Goal: Task Accomplishment & Management: Manage account settings

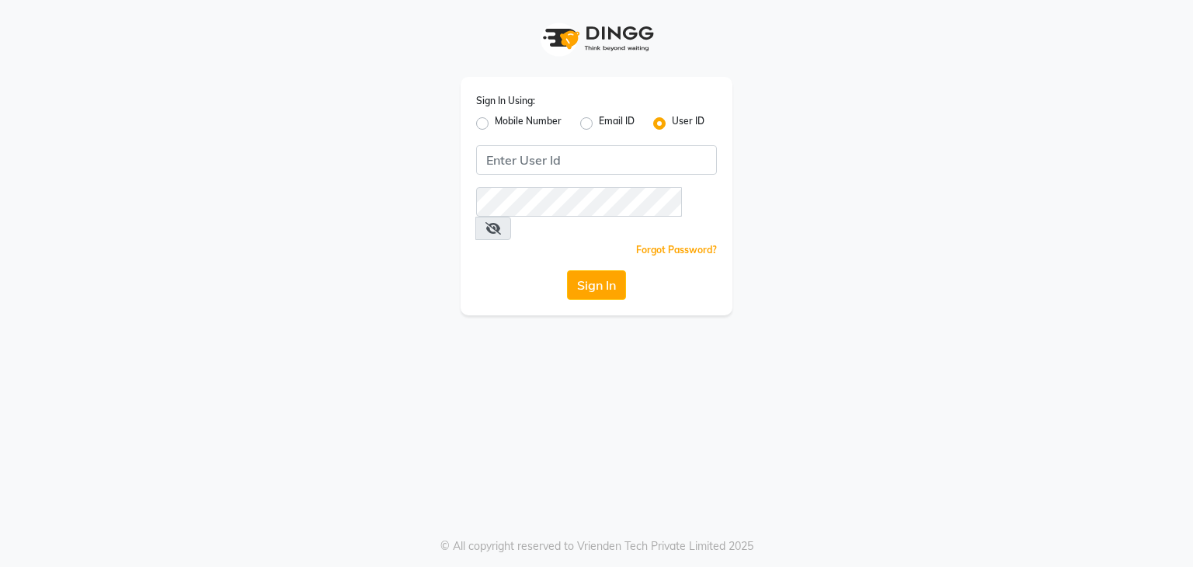
click at [495, 127] on label "Mobile Number" at bounding box center [528, 123] width 67 height 19
click at [495, 124] on input "Mobile Number" at bounding box center [500, 119] width 10 height 10
radio input "true"
radio input "false"
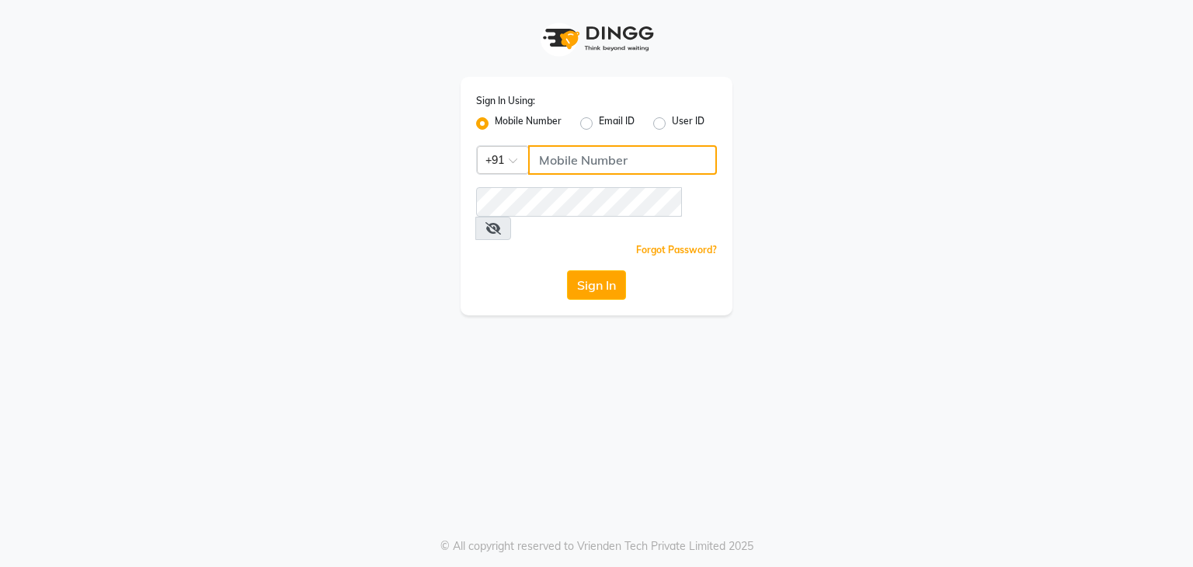
click at [592, 173] on input "Username" at bounding box center [622, 160] width 189 height 30
type input "7"
type input "7977244035"
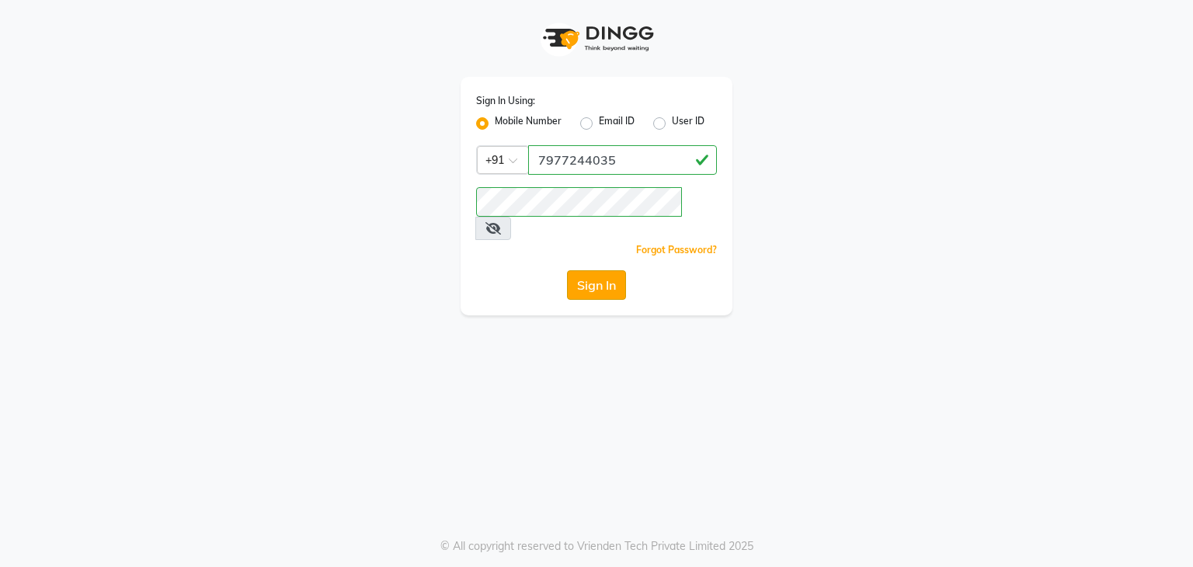
click at [600, 270] on button "Sign In" at bounding box center [596, 285] width 59 height 30
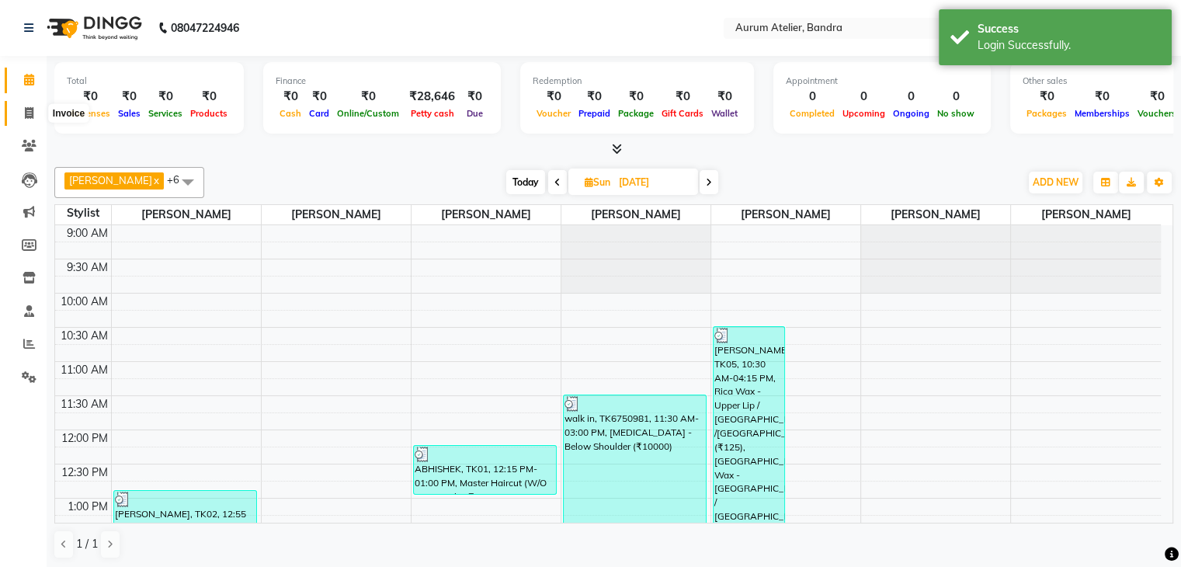
click at [29, 113] on icon at bounding box center [29, 113] width 9 height 12
select select "7410"
select select "service"
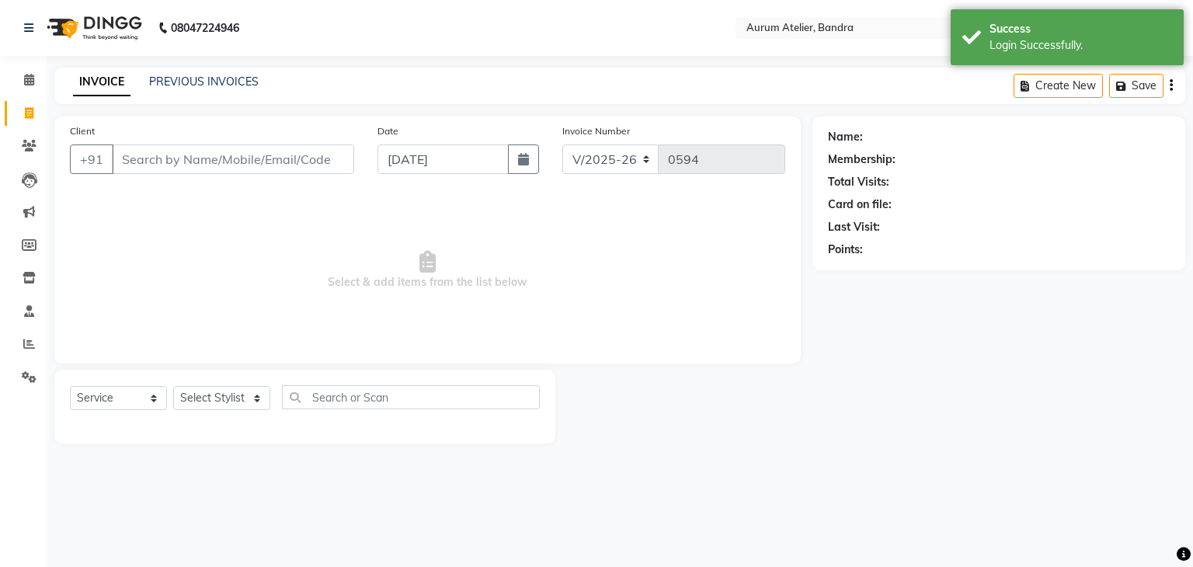
click at [180, 158] on input "Client" at bounding box center [233, 159] width 242 height 30
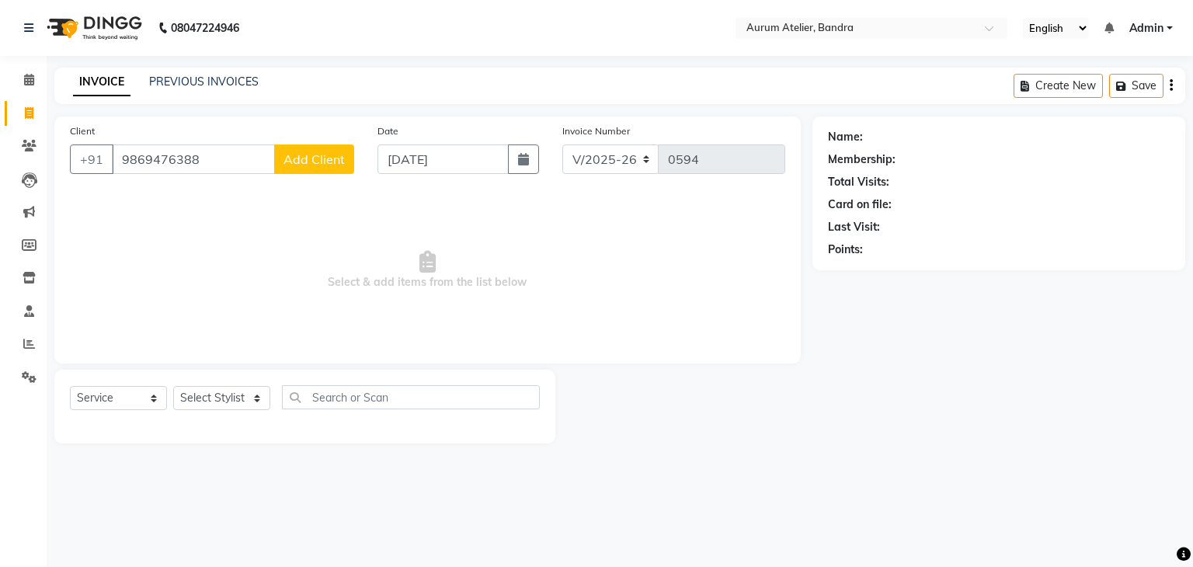
type input "9869476388"
click at [311, 165] on span "Add Client" at bounding box center [313, 159] width 61 height 16
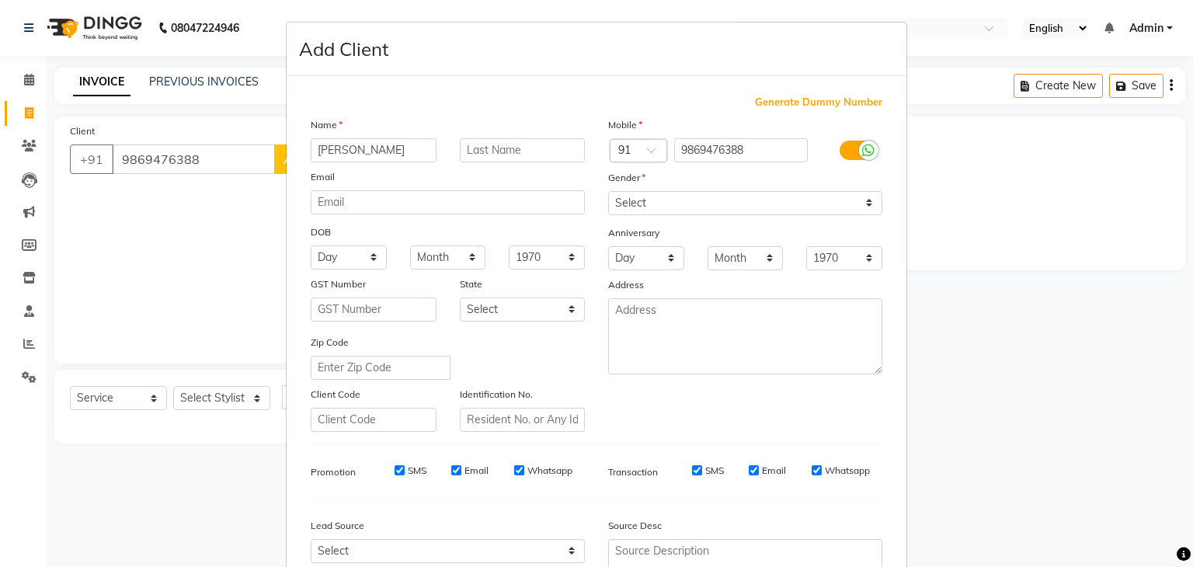
type input "[PERSON_NAME]"
drag, startPoint x: 503, startPoint y: 141, endPoint x: 494, endPoint y: 150, distance: 12.6
click at [498, 149] on input "text" at bounding box center [523, 150] width 126 height 24
type input "[PERSON_NAME]"
click at [689, 204] on select "Select [DEMOGRAPHIC_DATA] [DEMOGRAPHIC_DATA] Other Prefer Not To Say" at bounding box center [745, 203] width 274 height 24
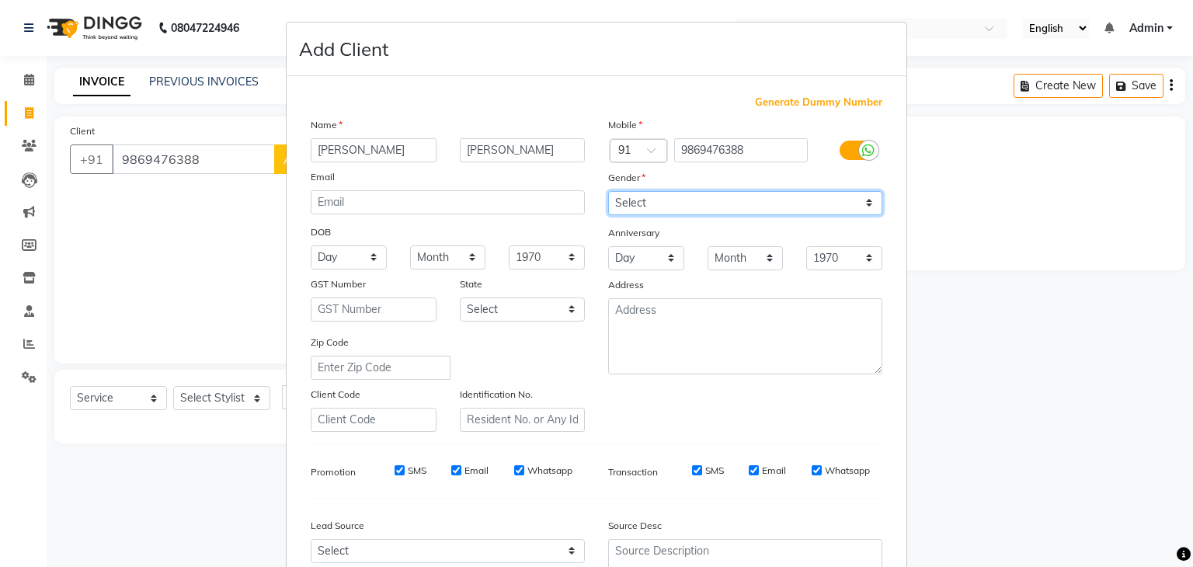
select select "[DEMOGRAPHIC_DATA]"
click at [608, 192] on select "Select [DEMOGRAPHIC_DATA] [DEMOGRAPHIC_DATA] Other Prefer Not To Say" at bounding box center [745, 203] width 274 height 24
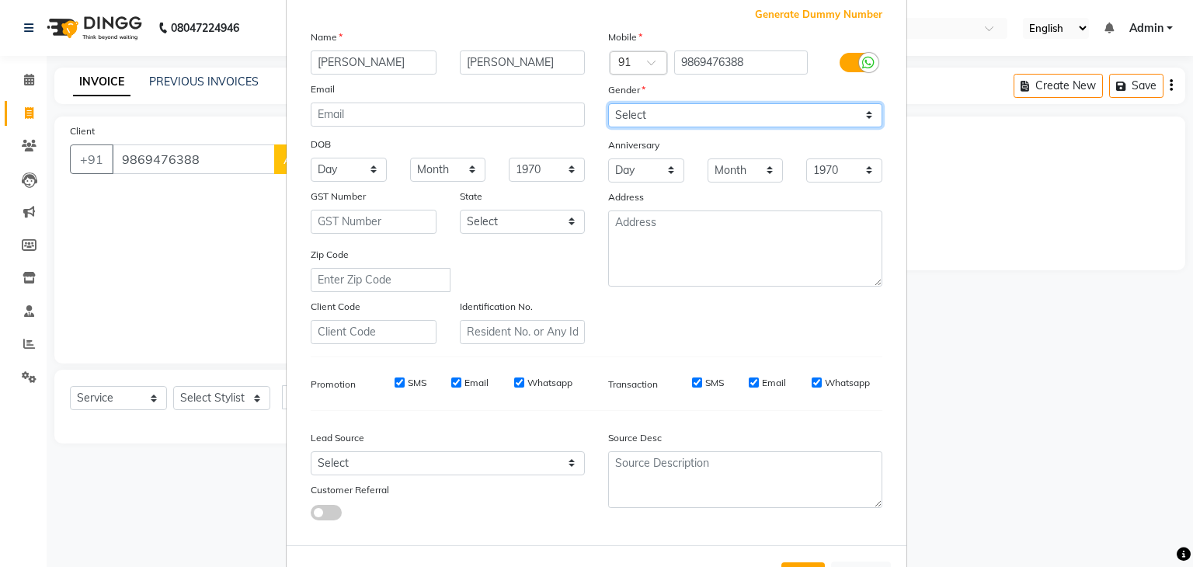
scroll to position [158, 0]
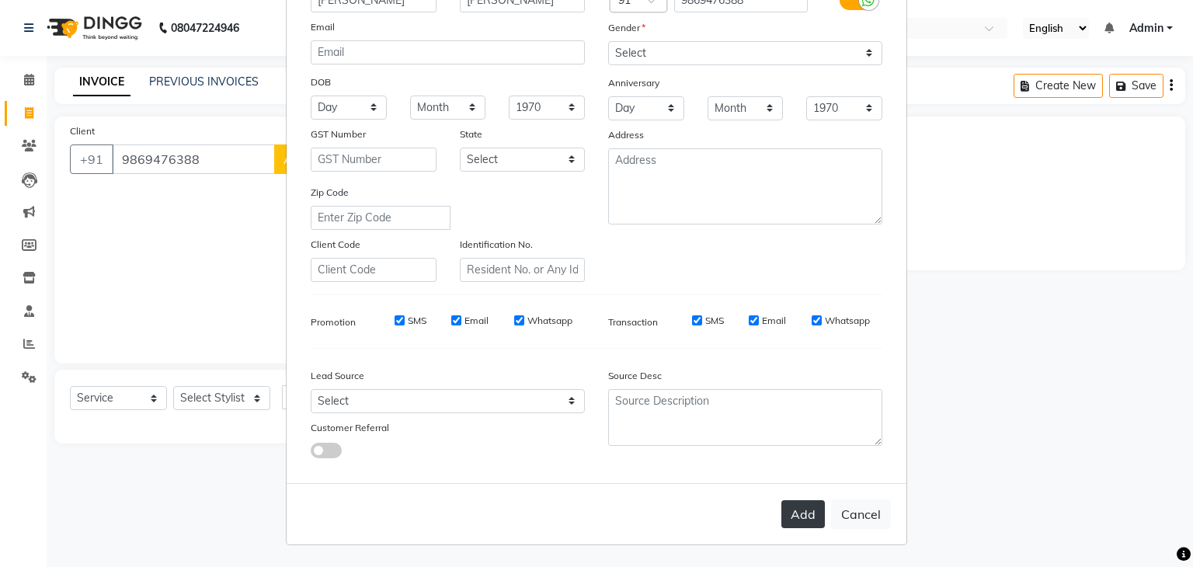
click at [794, 511] on button "Add" at bounding box center [802, 514] width 43 height 28
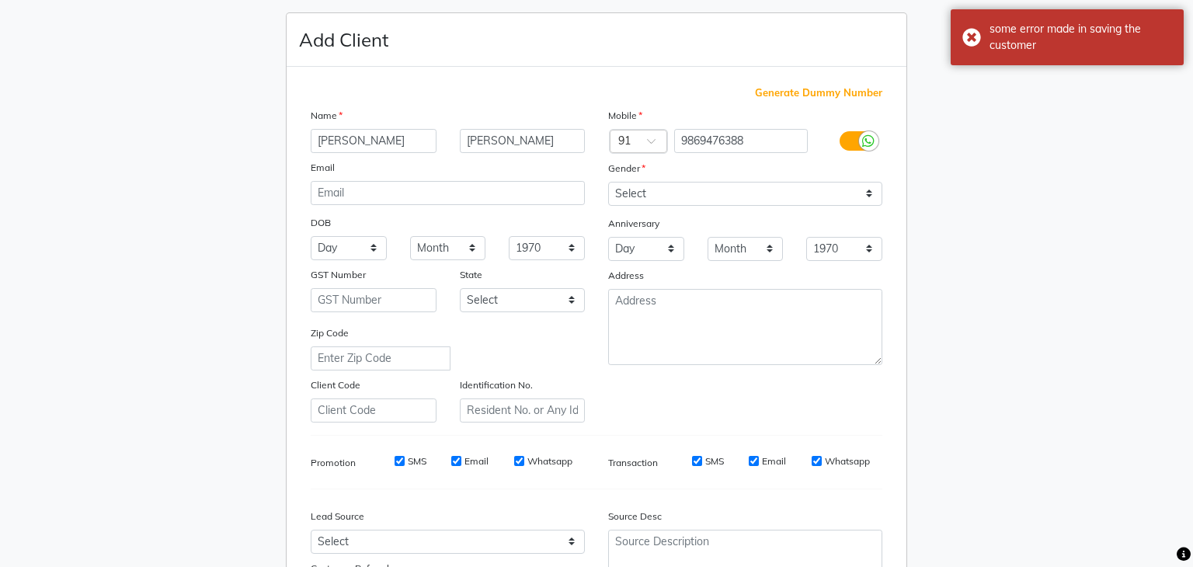
scroll to position [2, 0]
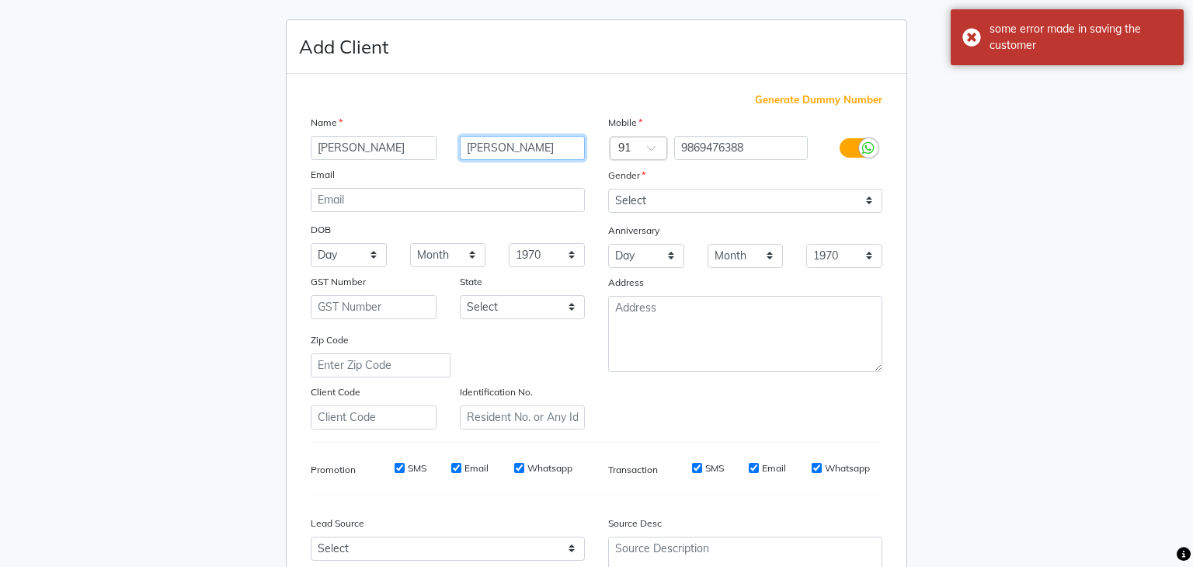
click at [556, 147] on input "[PERSON_NAME]" at bounding box center [523, 148] width 126 height 24
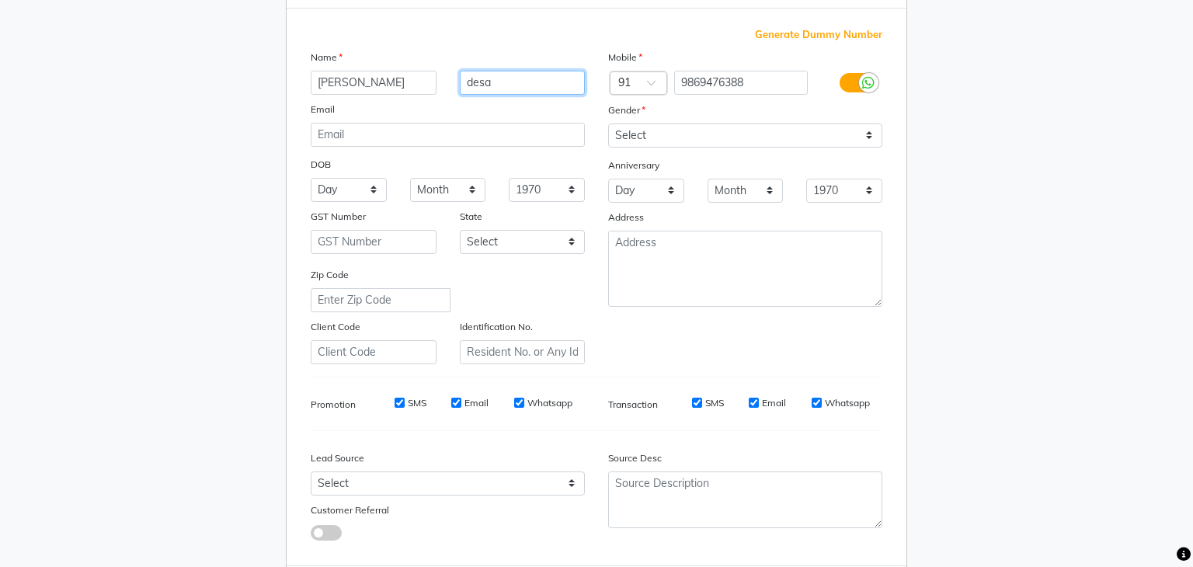
scroll to position [158, 0]
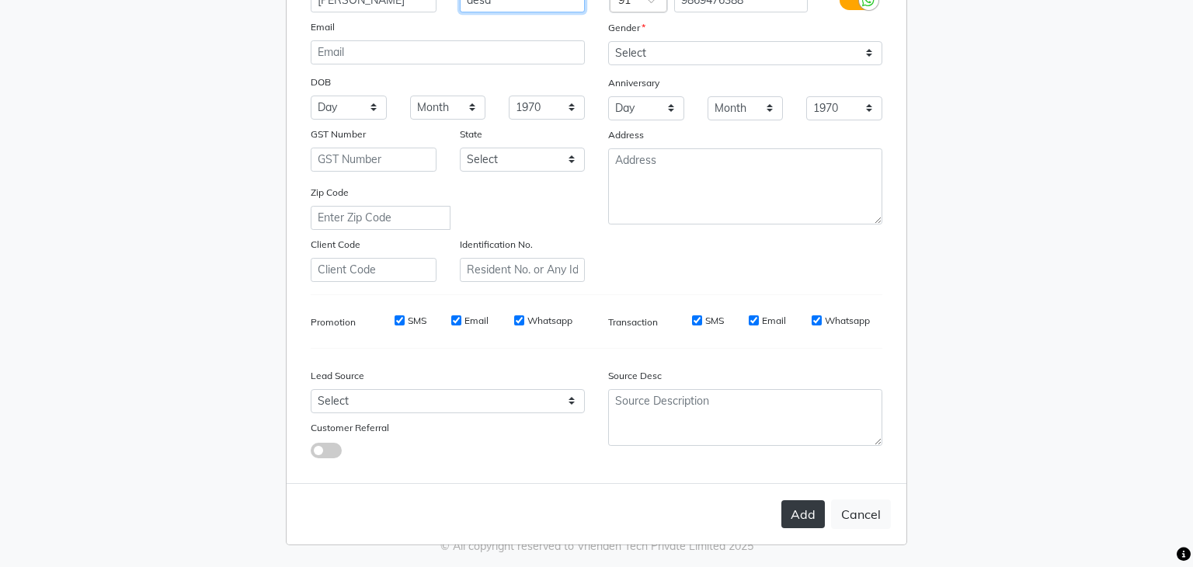
type input "desa"
click at [790, 520] on button "Add" at bounding box center [802, 514] width 43 height 28
click at [803, 512] on button "Add" at bounding box center [802, 514] width 43 height 28
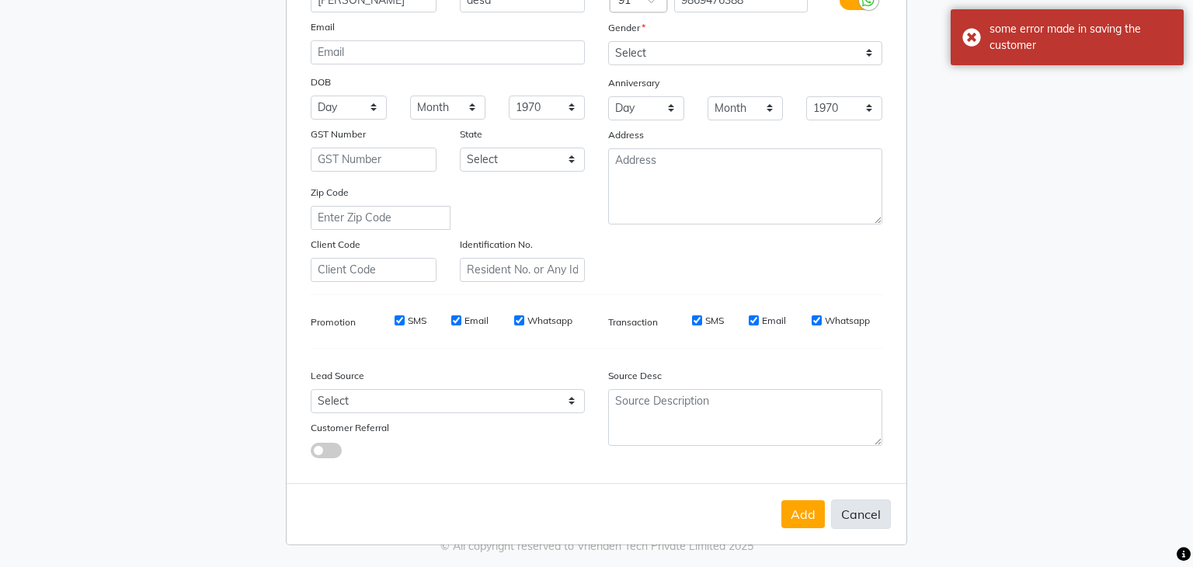
click at [877, 515] on button "Cancel" at bounding box center [861, 514] width 60 height 30
select select
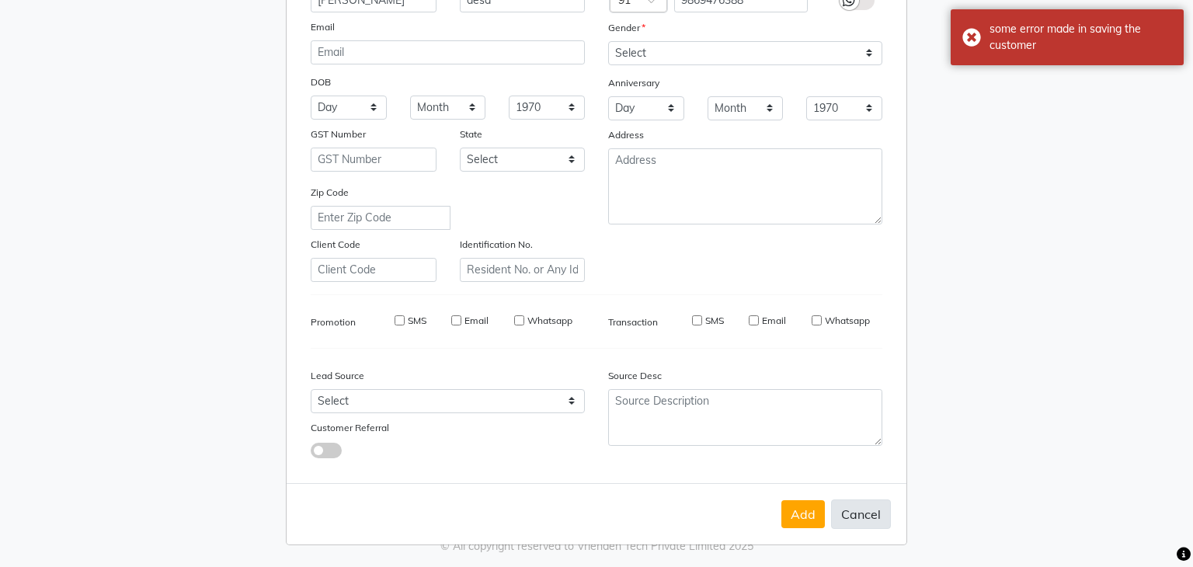
select select
checkbox input "false"
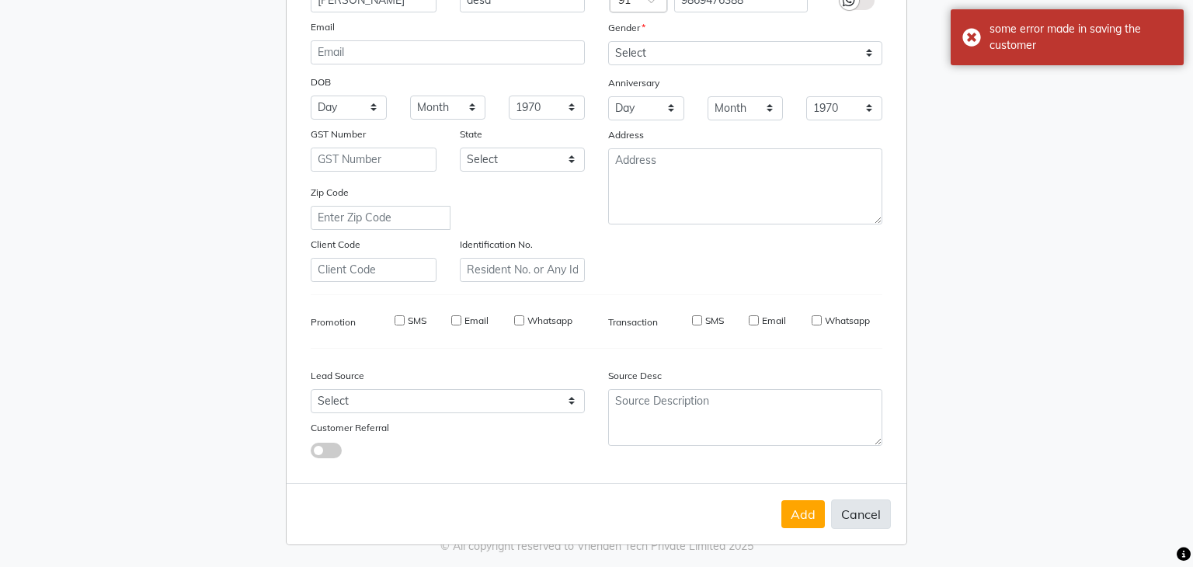
checkbox input "false"
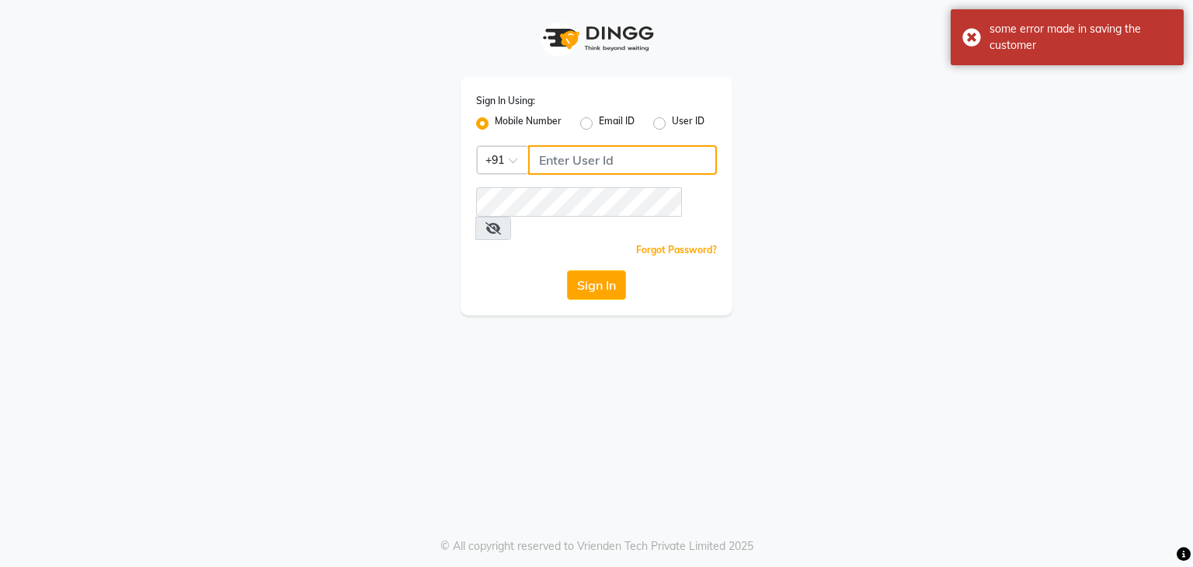
click at [578, 165] on input "Username" at bounding box center [622, 160] width 189 height 30
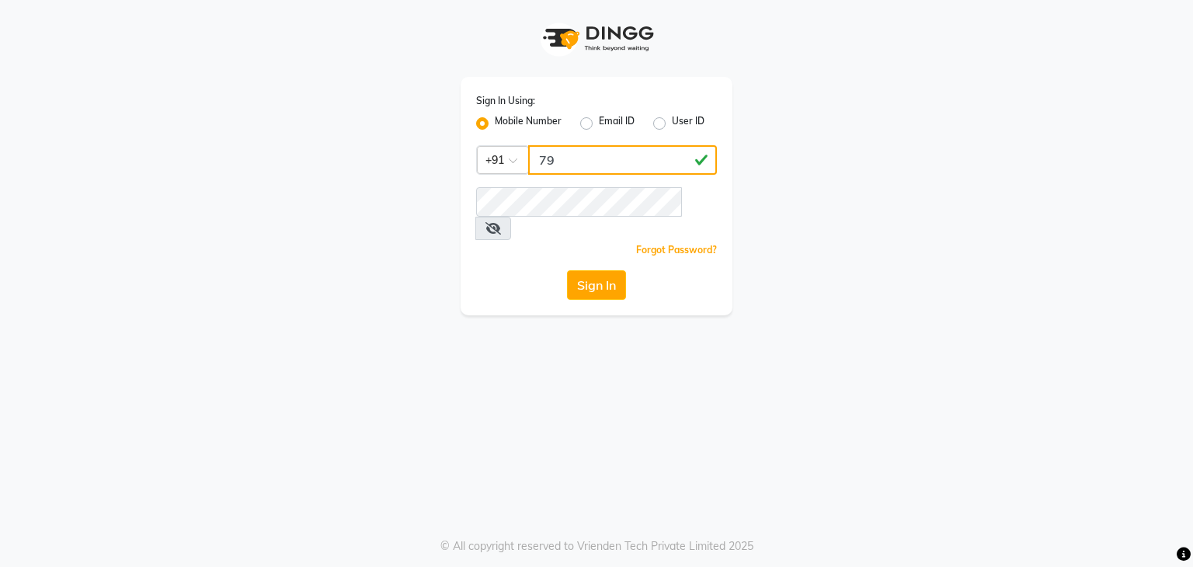
type input "7"
type input "7977244035"
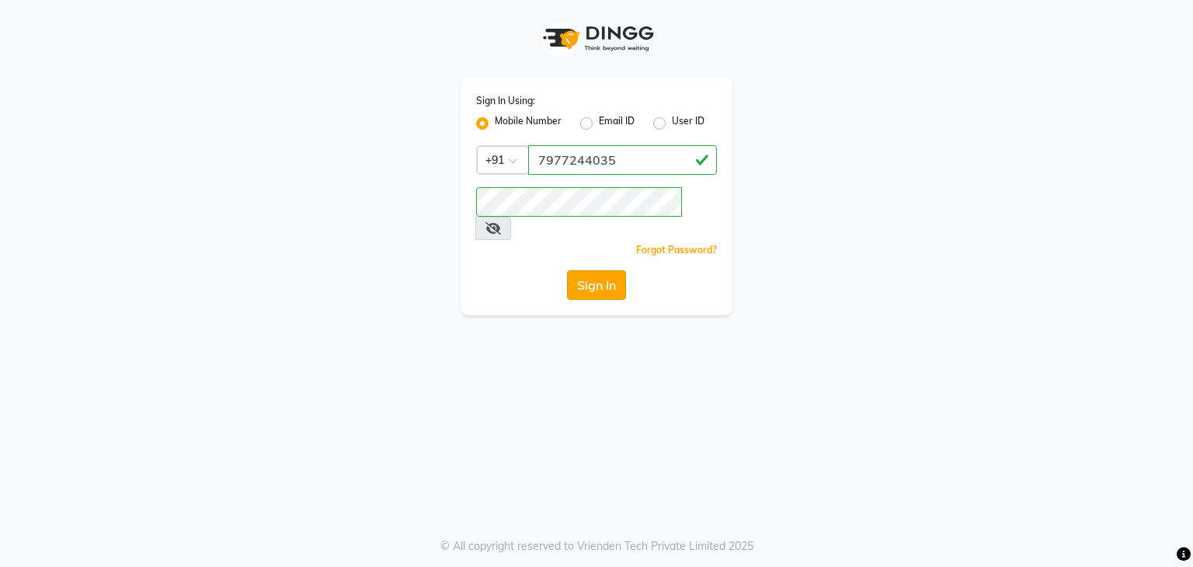
click at [583, 270] on button "Sign In" at bounding box center [596, 285] width 59 height 30
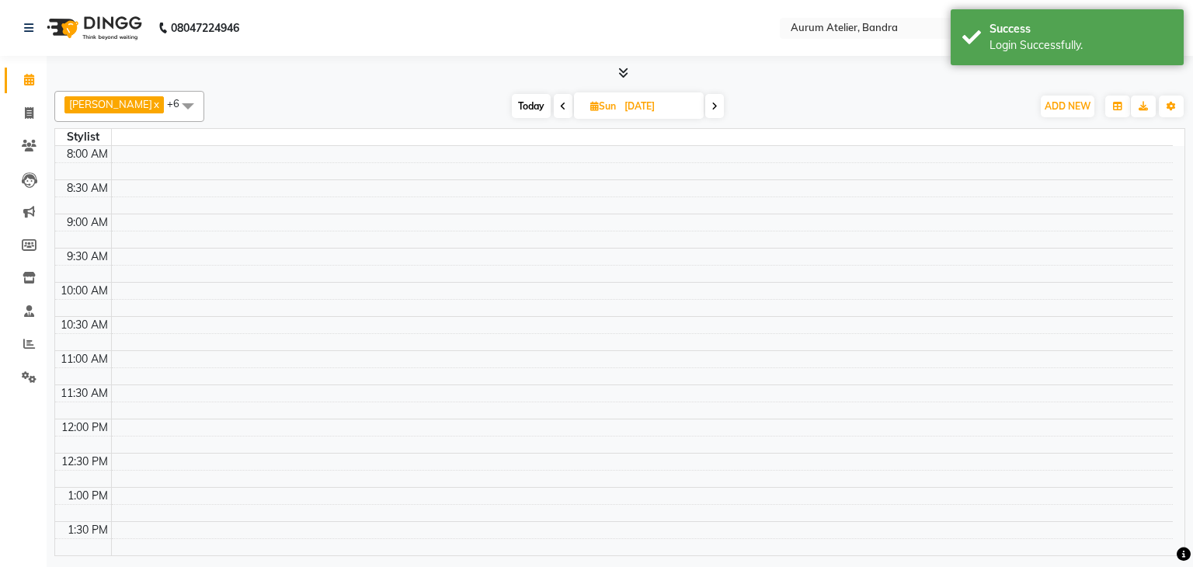
select select "en"
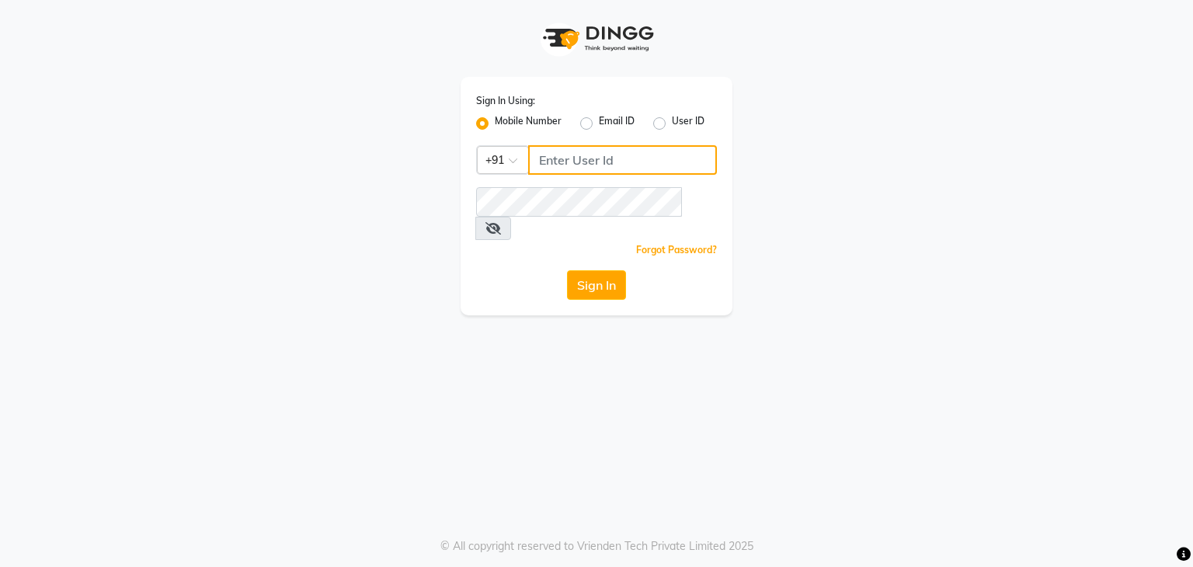
click at [584, 150] on input "Username" at bounding box center [622, 160] width 189 height 30
type input "7"
type input "7977244035"
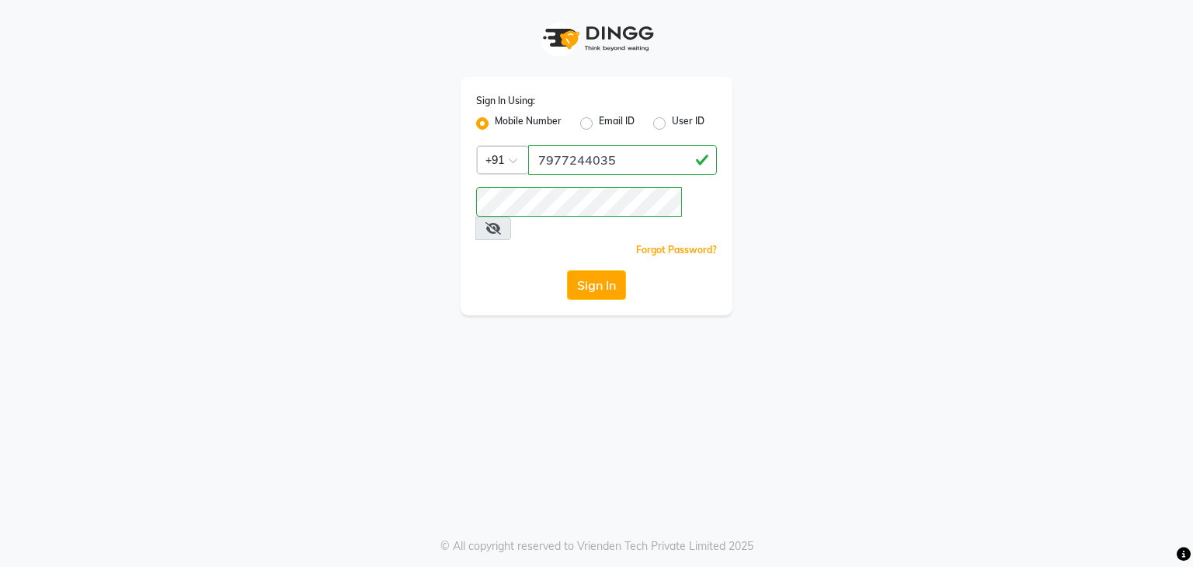
click at [614, 271] on button "Sign In" at bounding box center [596, 285] width 59 height 30
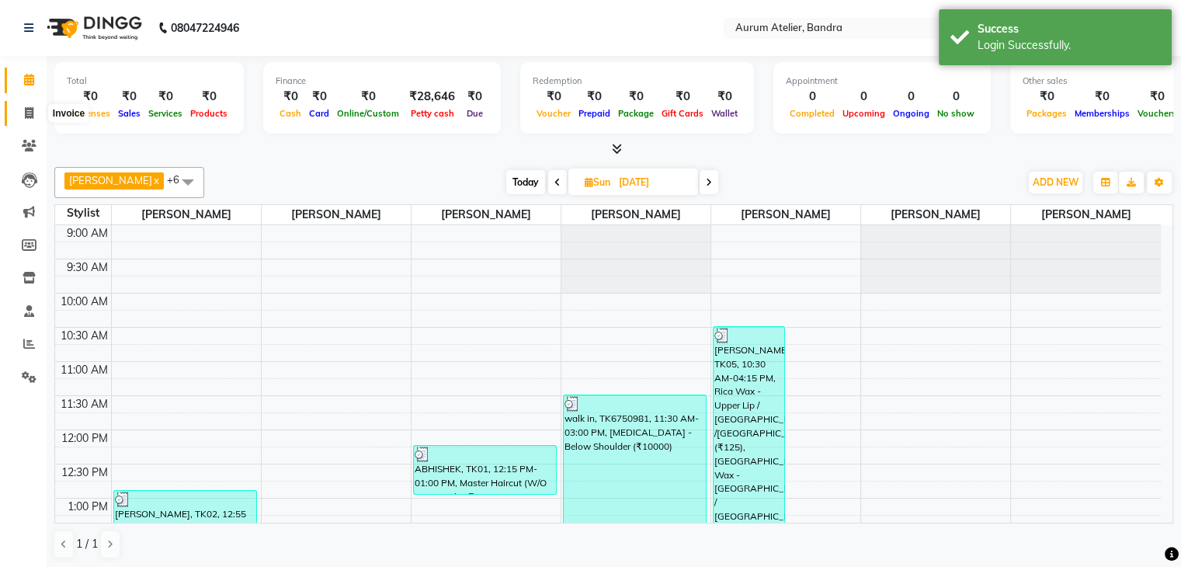
click at [31, 113] on icon at bounding box center [29, 113] width 9 height 12
select select "7410"
select select "service"
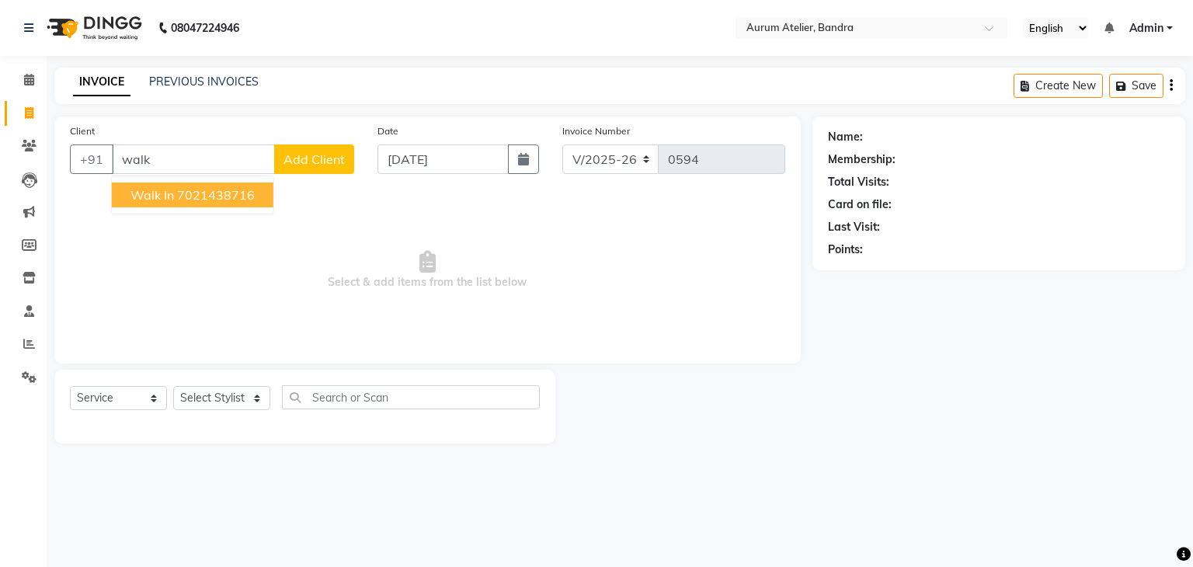
click at [211, 198] on ngb-highlight "7021438716" at bounding box center [216, 195] width 78 height 16
type input "7021438716"
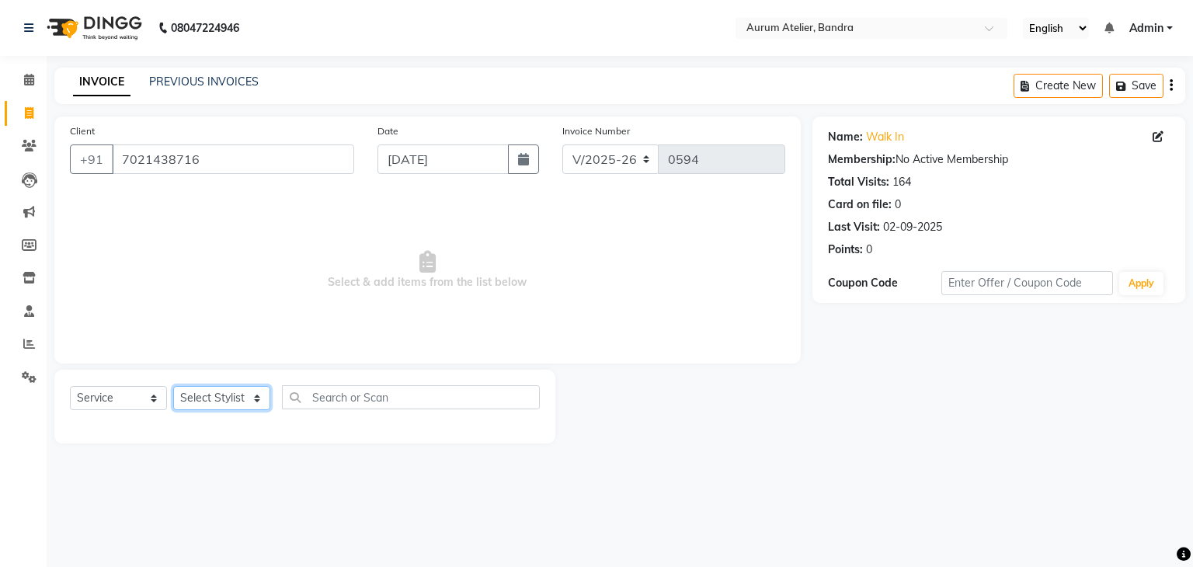
click at [224, 394] on select "Select Stylist [PERSON_NAME] chariya [PERSON_NAME] [PERSON_NAME] [PERSON_NAME] …" at bounding box center [221, 398] width 97 height 24
select select "66081"
click at [173, 387] on select "Select Stylist [PERSON_NAME] chariya [PERSON_NAME] [PERSON_NAME] [PERSON_NAME] …" at bounding box center [221, 398] width 97 height 24
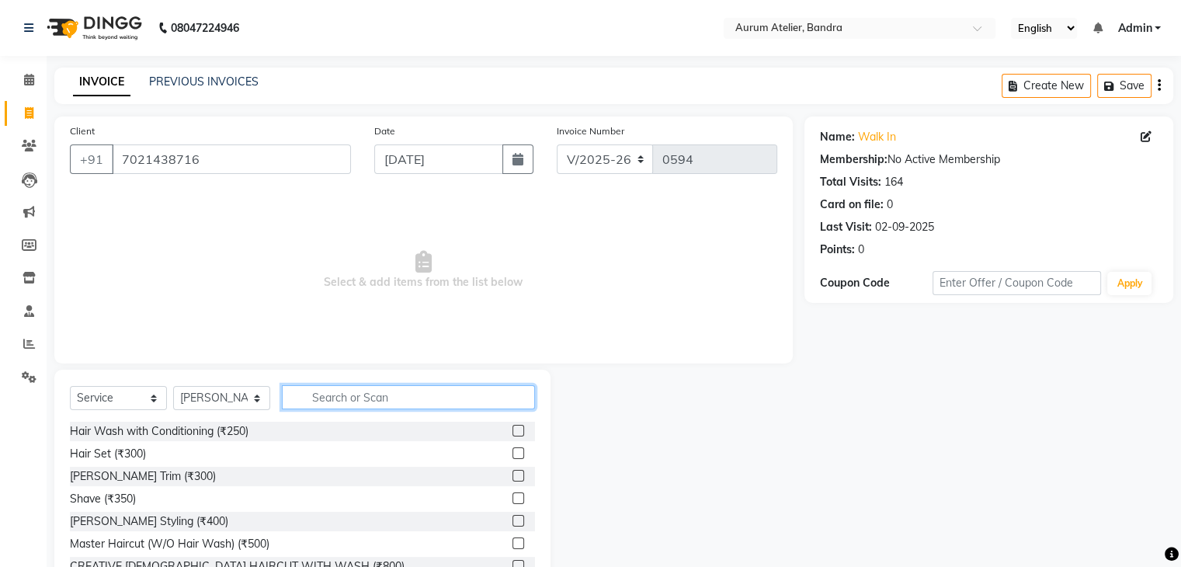
click at [346, 400] on input "text" at bounding box center [408, 397] width 253 height 24
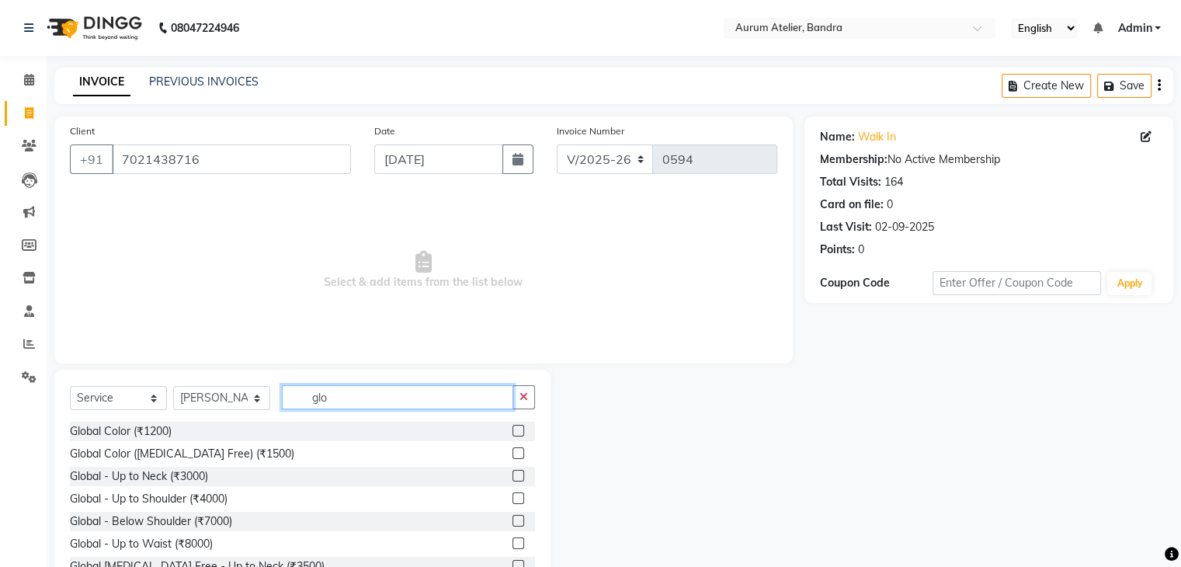
scroll to position [78, 0]
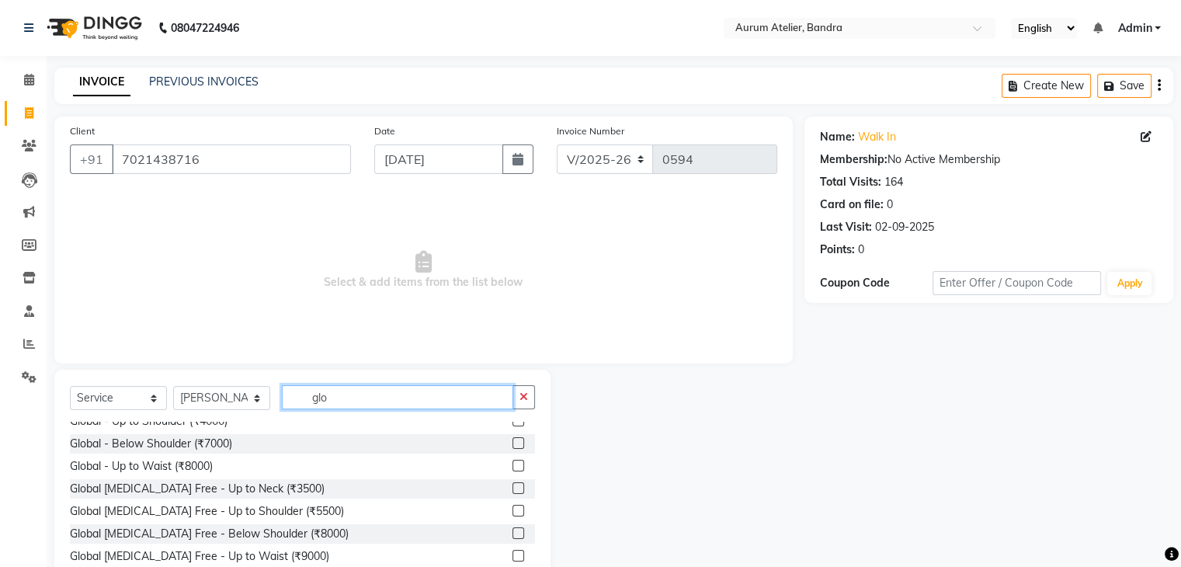
type input "glo"
click at [513, 442] on label at bounding box center [519, 443] width 12 height 12
click at [513, 442] on input "checkbox" at bounding box center [518, 444] width 10 height 10
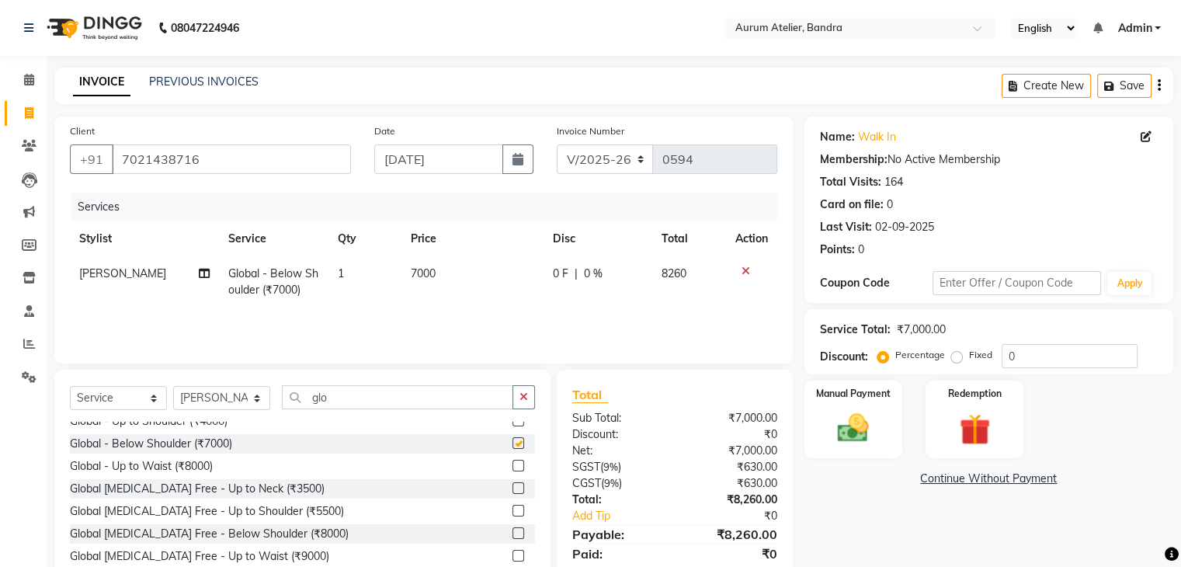
checkbox input "false"
click at [460, 276] on td "7000" at bounding box center [472, 281] width 142 height 51
select select "66081"
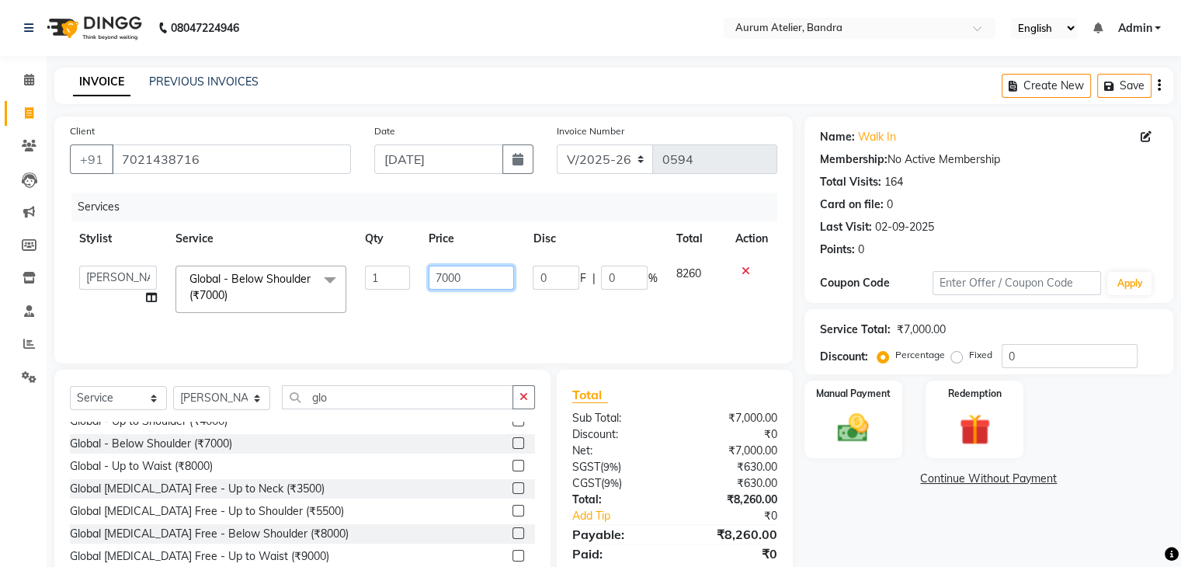
click at [460, 276] on input "7000" at bounding box center [471, 278] width 85 height 24
type input "7500"
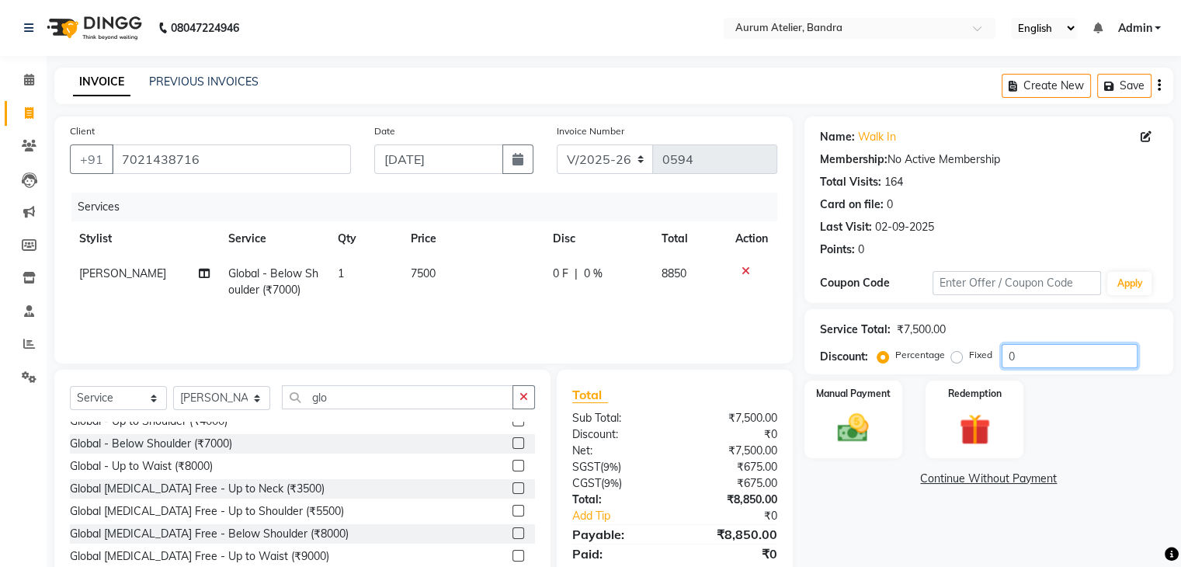
click at [1053, 353] on input "0" at bounding box center [1070, 356] width 136 height 24
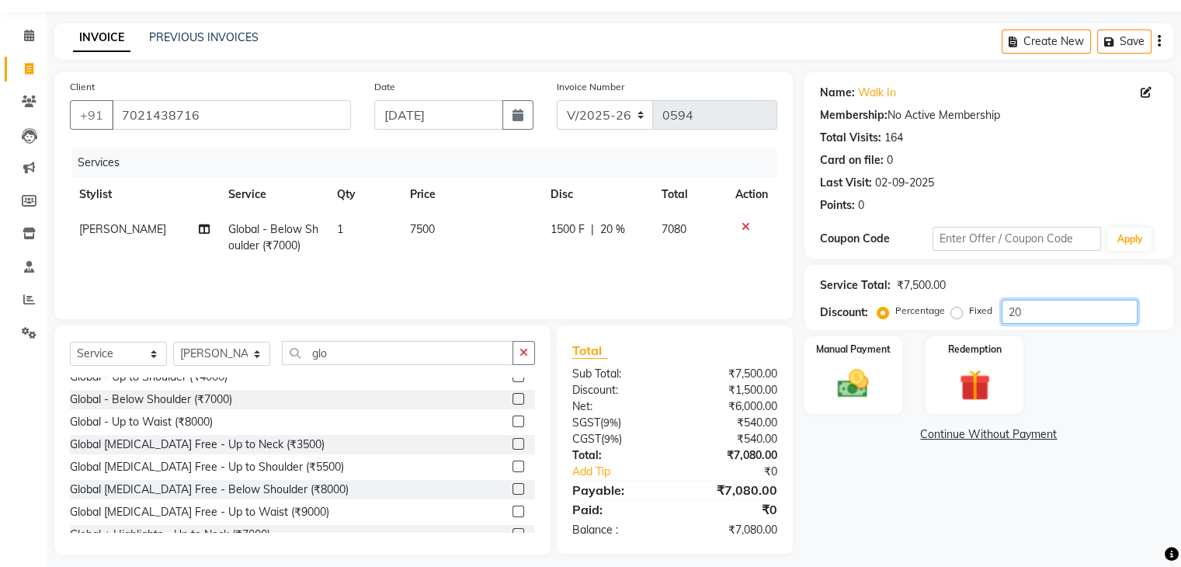
scroll to position [56, 0]
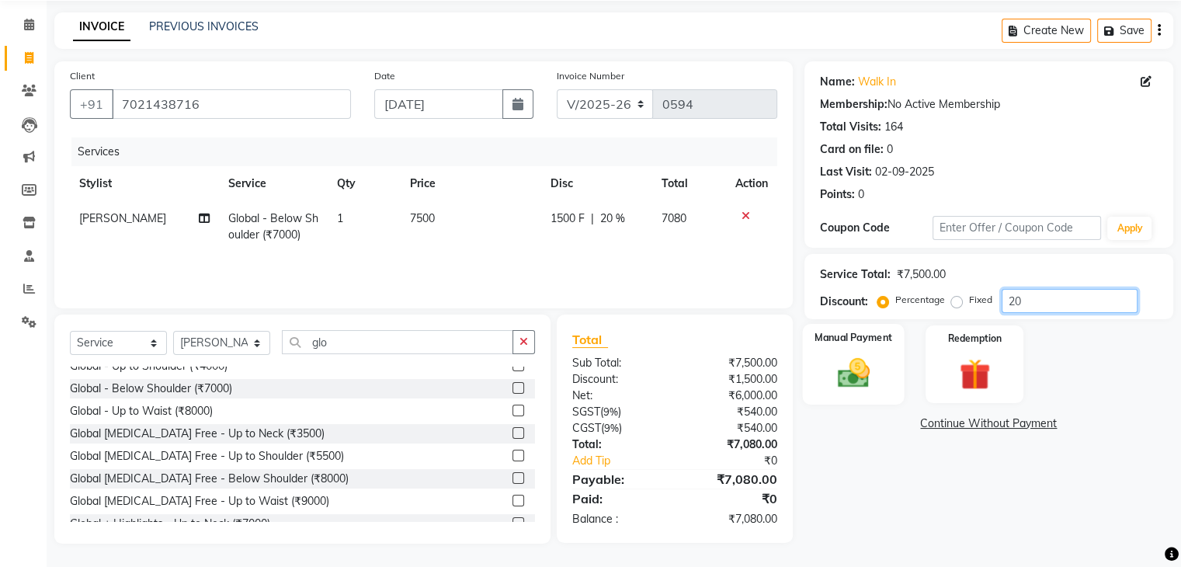
type input "20"
click at [874, 384] on img at bounding box center [853, 373] width 52 height 37
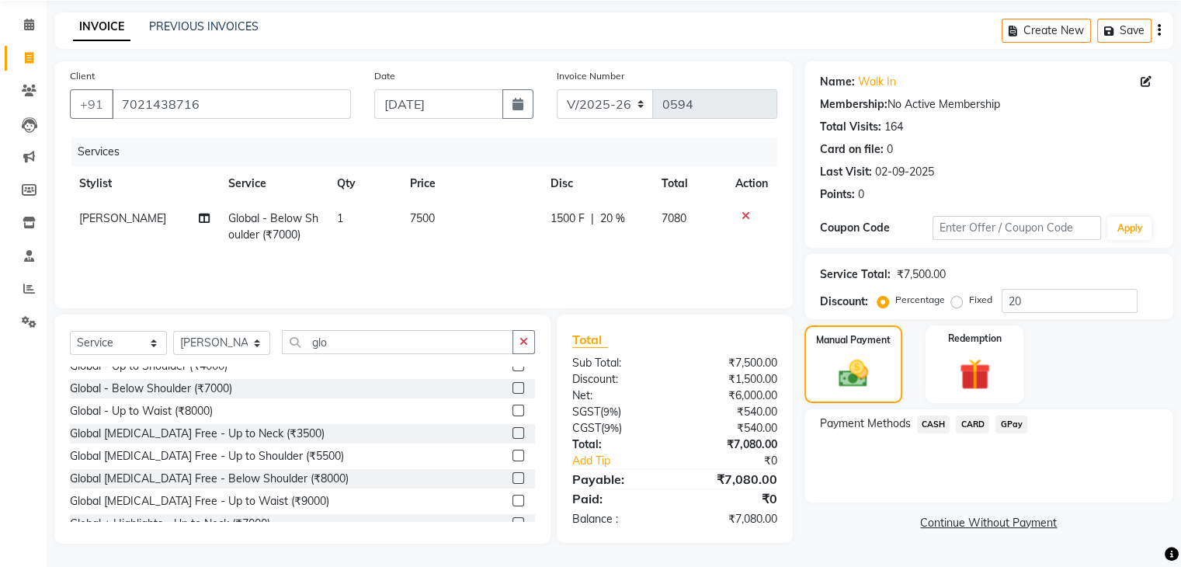
click at [978, 425] on span "CARD" at bounding box center [972, 424] width 33 height 18
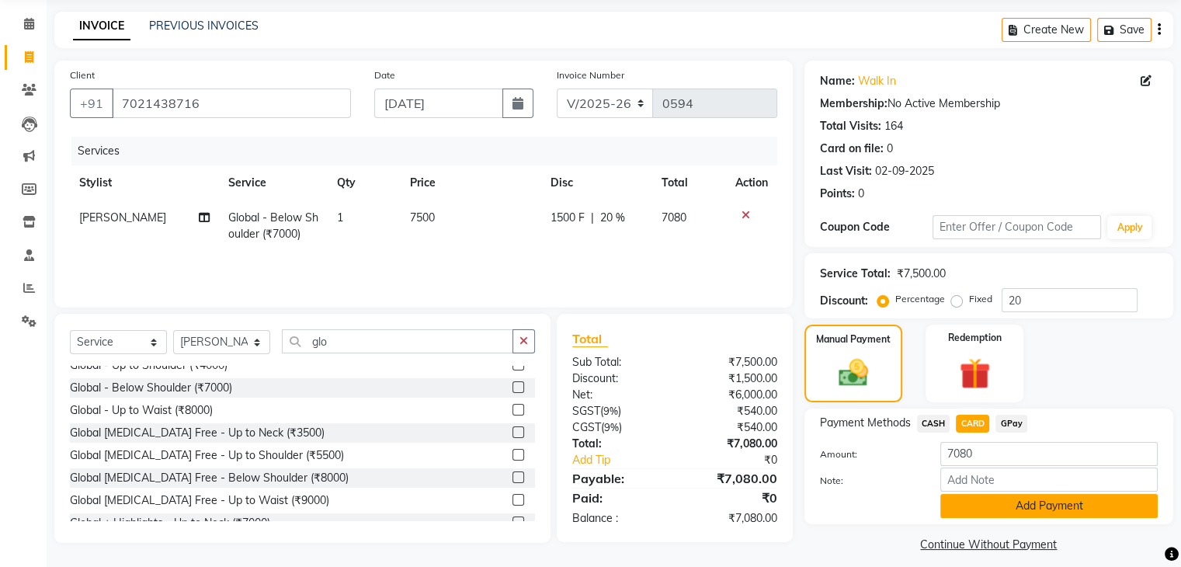
click at [1025, 506] on button "Add Payment" at bounding box center [1048, 506] width 217 height 24
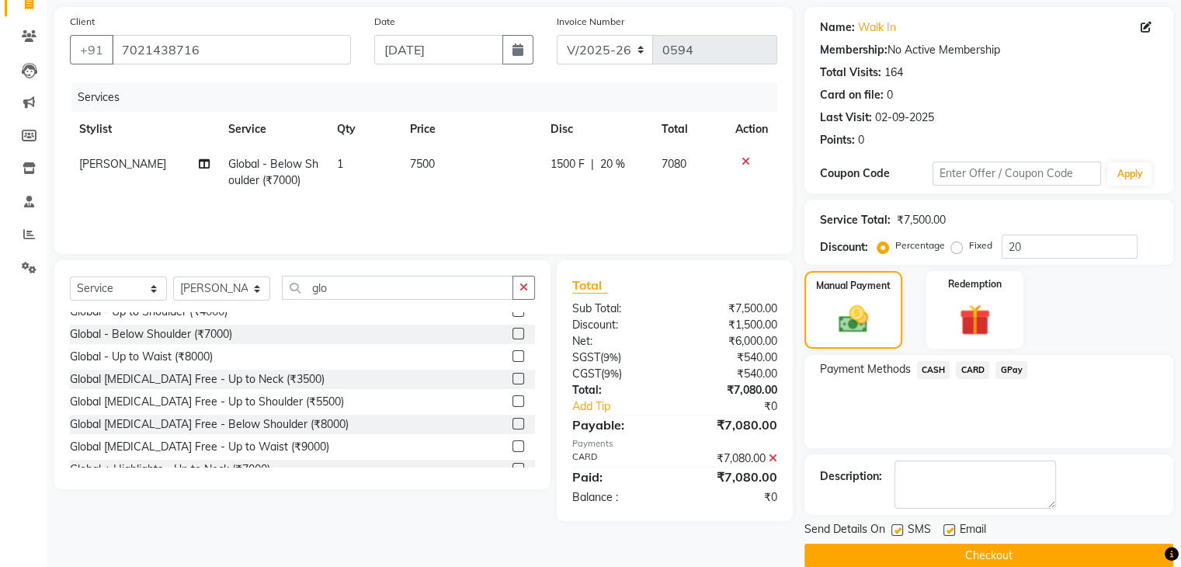
scroll to position [133, 0]
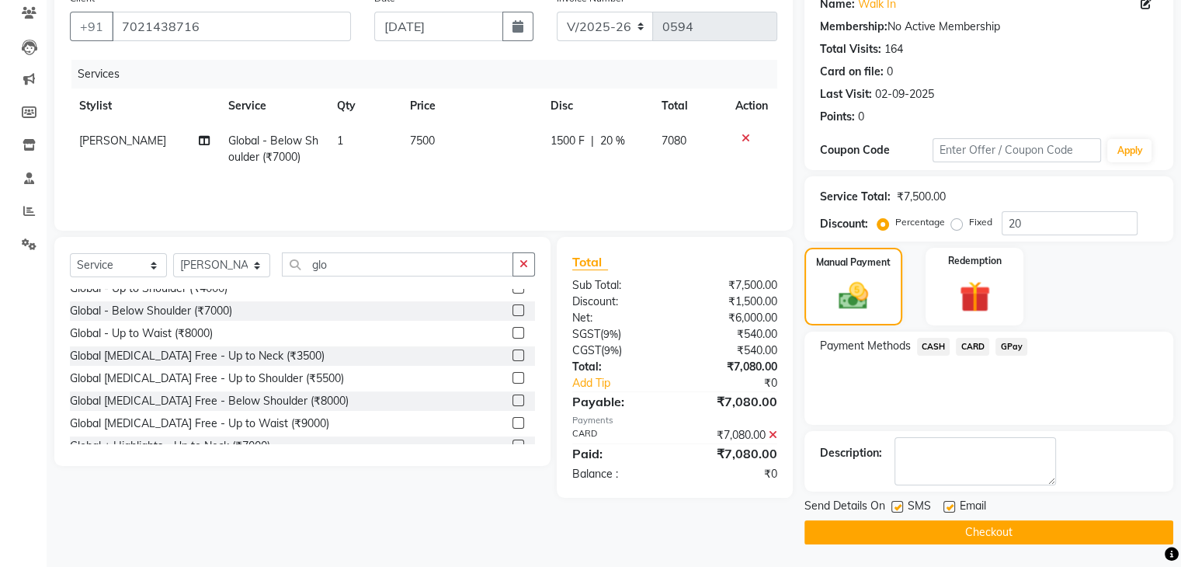
click at [1033, 527] on button "Checkout" at bounding box center [988, 532] width 369 height 24
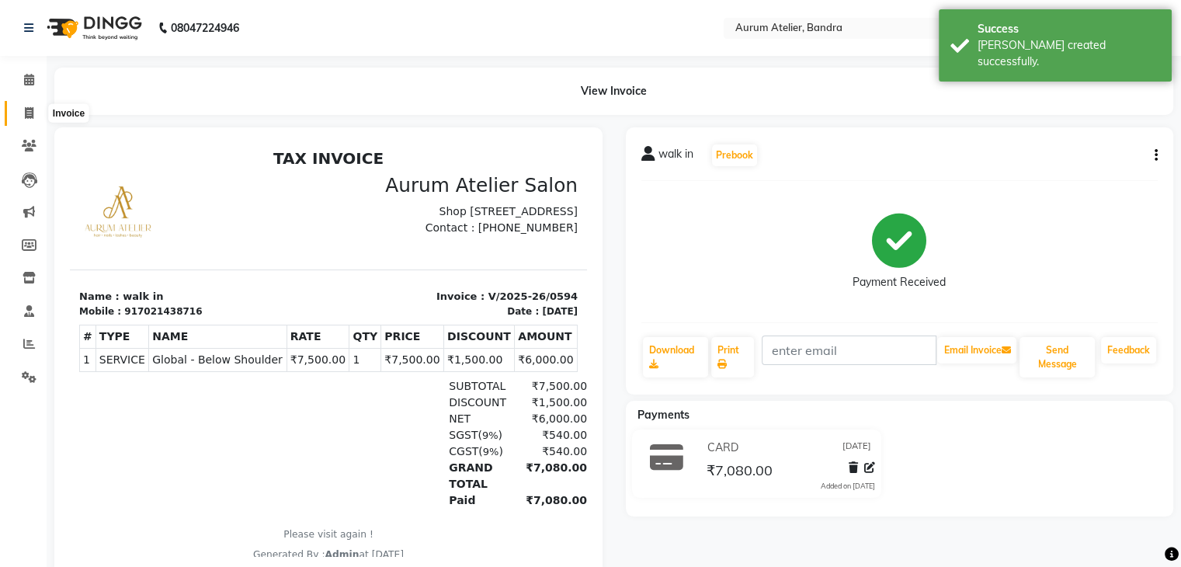
click at [28, 111] on icon at bounding box center [29, 113] width 9 height 12
select select "7410"
select select "service"
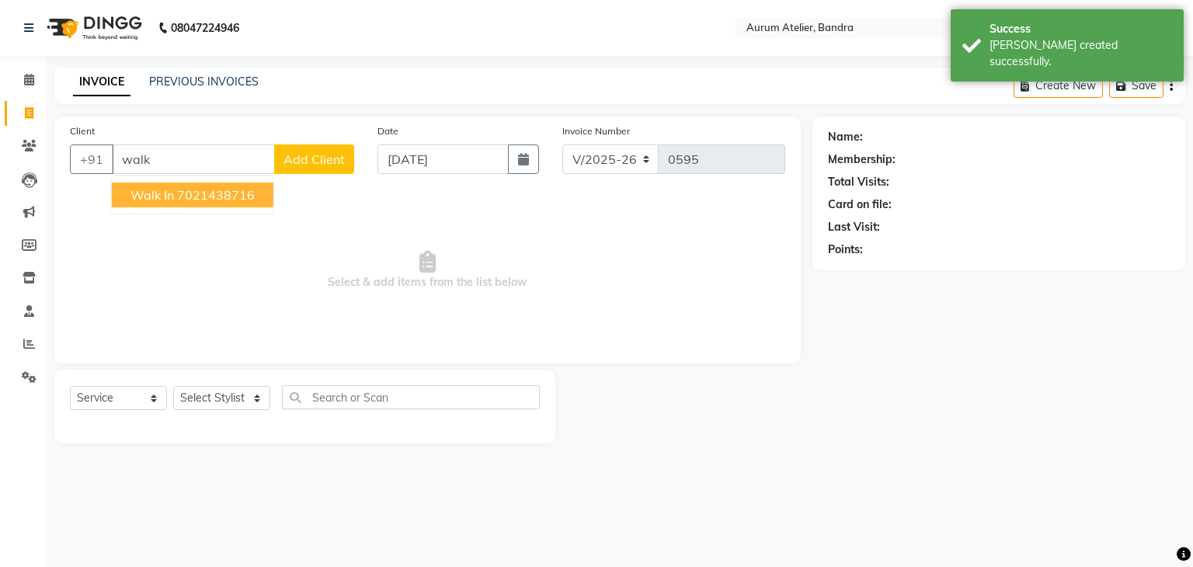
click at [187, 202] on ngb-highlight "7021438716" at bounding box center [216, 195] width 78 height 16
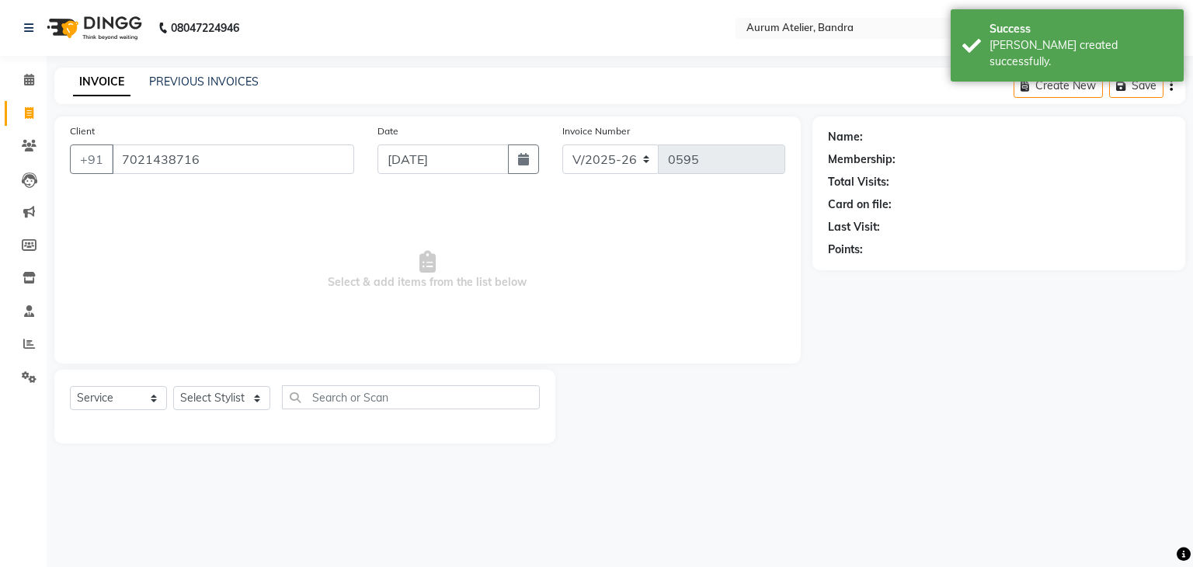
type input "7021438716"
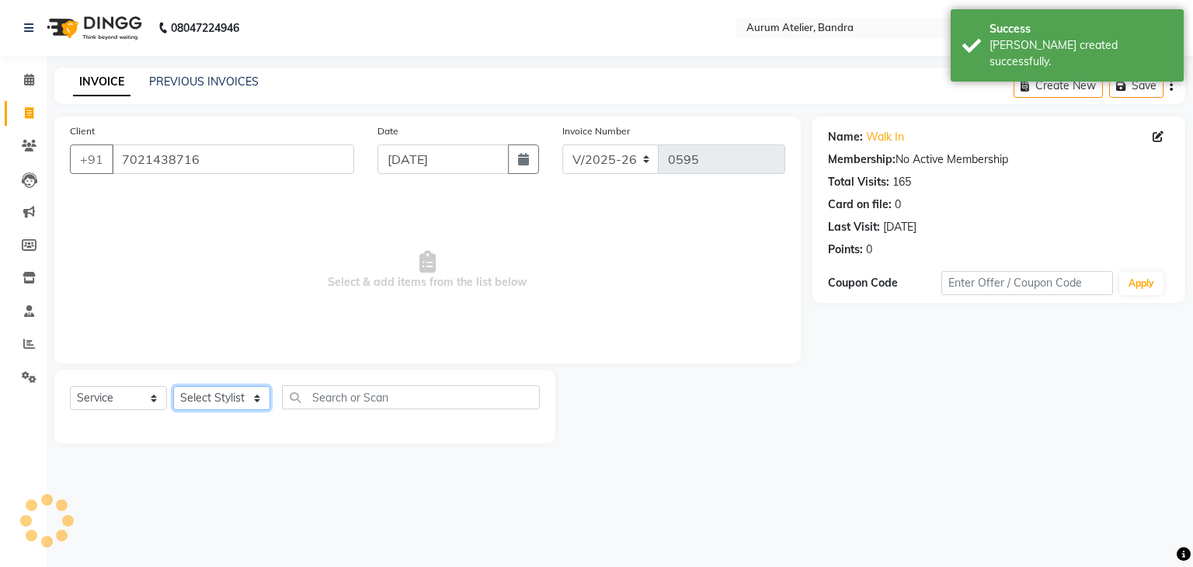
click at [217, 405] on select "Select Stylist [PERSON_NAME] chariya [PERSON_NAME] [PERSON_NAME] [PERSON_NAME] …" at bounding box center [221, 398] width 97 height 24
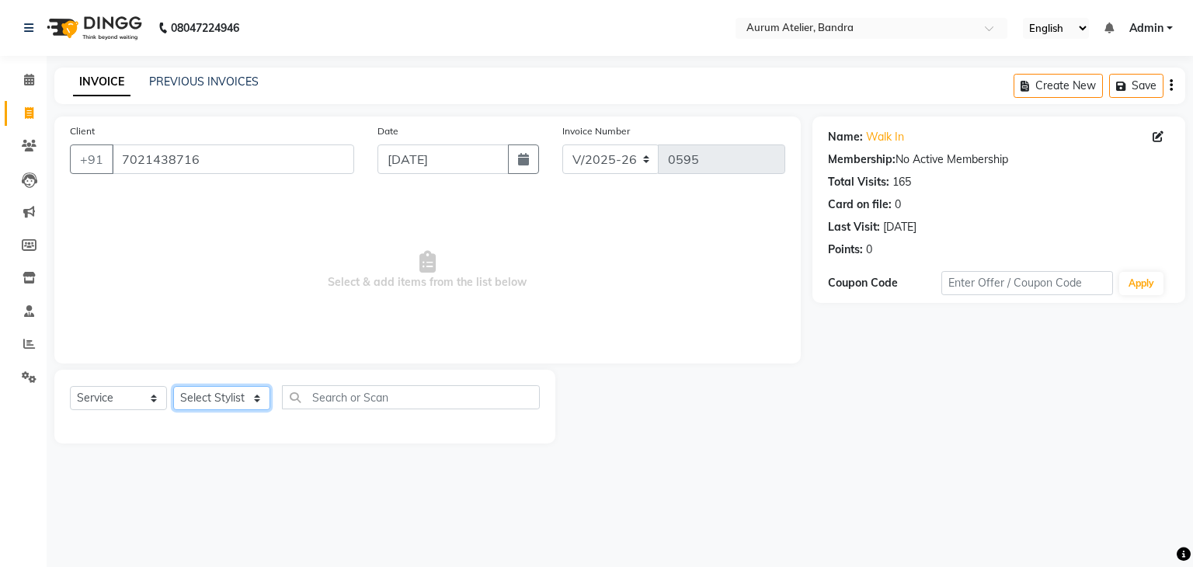
select select "66082"
click at [173, 387] on select "Select Stylist [PERSON_NAME] chariya [PERSON_NAME] [PERSON_NAME] [PERSON_NAME] …" at bounding box center [221, 398] width 97 height 24
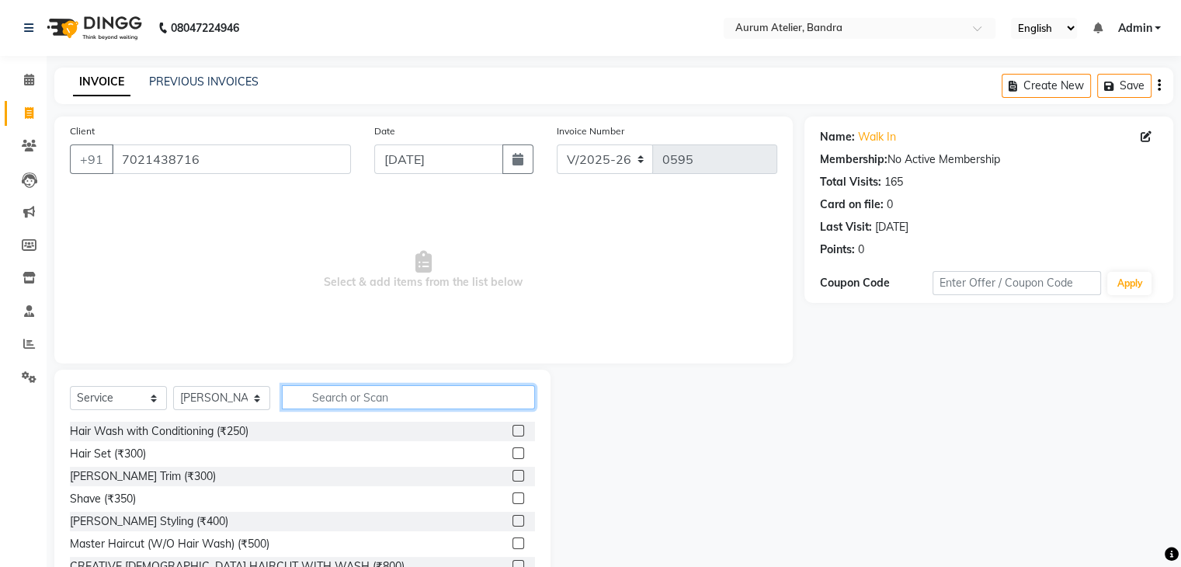
click at [371, 405] on input "text" at bounding box center [408, 397] width 253 height 24
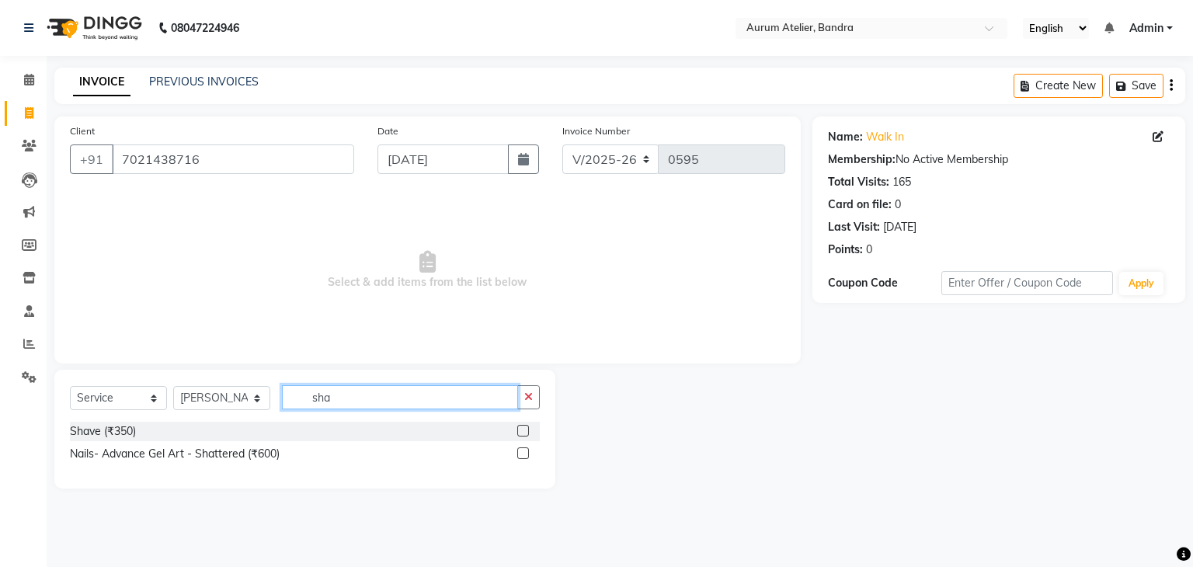
type input "sha"
click at [525, 436] on label at bounding box center [523, 431] width 12 height 12
click at [525, 436] on input "checkbox" at bounding box center [522, 431] width 10 height 10
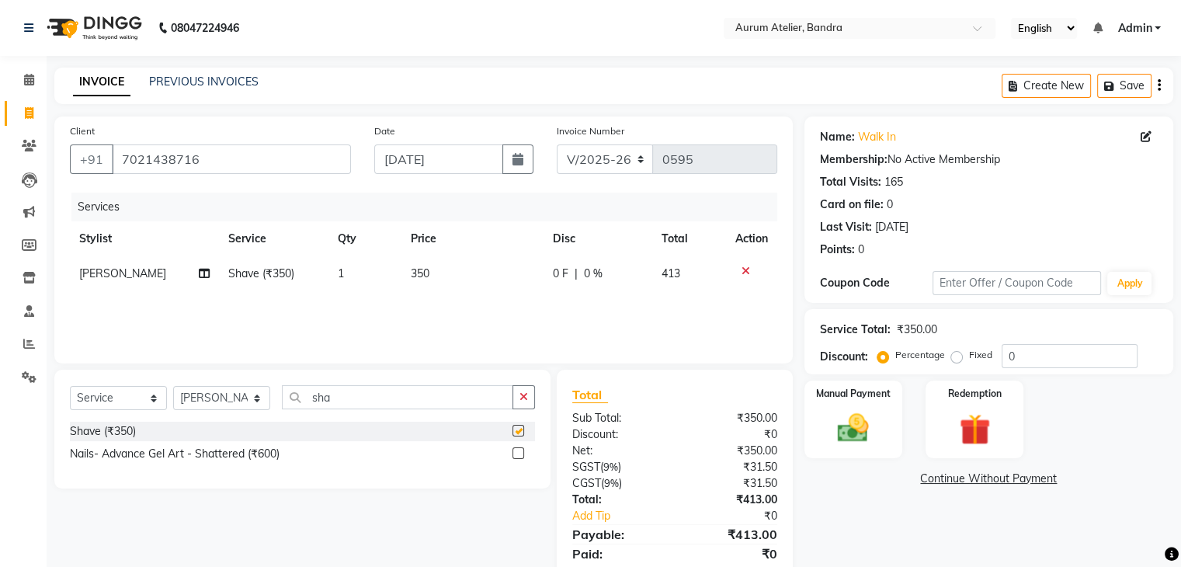
checkbox input "false"
drag, startPoint x: 606, startPoint y: 160, endPoint x: 609, endPoint y: 169, distance: 9.8
click at [606, 160] on select "C/2025-26 V/2025 V/2025-26" at bounding box center [605, 159] width 97 height 30
select select "7590"
click at [557, 144] on select "C/2025-26 V/2025 V/2025-26" at bounding box center [605, 159] width 97 height 30
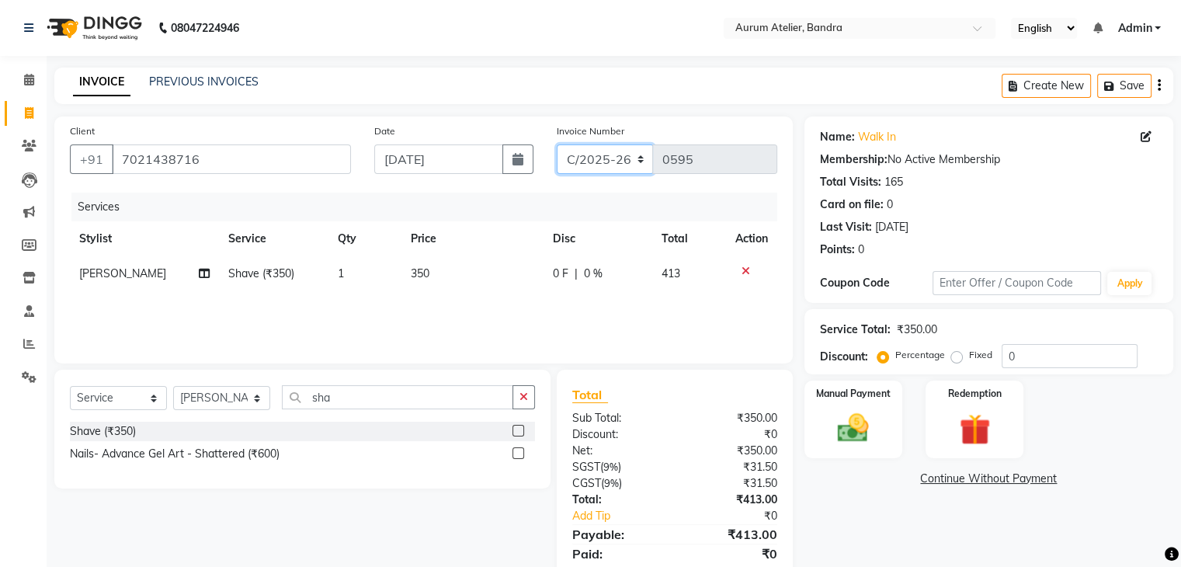
type input "1286"
click at [1159, 85] on icon "button" at bounding box center [1159, 85] width 3 height 1
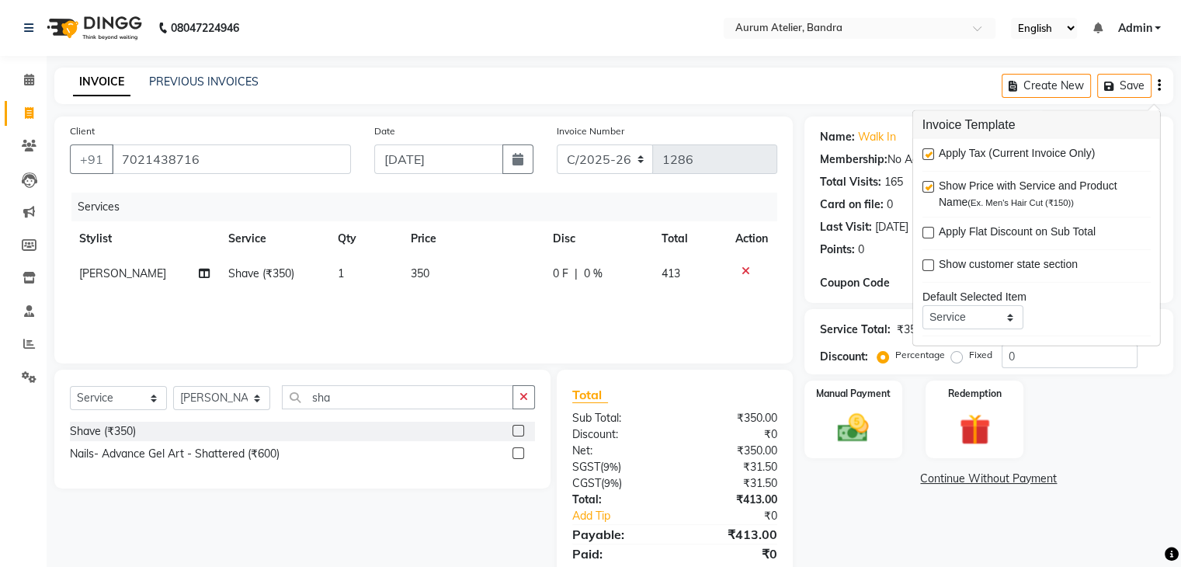
click at [929, 148] on label at bounding box center [929, 154] width 12 height 12
click at [929, 150] on input "checkbox" at bounding box center [928, 155] width 10 height 10
checkbox input "false"
click at [864, 412] on img at bounding box center [853, 428] width 52 height 37
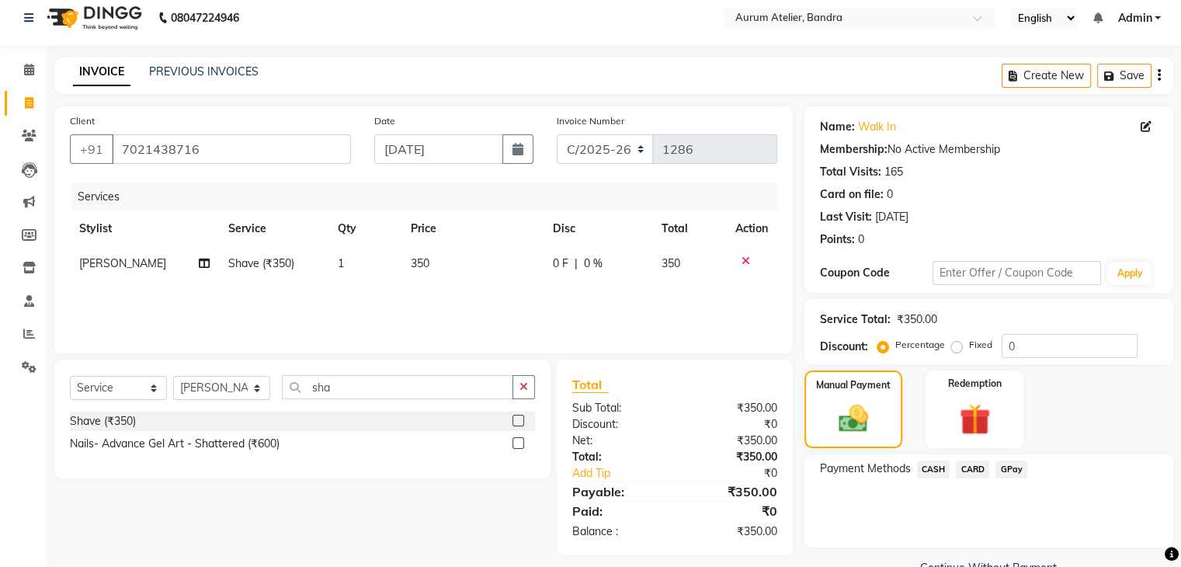
scroll to position [45, 0]
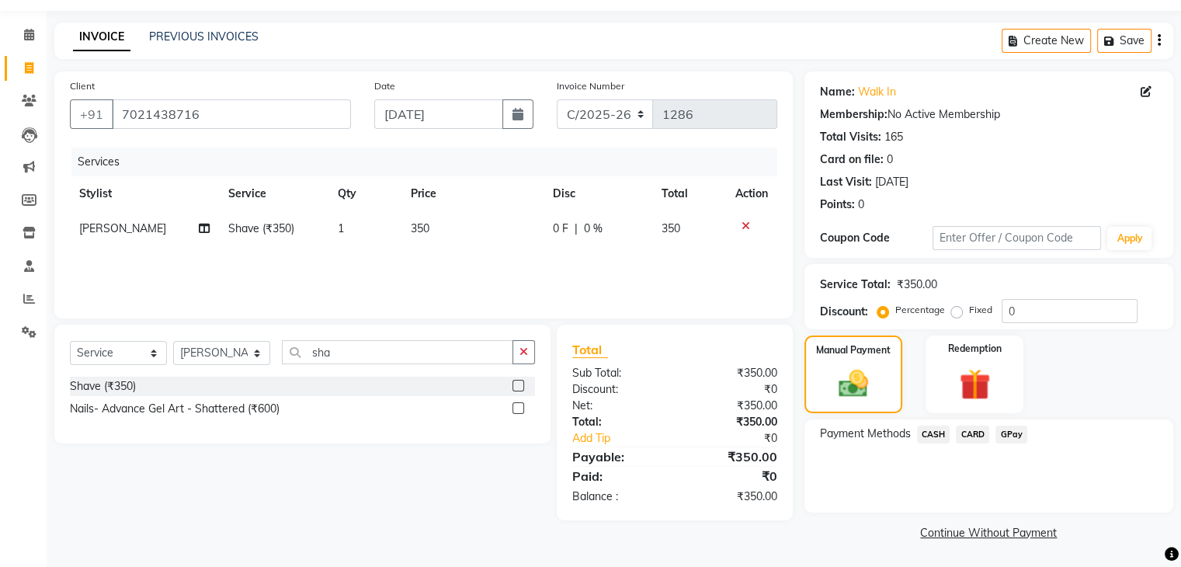
click at [930, 429] on span "CASH" at bounding box center [933, 435] width 33 height 18
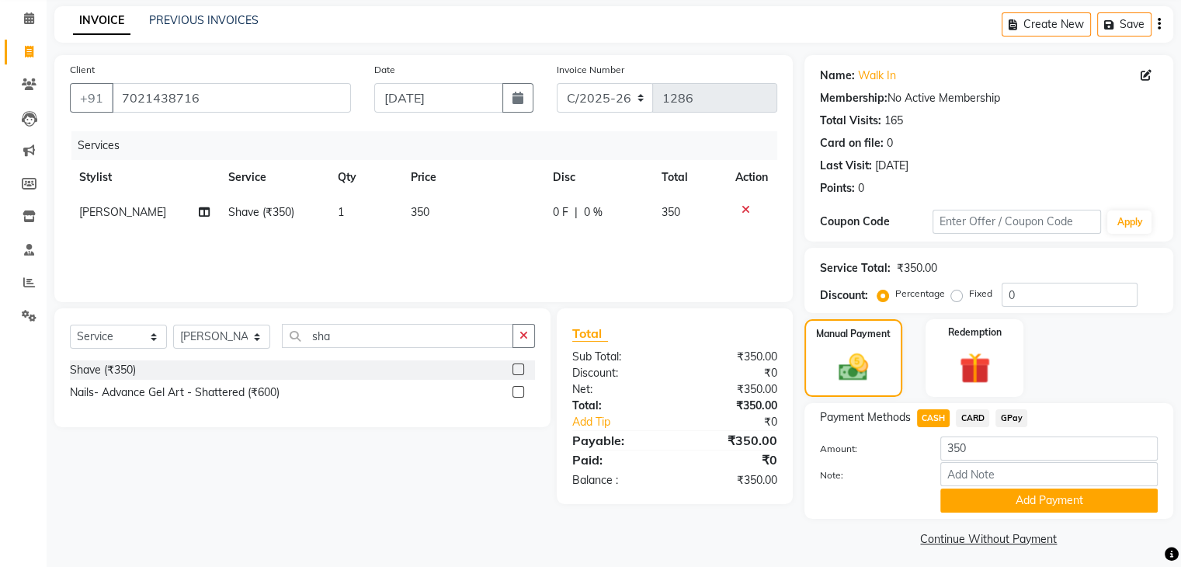
scroll to position [69, 0]
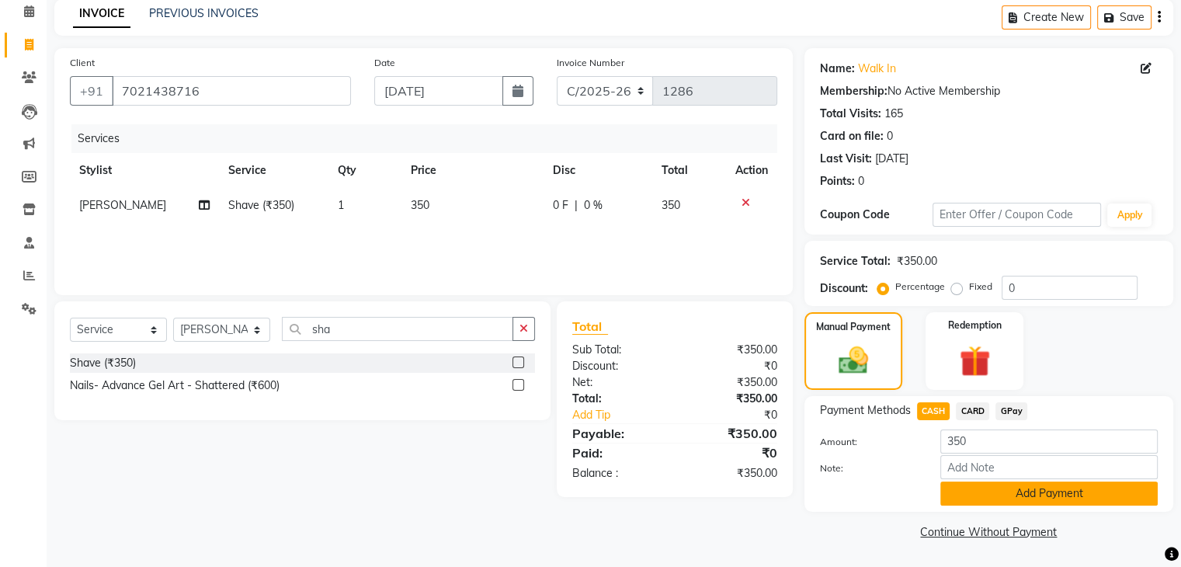
click at [970, 485] on button "Add Payment" at bounding box center [1048, 493] width 217 height 24
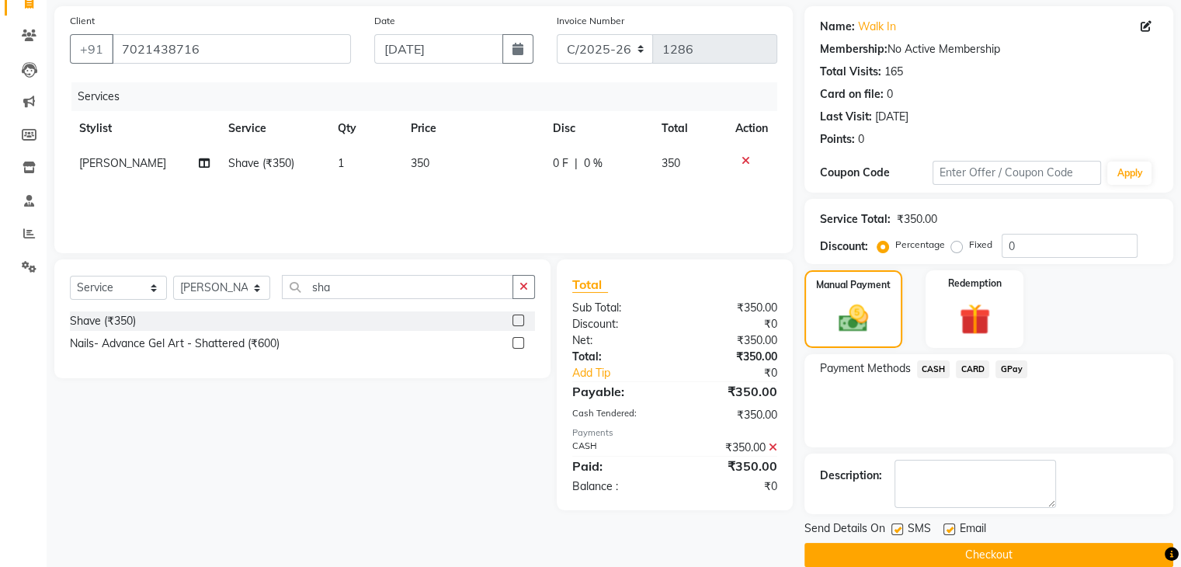
scroll to position [133, 0]
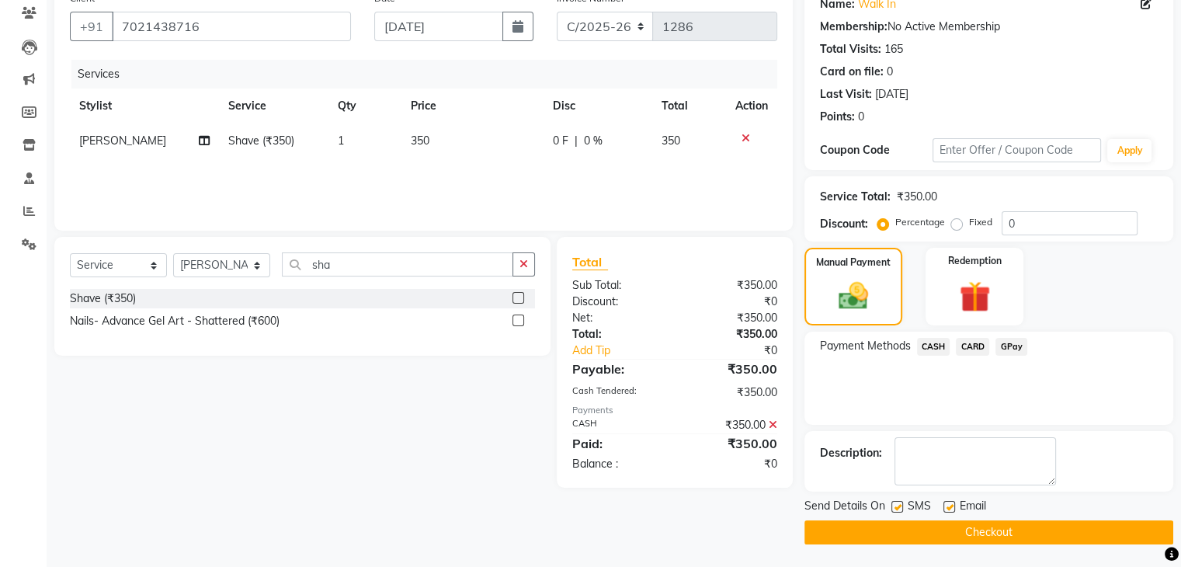
click at [897, 520] on button "Checkout" at bounding box center [988, 532] width 369 height 24
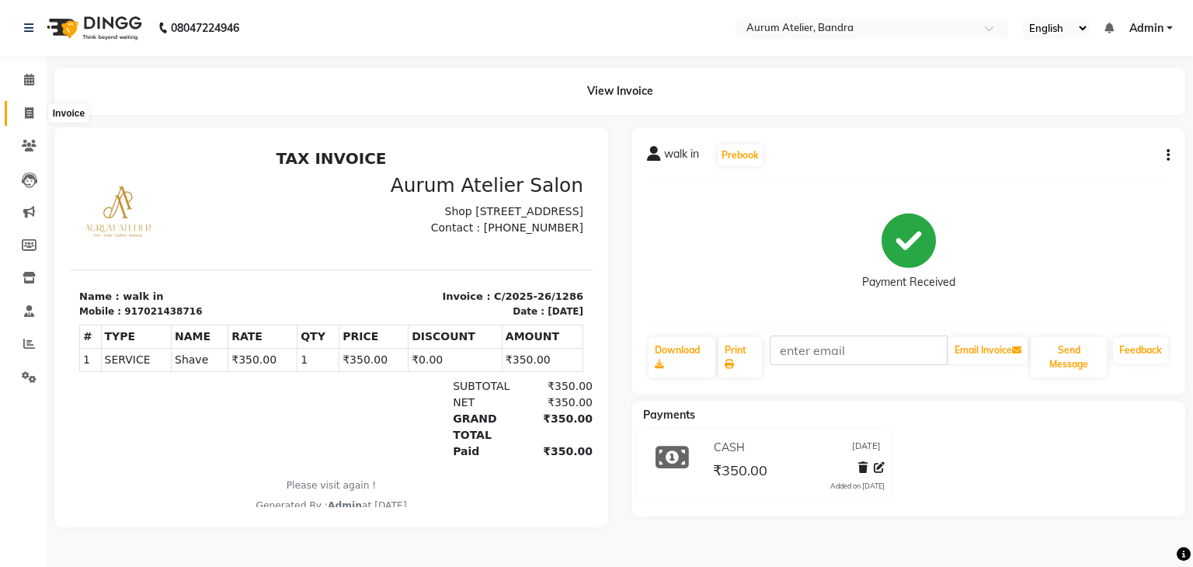
click at [28, 118] on icon at bounding box center [29, 113] width 9 height 12
select select "7410"
select select "service"
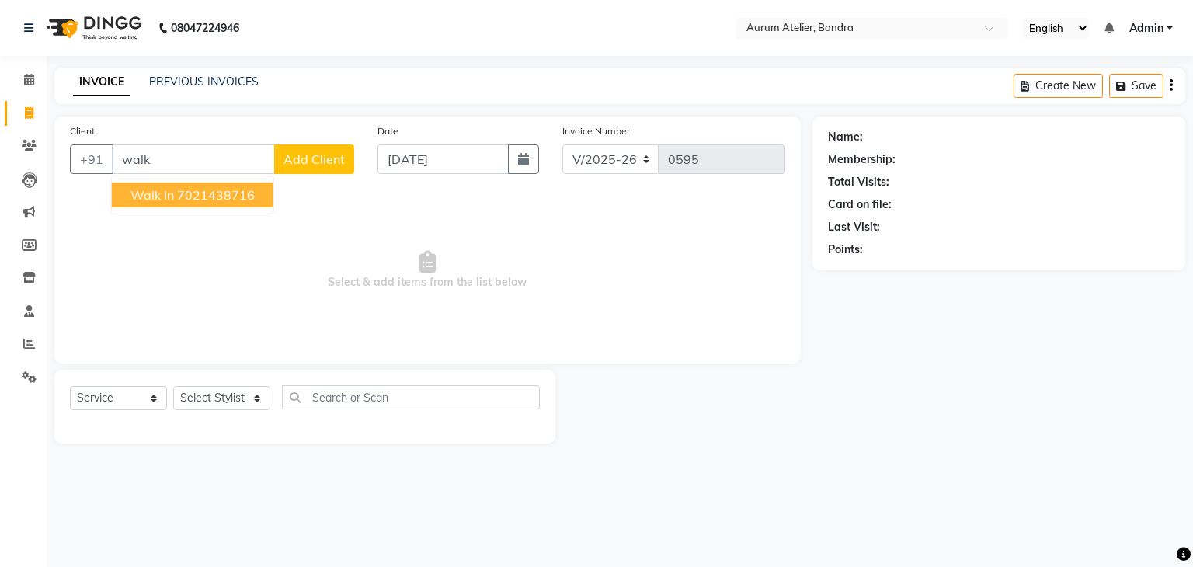
click at [245, 186] on button "walk in 7021438716" at bounding box center [193, 194] width 162 height 25
type input "7021438716"
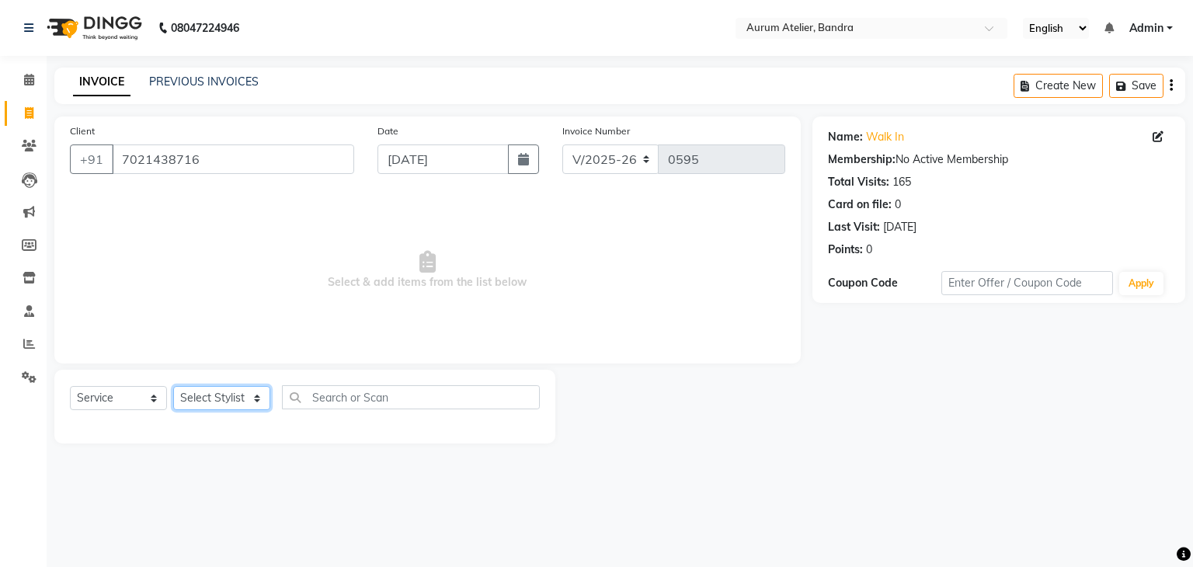
click at [209, 401] on select "Select Stylist [PERSON_NAME] chariya [PERSON_NAME] [PERSON_NAME] [PERSON_NAME] …" at bounding box center [221, 398] width 97 height 24
select select "66082"
click at [173, 387] on select "Select Stylist [PERSON_NAME] chariya [PERSON_NAME] [PERSON_NAME] [PERSON_NAME] …" at bounding box center [221, 398] width 97 height 24
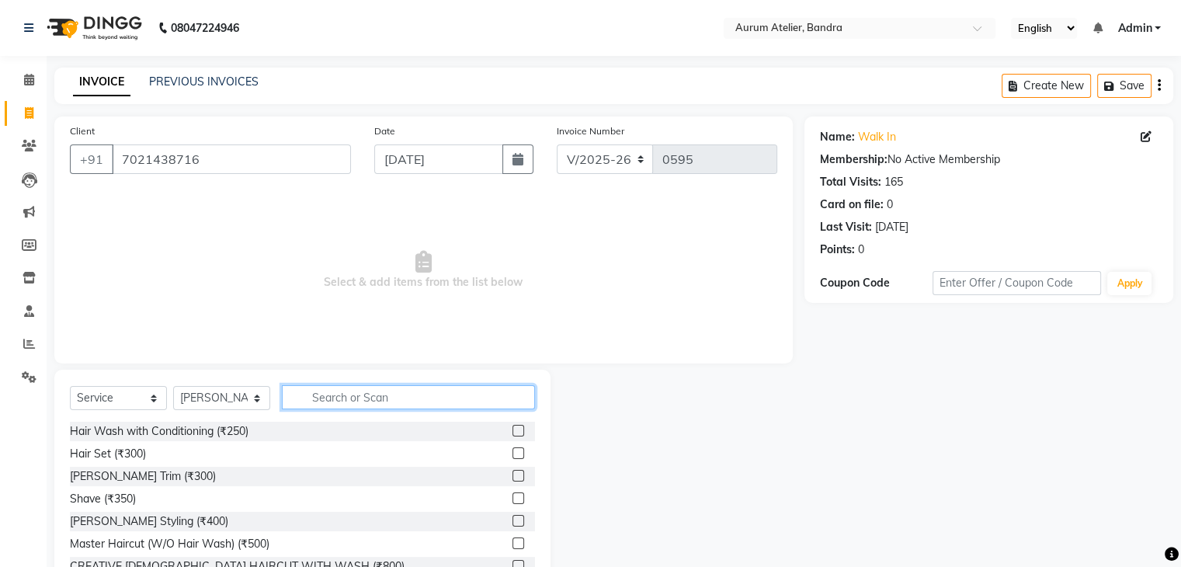
click at [386, 404] on input "text" at bounding box center [408, 397] width 253 height 24
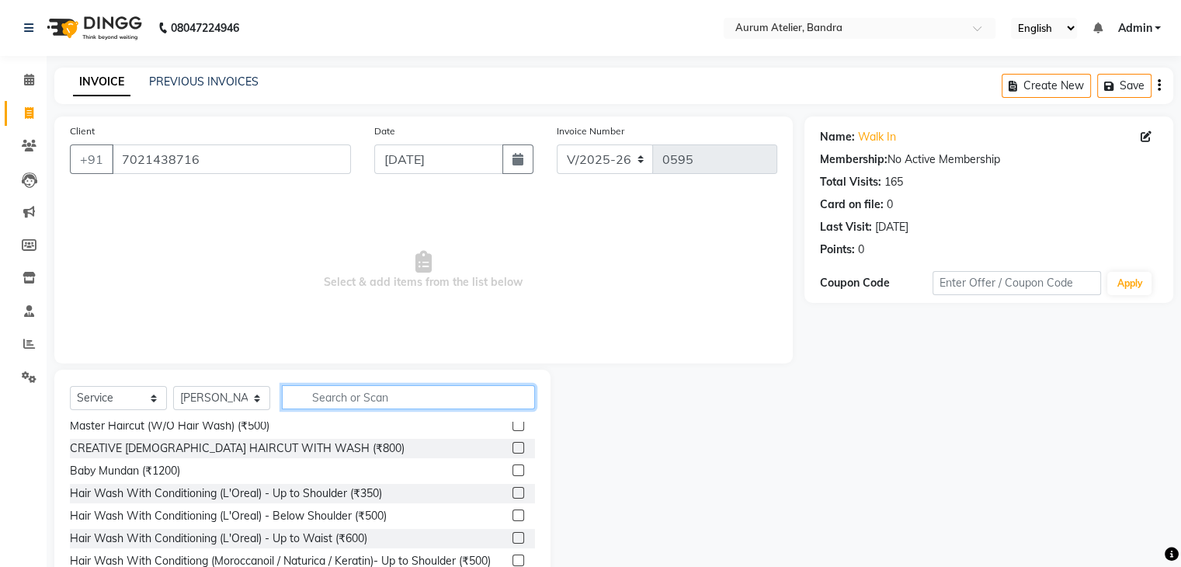
scroll to position [78, 0]
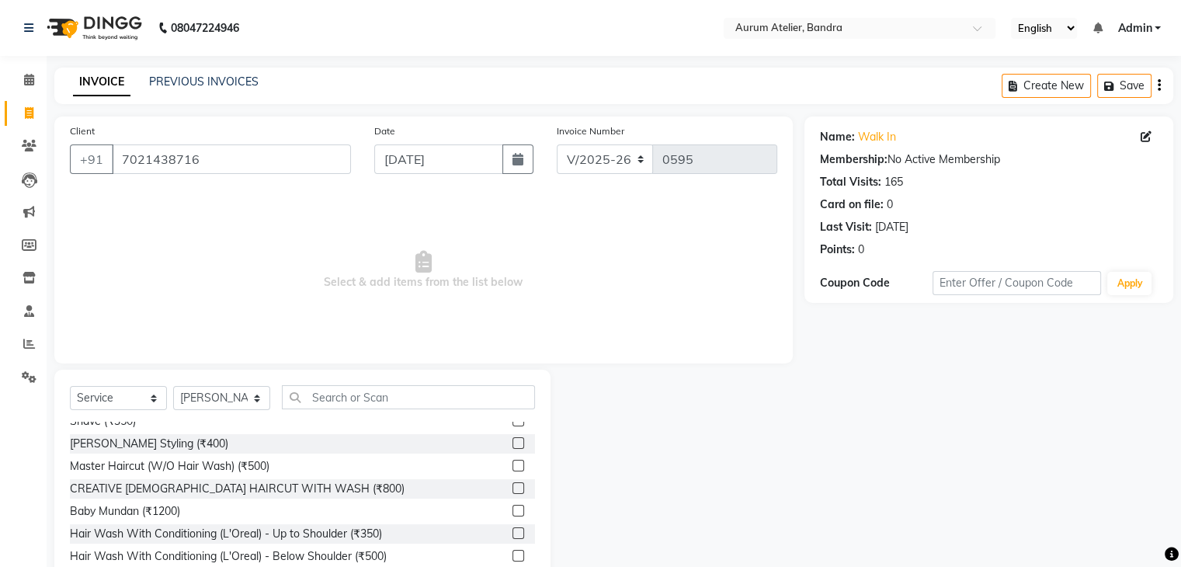
click at [513, 470] on label at bounding box center [519, 466] width 12 height 12
click at [513, 470] on input "checkbox" at bounding box center [518, 466] width 10 height 10
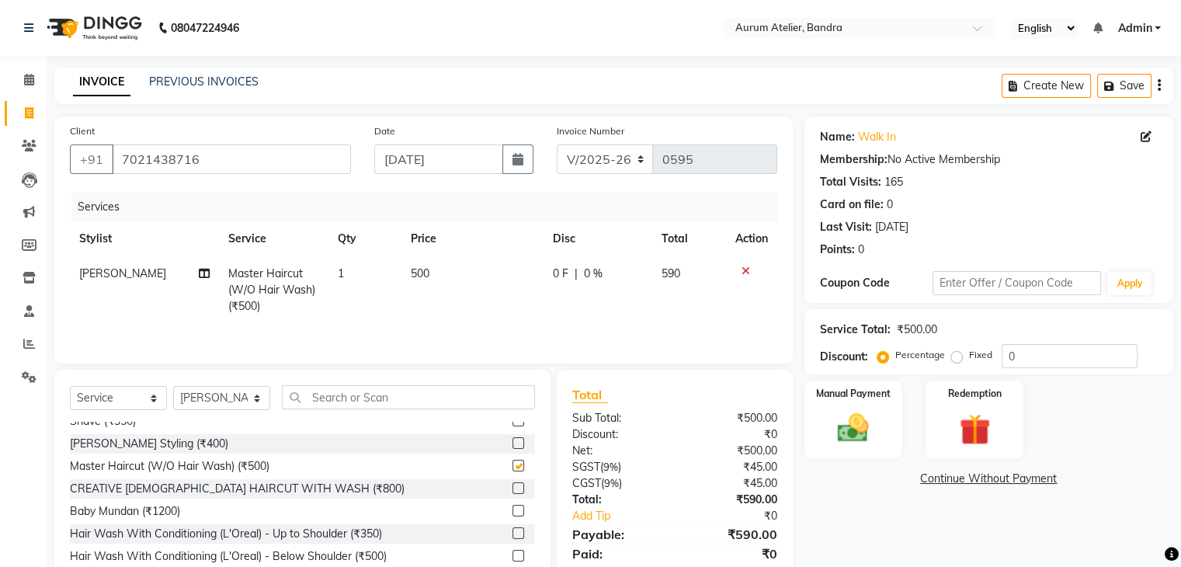
checkbox input "false"
click at [444, 265] on td "500" at bounding box center [472, 290] width 142 height 68
select select "66082"
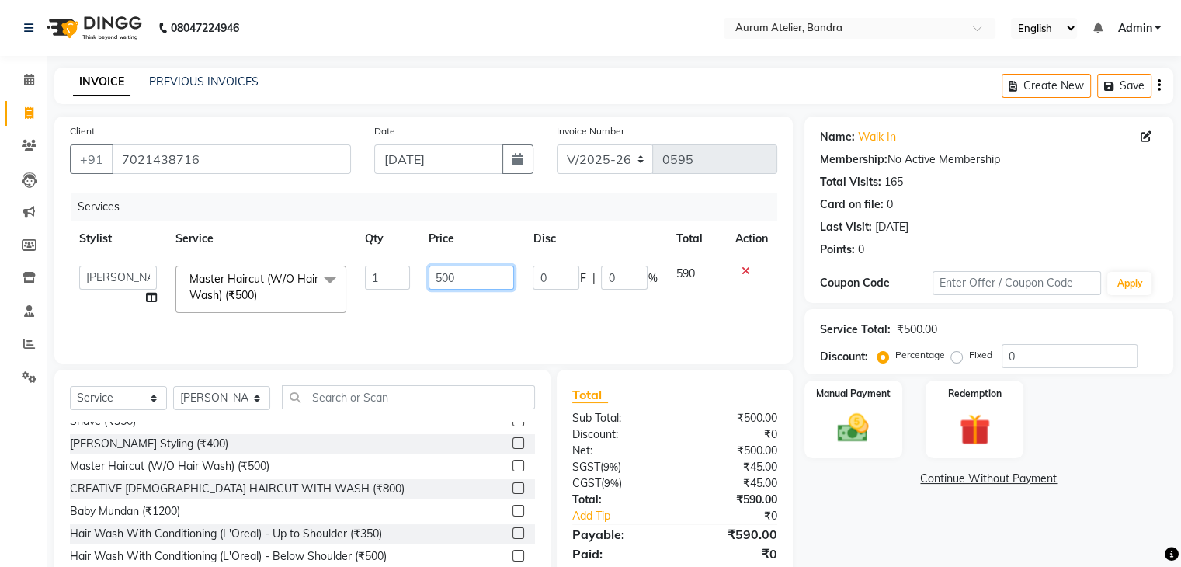
click at [457, 279] on input "500" at bounding box center [471, 278] width 85 height 24
type input "5"
type input "423"
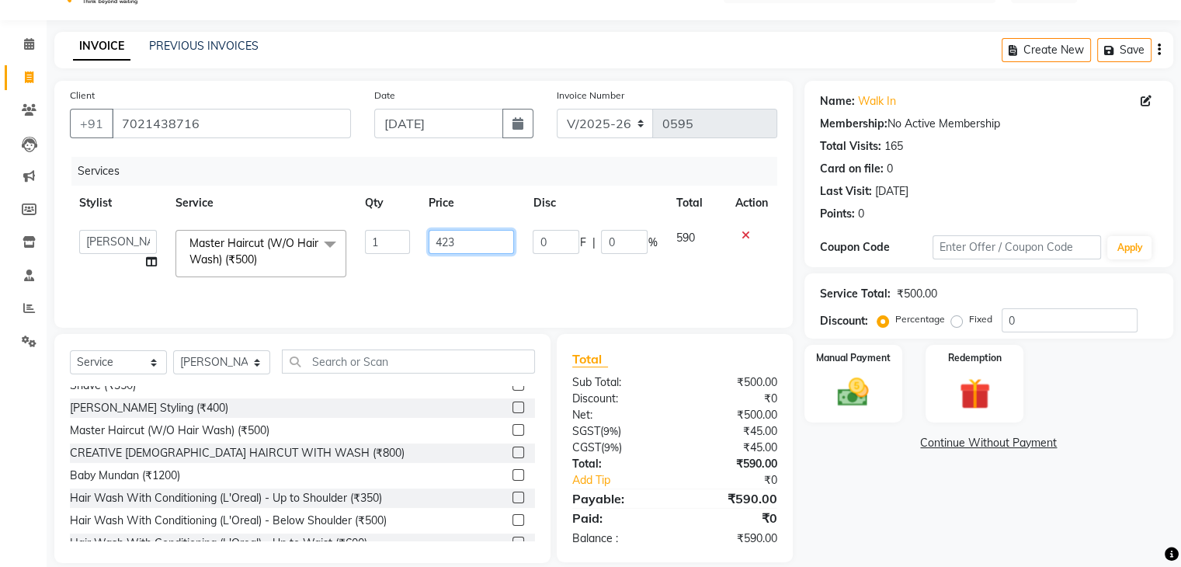
scroll to position [56, 0]
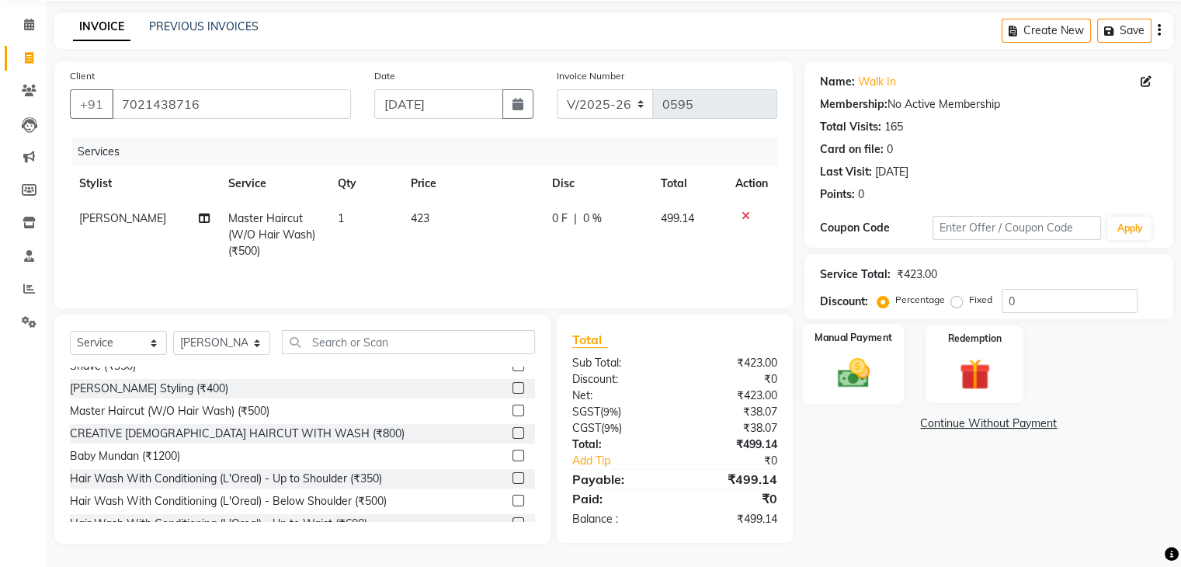
click at [864, 384] on img at bounding box center [853, 373] width 52 height 37
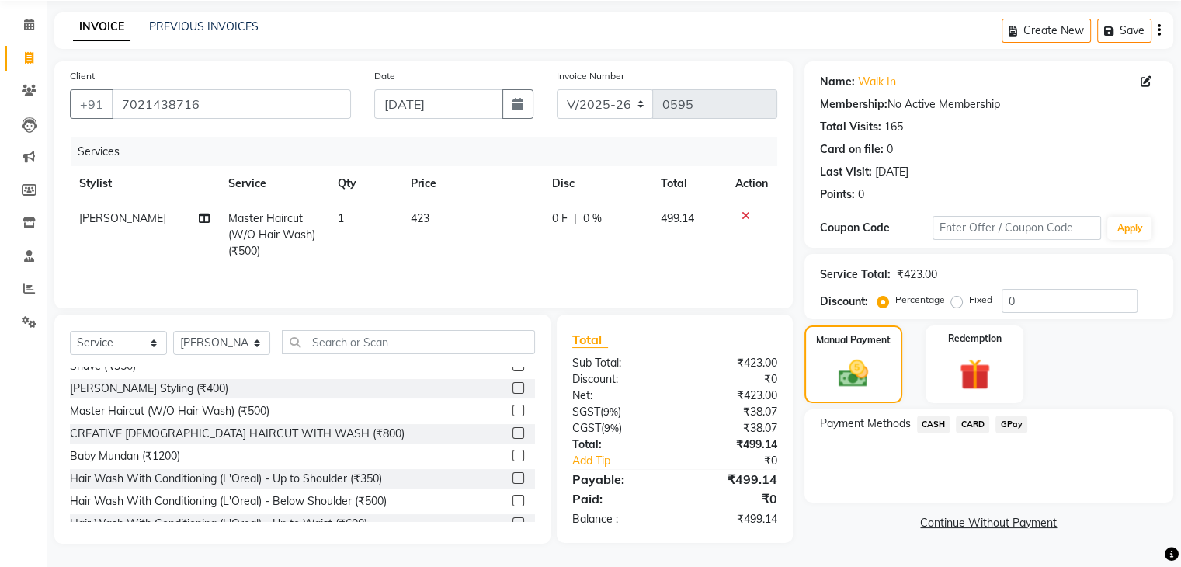
click at [1007, 423] on span "GPay" at bounding box center [1012, 424] width 32 height 18
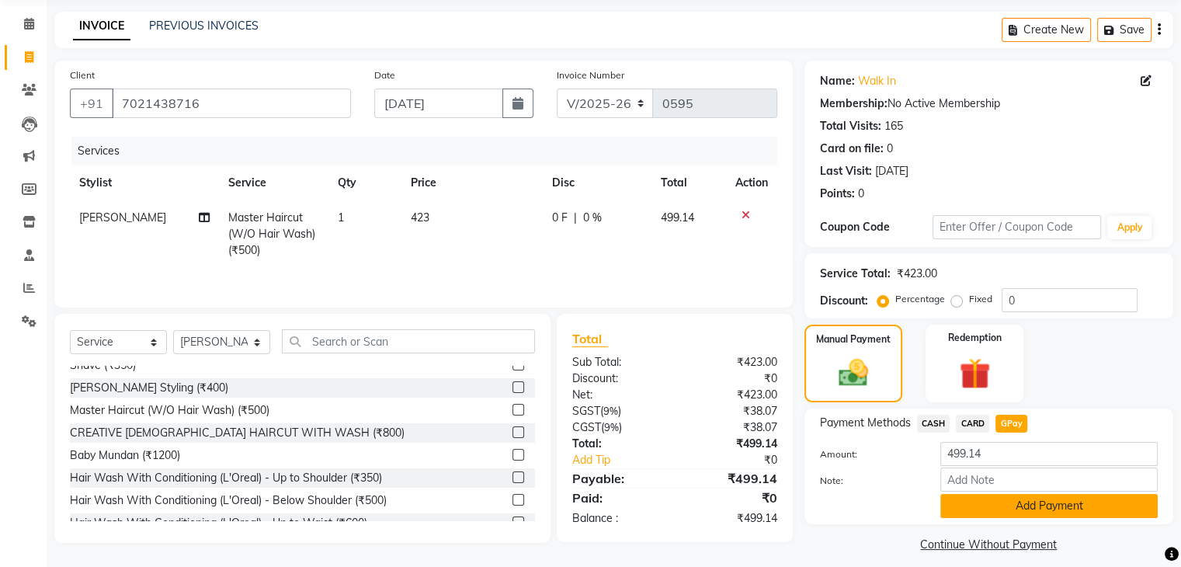
click at [975, 504] on button "Add Payment" at bounding box center [1048, 506] width 217 height 24
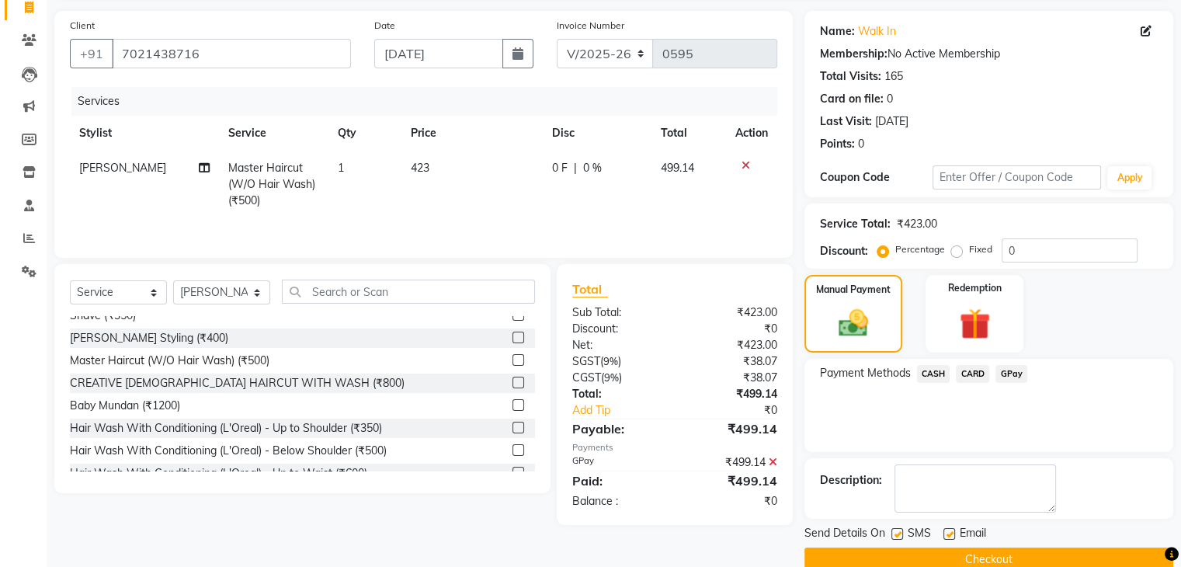
scroll to position [133, 0]
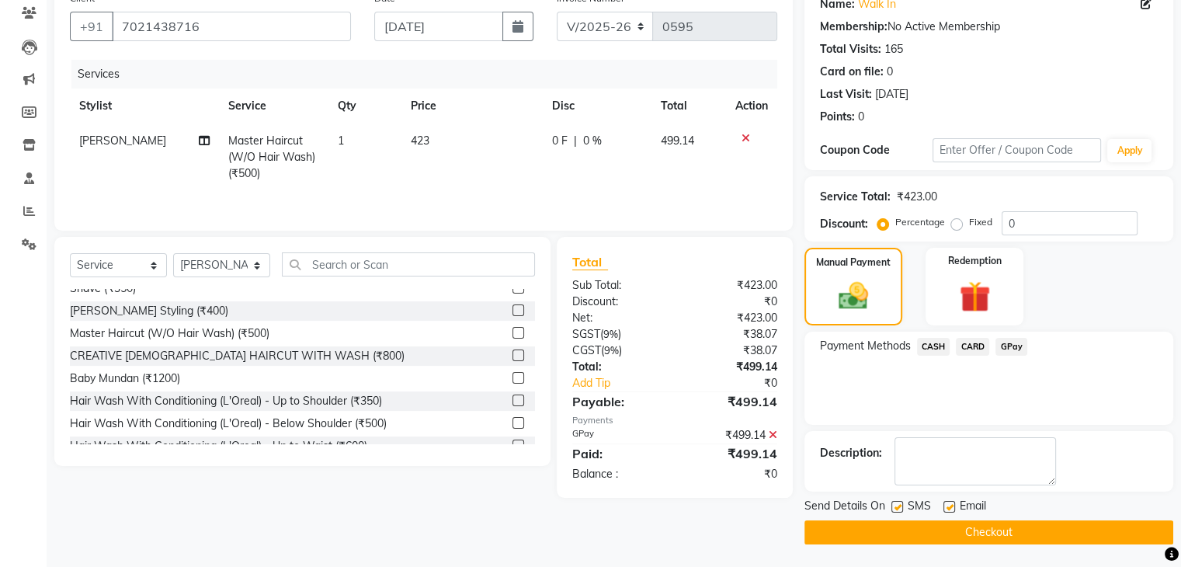
click at [952, 539] on button "Checkout" at bounding box center [988, 532] width 369 height 24
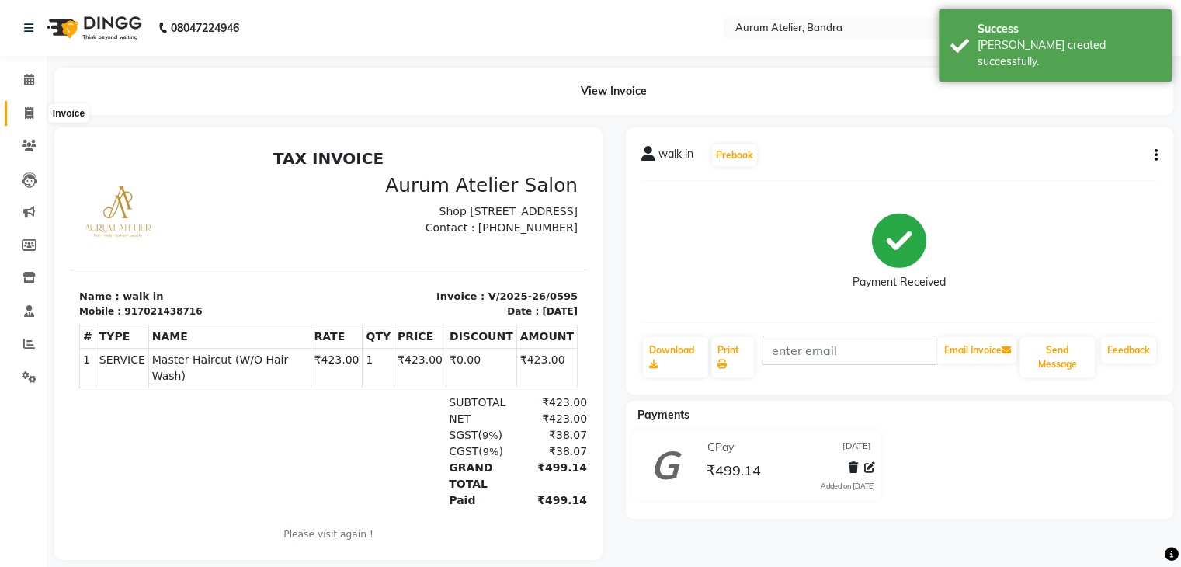
click at [25, 110] on icon at bounding box center [29, 113] width 9 height 12
select select "service"
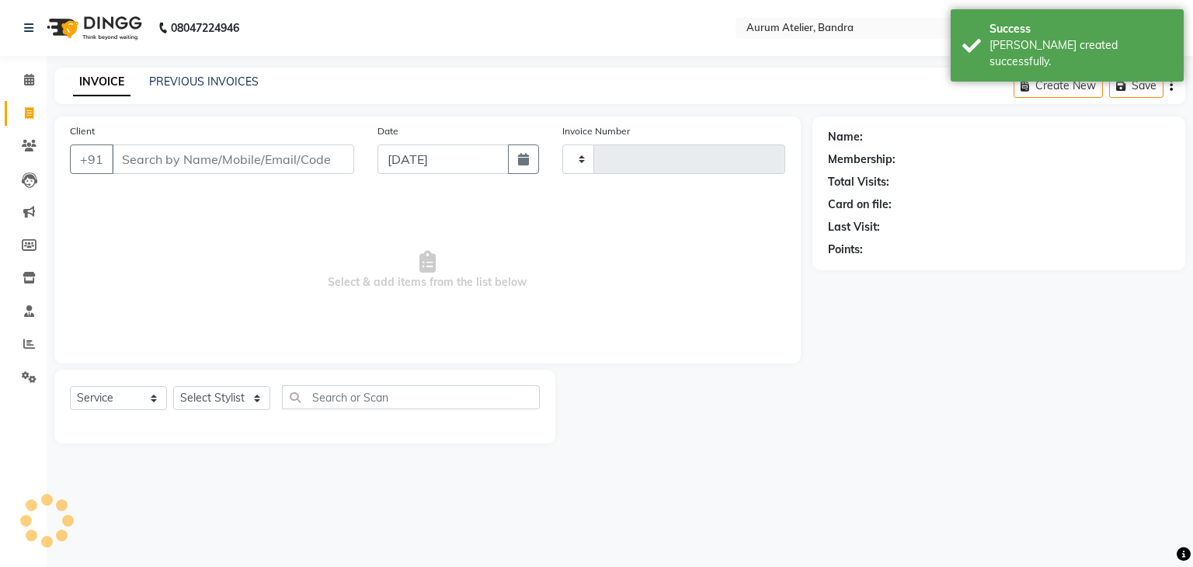
type input "0596"
select select "7410"
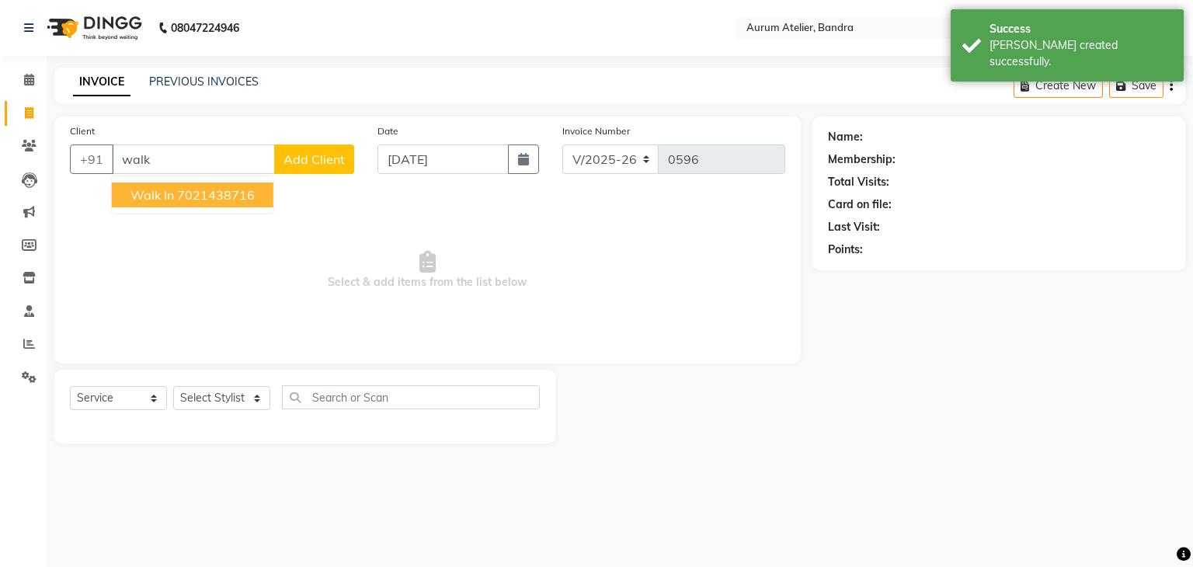
click at [255, 194] on button "walk in 7021438716" at bounding box center [193, 194] width 162 height 25
type input "7021438716"
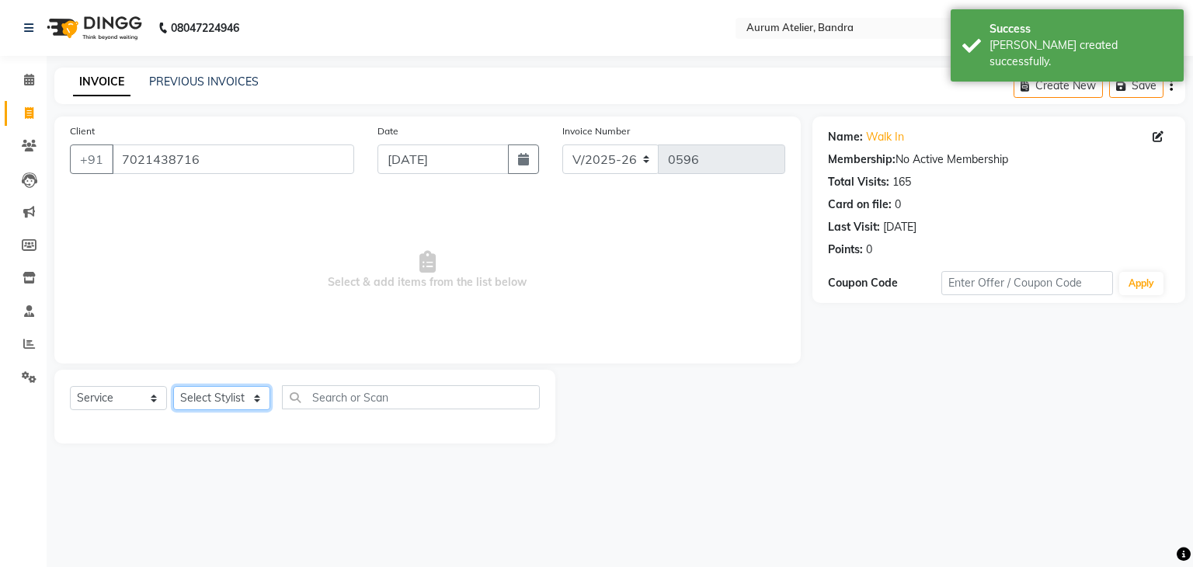
click at [225, 391] on select "Select Stylist [PERSON_NAME] chariya [PERSON_NAME] [PERSON_NAME] [PERSON_NAME] …" at bounding box center [221, 398] width 97 height 24
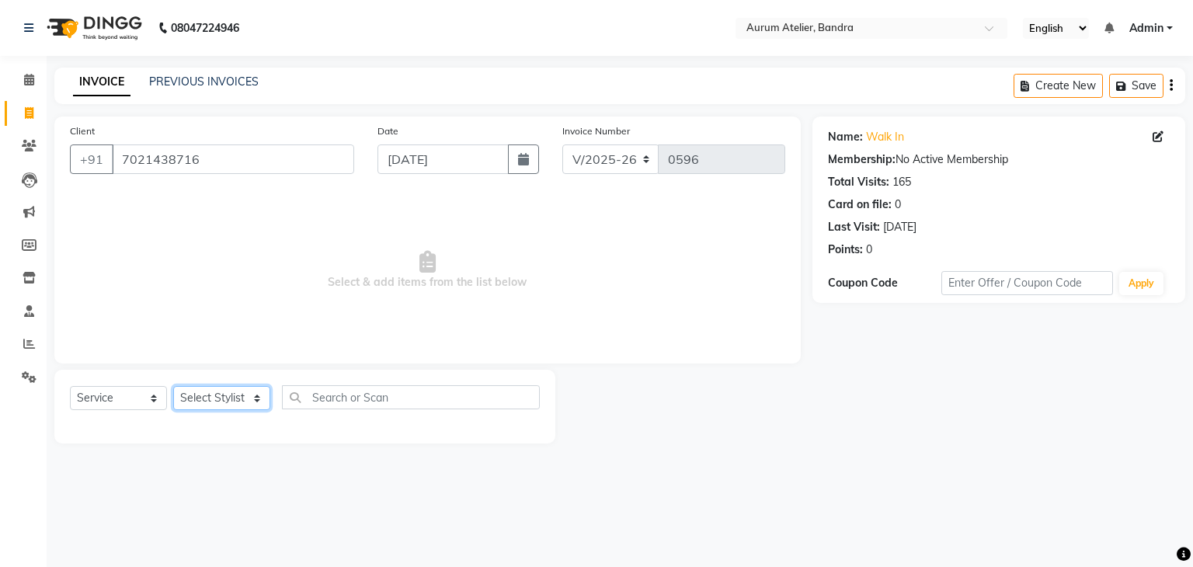
select select "66082"
click at [173, 387] on select "Select Stylist [PERSON_NAME] chariya [PERSON_NAME] [PERSON_NAME] [PERSON_NAME] …" at bounding box center [221, 398] width 97 height 24
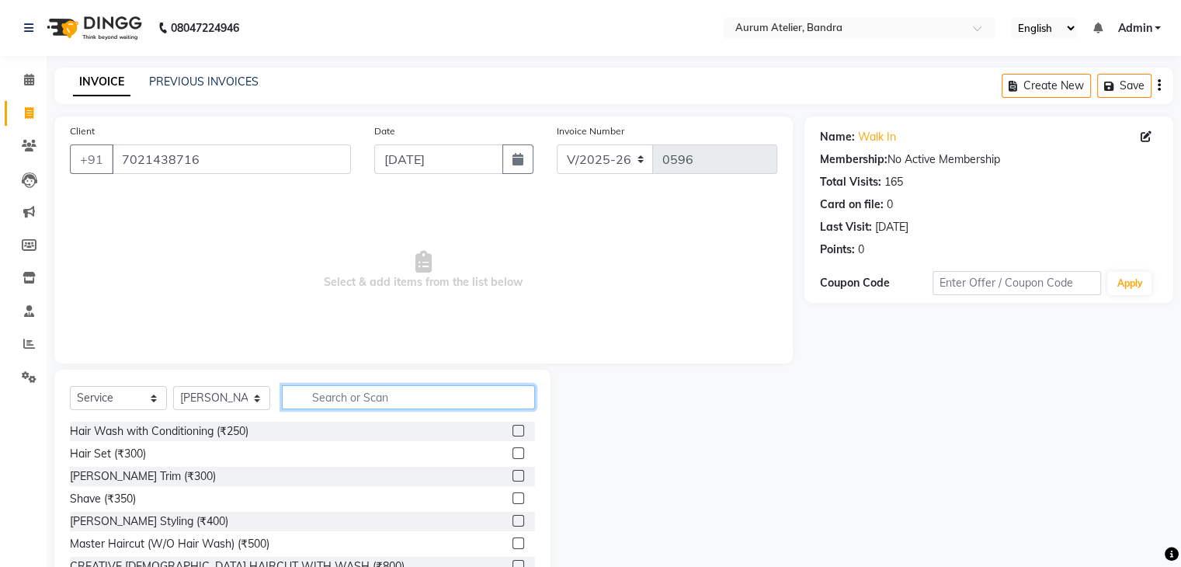
click at [388, 393] on input "text" at bounding box center [408, 397] width 253 height 24
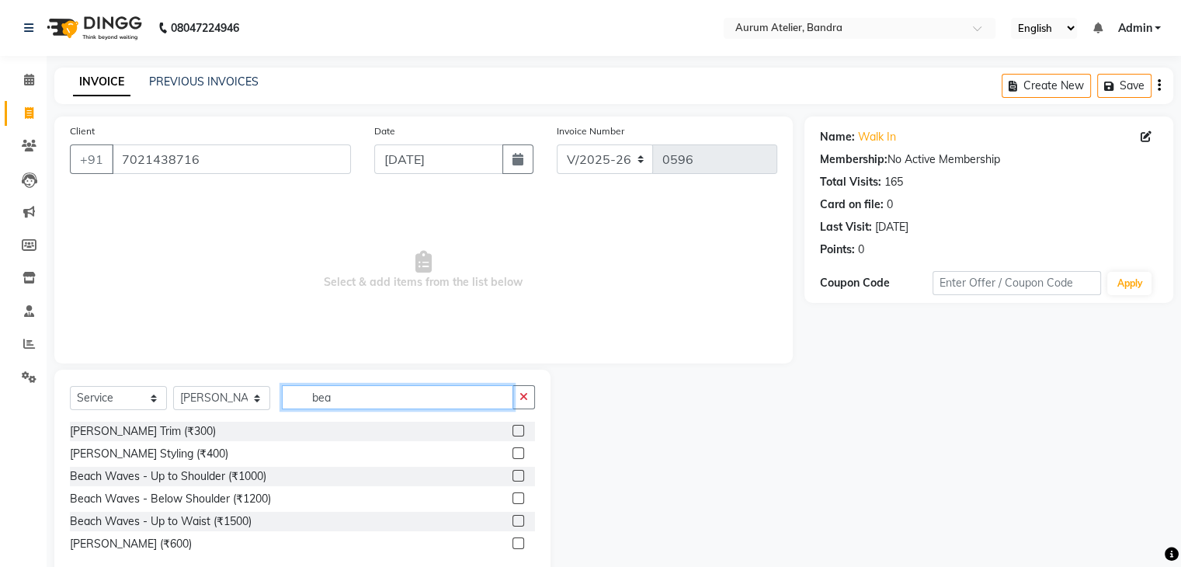
type input "bea"
click at [514, 427] on label at bounding box center [519, 431] width 12 height 12
click at [514, 427] on input "checkbox" at bounding box center [518, 431] width 10 height 10
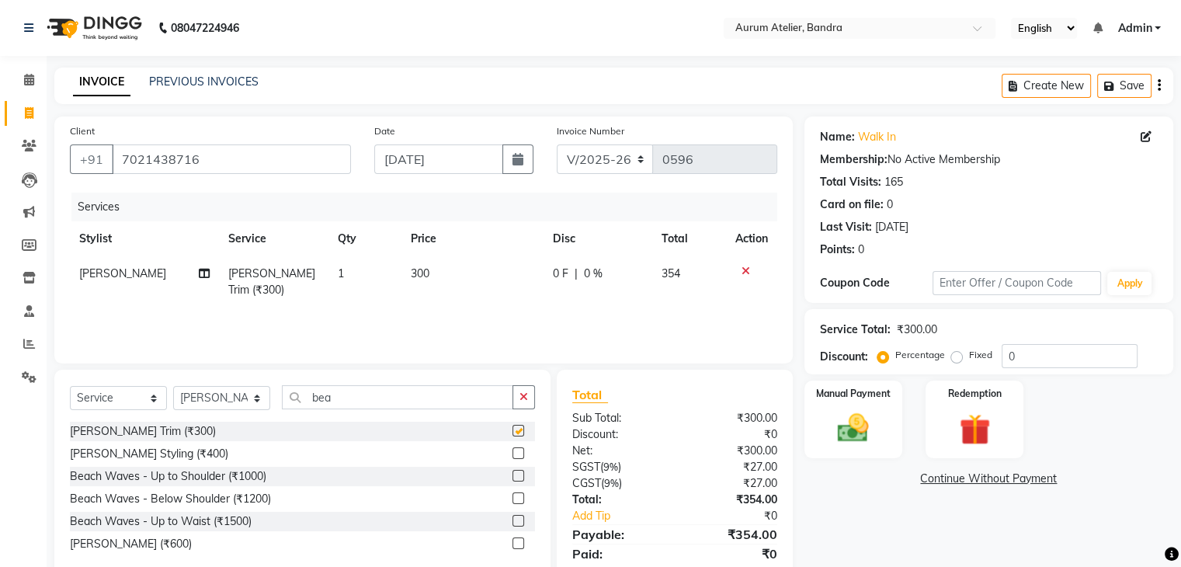
checkbox input "false"
click at [634, 161] on select "C/2025-26 V/2025 V/2025-26" at bounding box center [605, 159] width 97 height 30
select select "7590"
click at [557, 144] on select "C/2025-26 V/2025 V/2025-26" at bounding box center [605, 159] width 97 height 30
type input "1287"
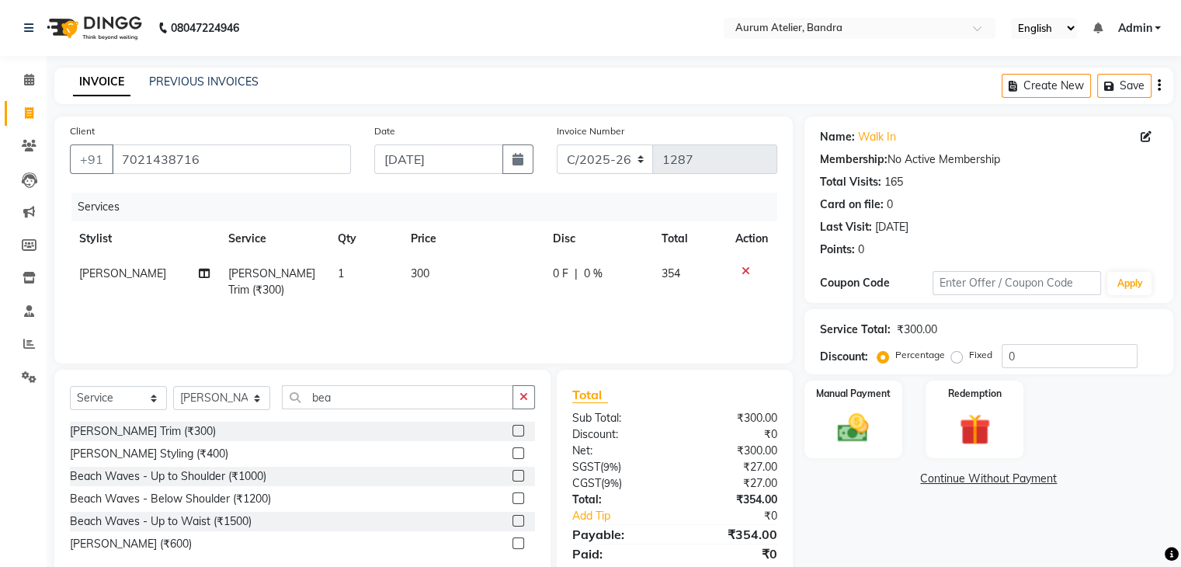
click at [1159, 86] on icon "button" at bounding box center [1159, 85] width 3 height 1
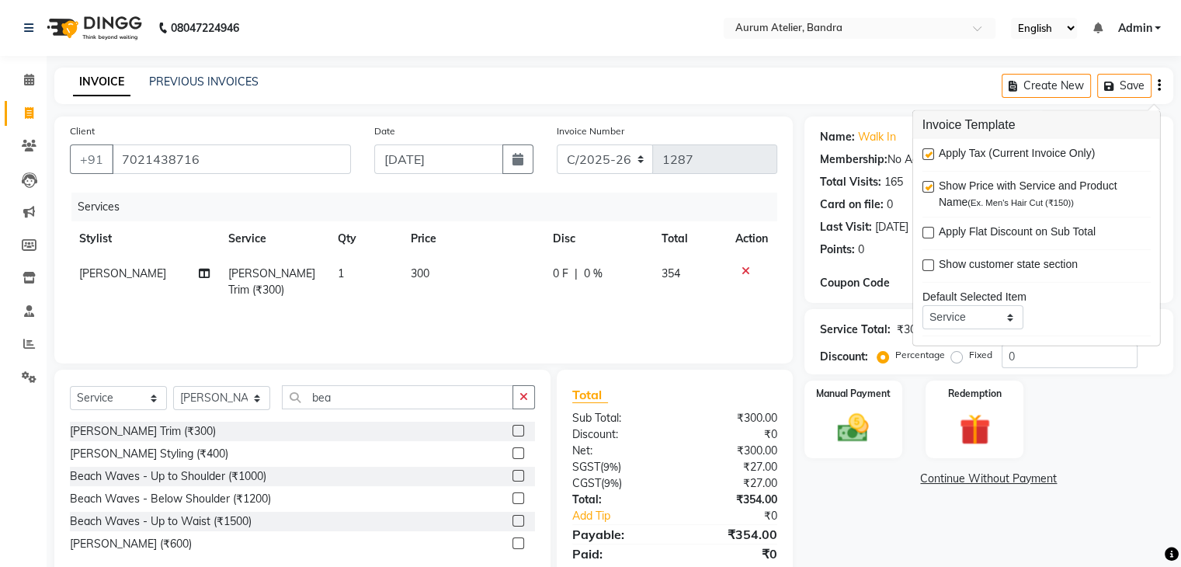
click at [924, 155] on label at bounding box center [929, 154] width 12 height 12
click at [924, 155] on input "checkbox" at bounding box center [928, 155] width 10 height 10
checkbox input "false"
click at [864, 432] on img at bounding box center [853, 428] width 52 height 37
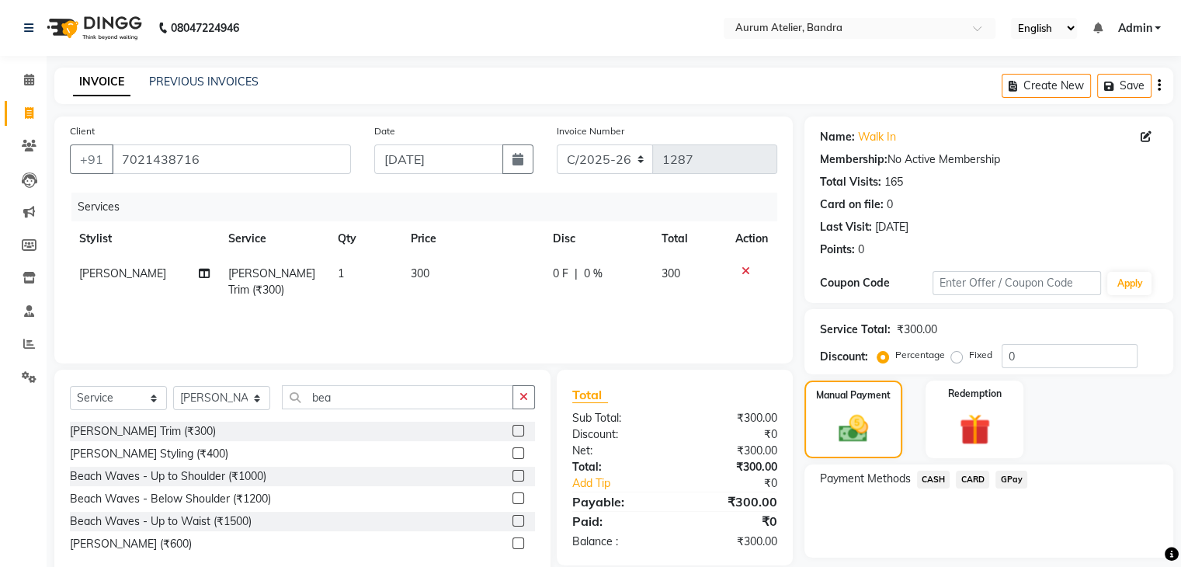
click at [934, 482] on span "CASH" at bounding box center [933, 480] width 33 height 18
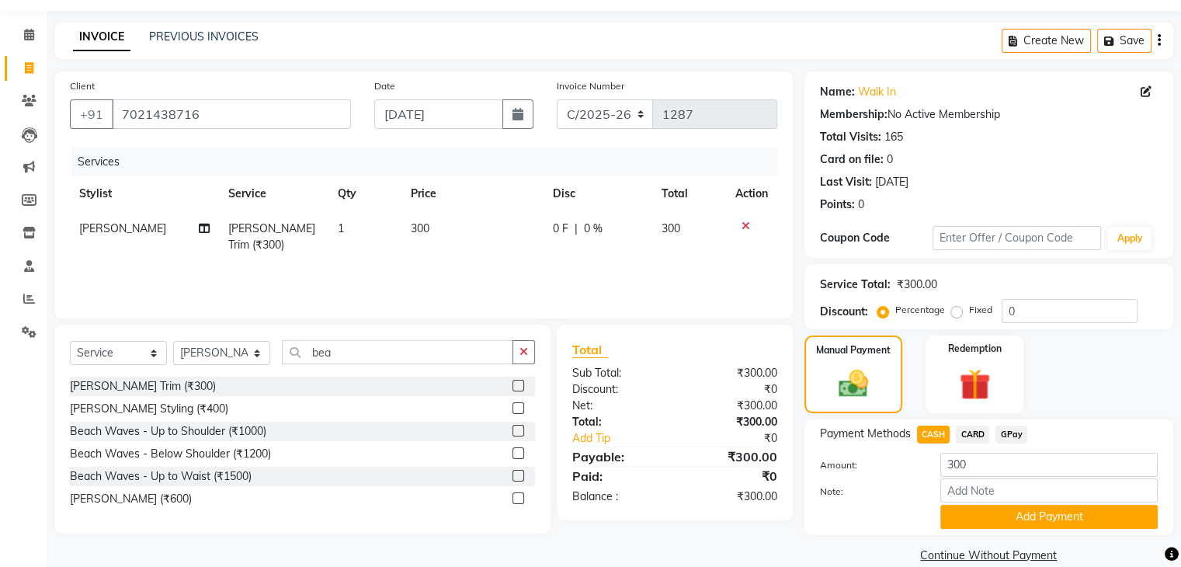
scroll to position [69, 0]
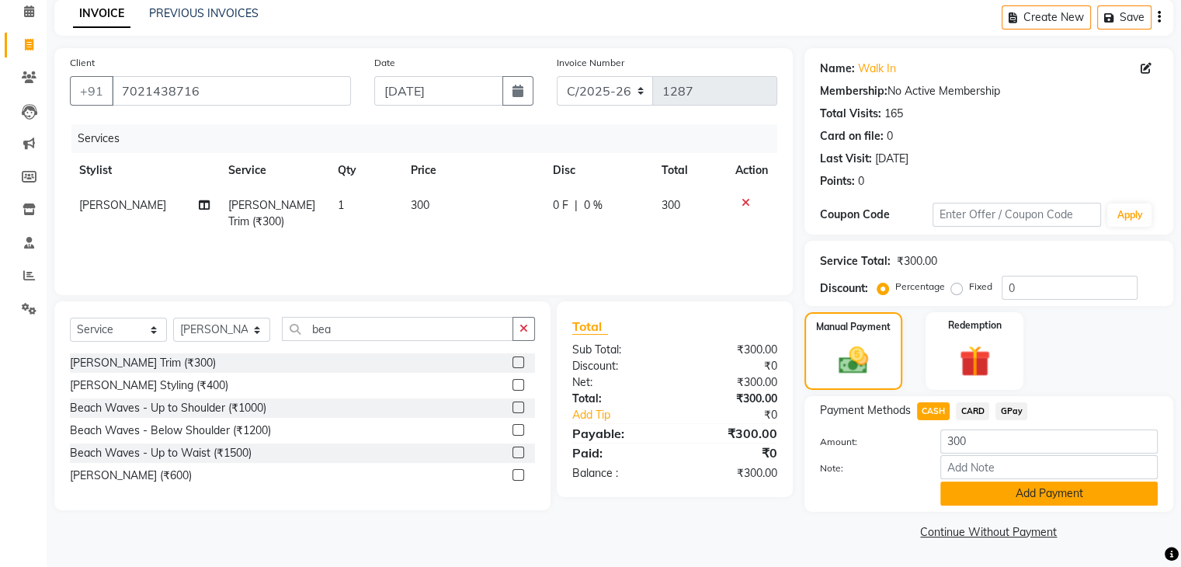
click at [1033, 493] on button "Add Payment" at bounding box center [1048, 493] width 217 height 24
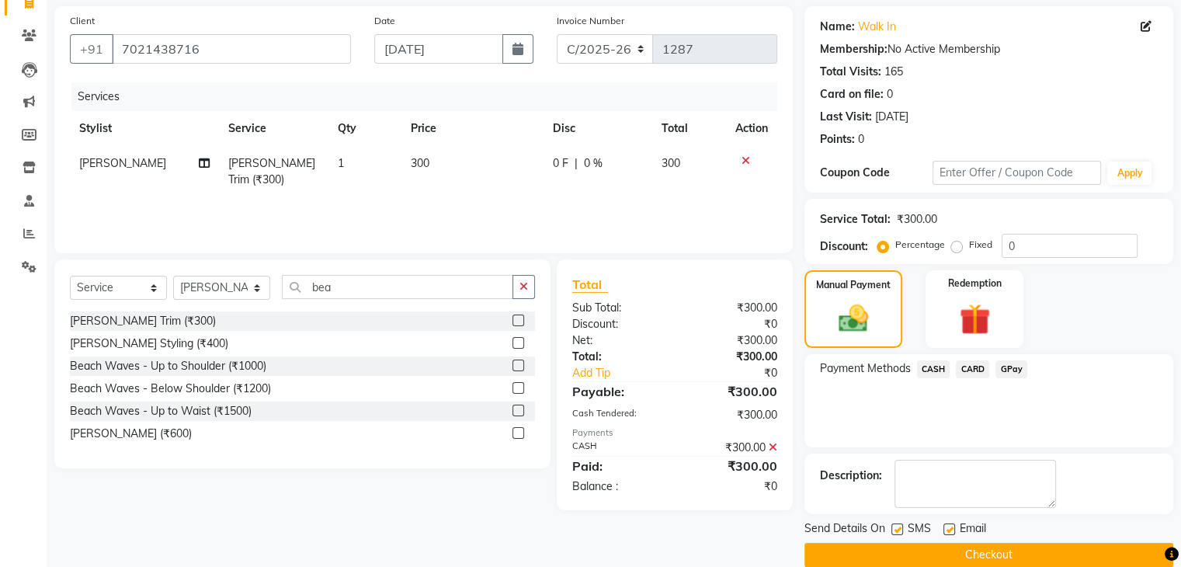
scroll to position [133, 0]
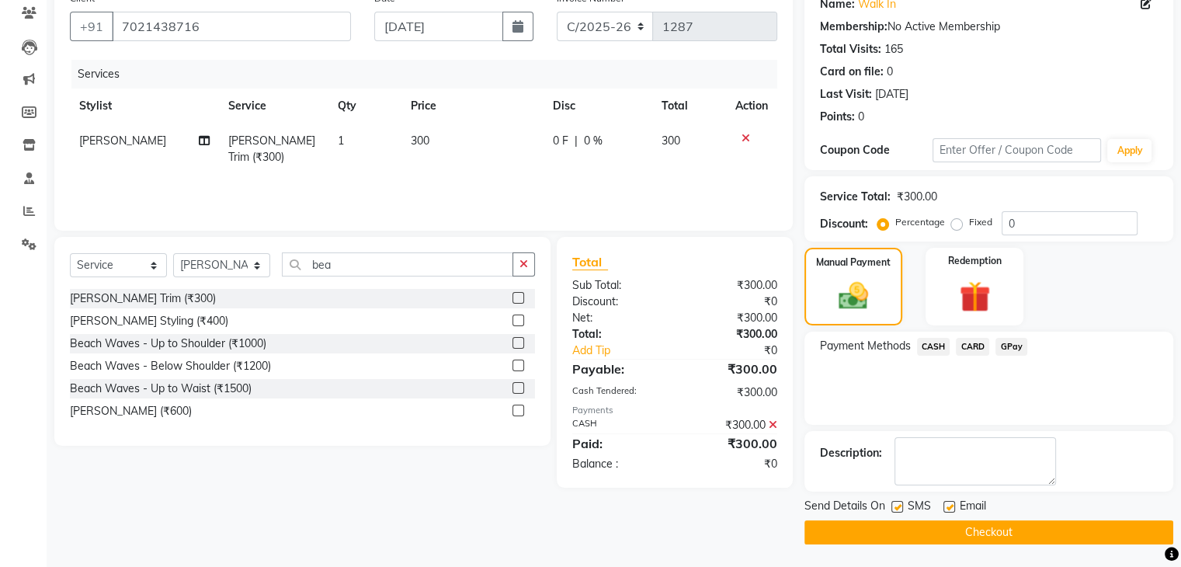
click at [964, 536] on button "Checkout" at bounding box center [988, 532] width 369 height 24
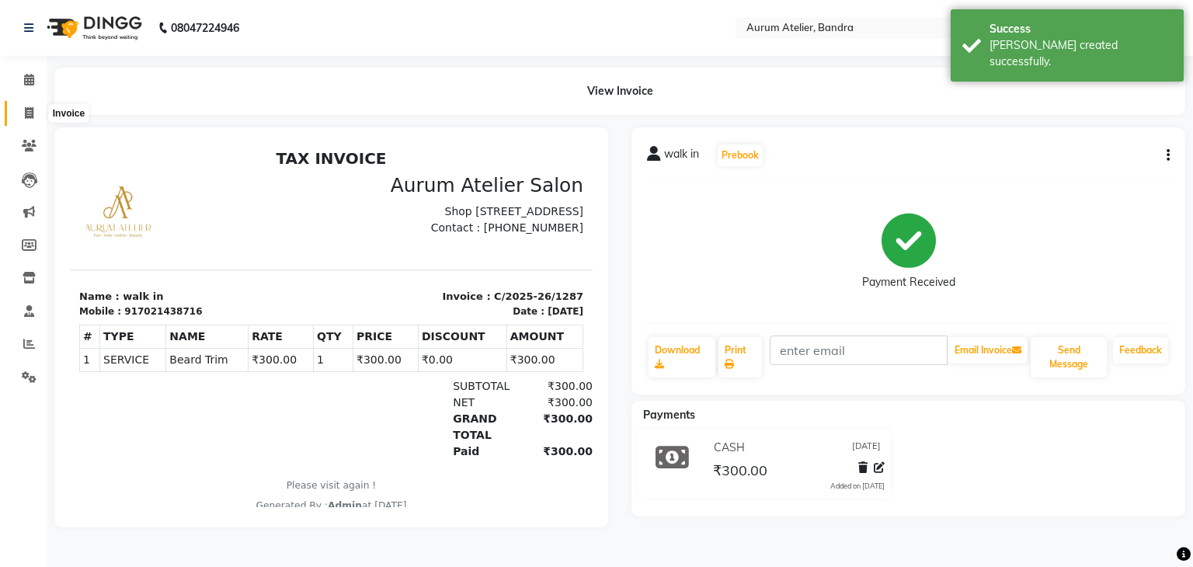
click at [25, 109] on icon at bounding box center [29, 113] width 9 height 12
select select "7410"
select select "service"
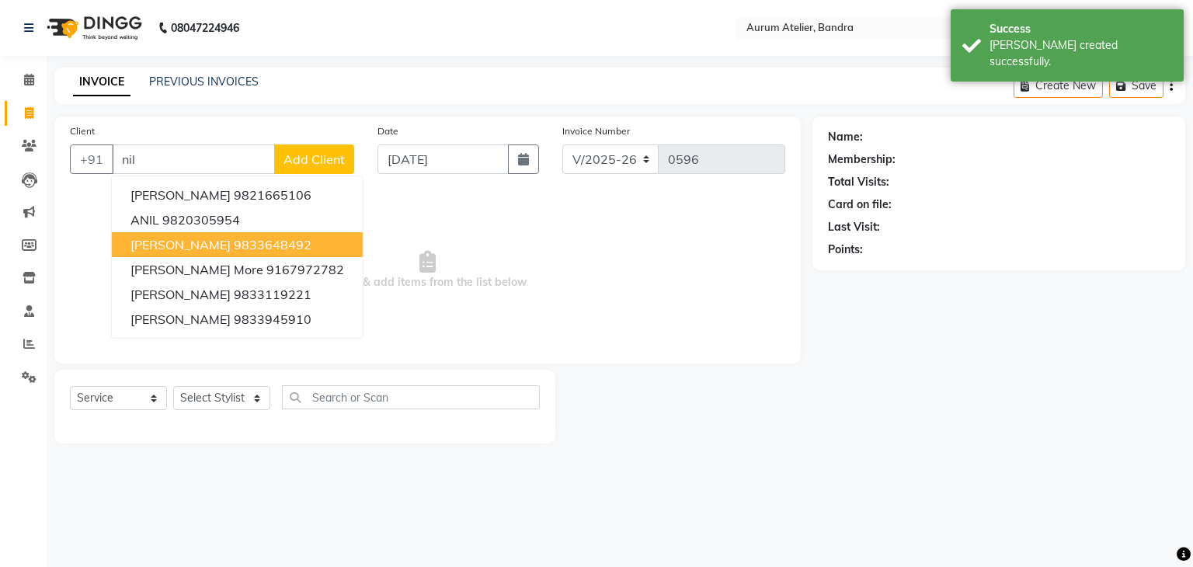
click at [234, 238] on ngb-highlight "9833648492" at bounding box center [273, 245] width 78 height 16
type input "9833648492"
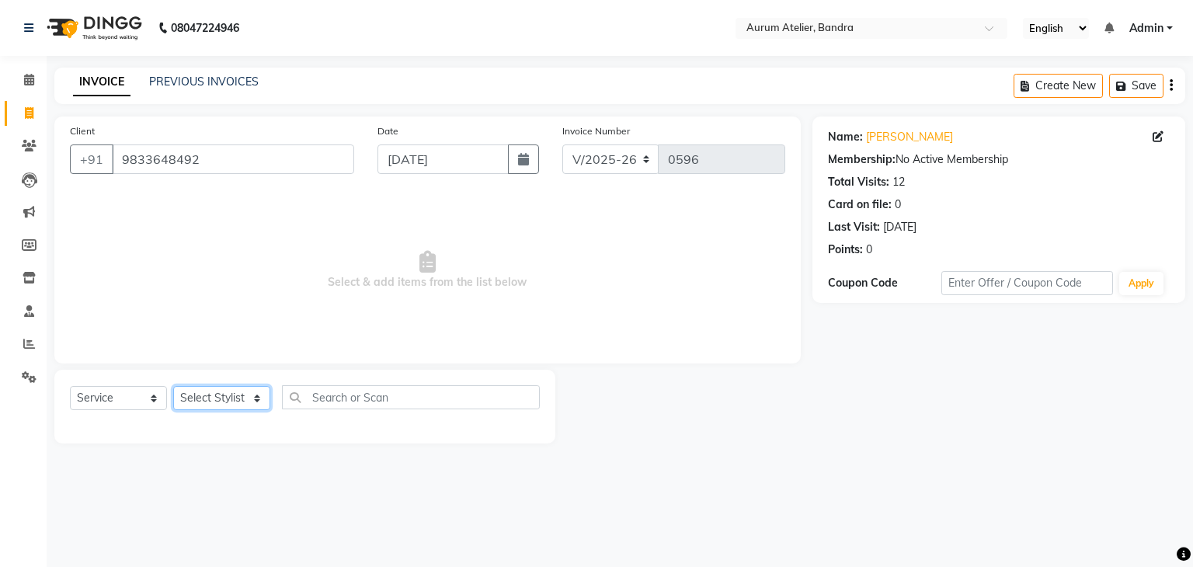
click at [215, 405] on select "Select Stylist [PERSON_NAME] chariya [PERSON_NAME] [PERSON_NAME] [PERSON_NAME] …" at bounding box center [221, 398] width 97 height 24
select select "66080"
click at [173, 387] on select "Select Stylist [PERSON_NAME] chariya [PERSON_NAME] [PERSON_NAME] [PERSON_NAME] …" at bounding box center [221, 398] width 97 height 24
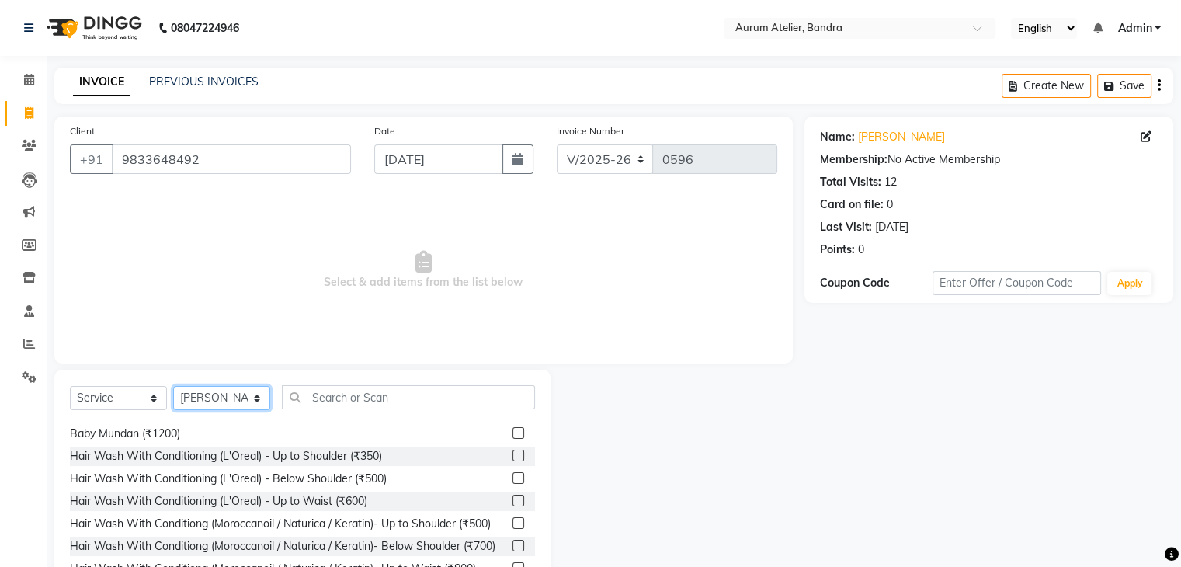
scroll to position [233, 0]
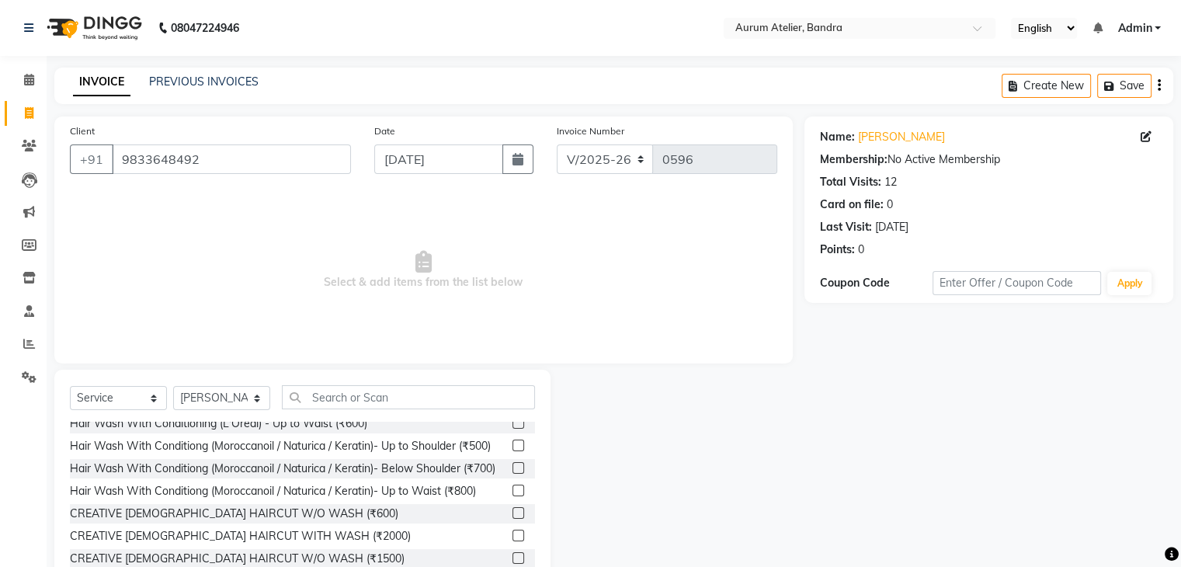
click at [513, 474] on label at bounding box center [519, 468] width 12 height 12
click at [513, 474] on input "checkbox" at bounding box center [518, 469] width 10 height 10
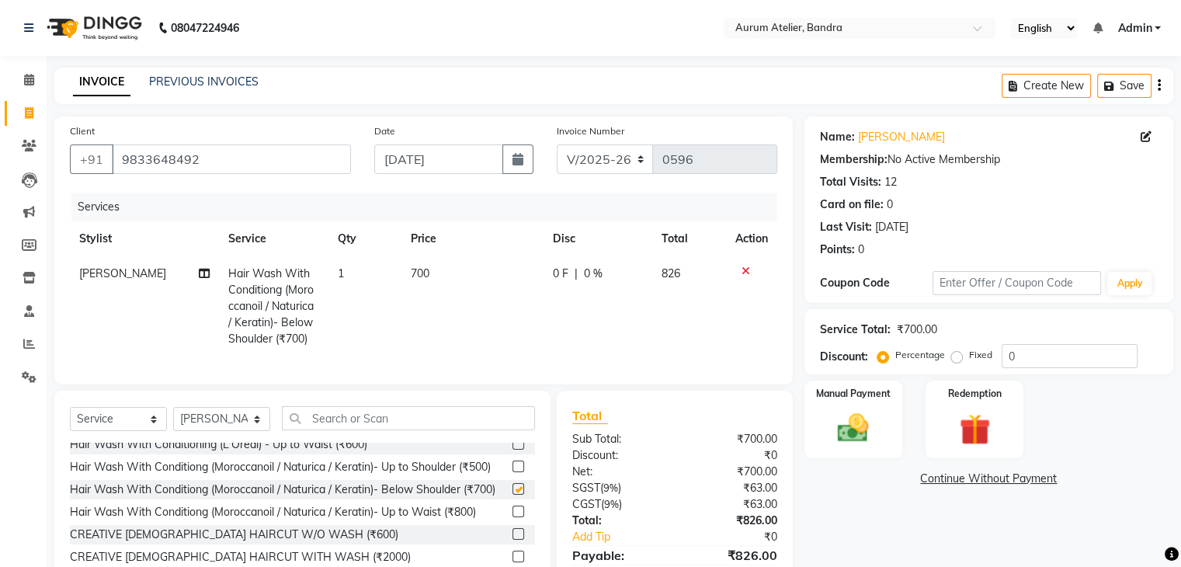
checkbox input "false"
click at [221, 431] on select "Select Stylist [PERSON_NAME] chariya [PERSON_NAME] [PERSON_NAME] [PERSON_NAME] …" at bounding box center [221, 419] width 97 height 24
select select "82650"
click at [173, 420] on select "Select Stylist [PERSON_NAME] chariya [PERSON_NAME] [PERSON_NAME] [PERSON_NAME] …" at bounding box center [221, 419] width 97 height 24
click at [360, 426] on input "text" at bounding box center [408, 418] width 253 height 24
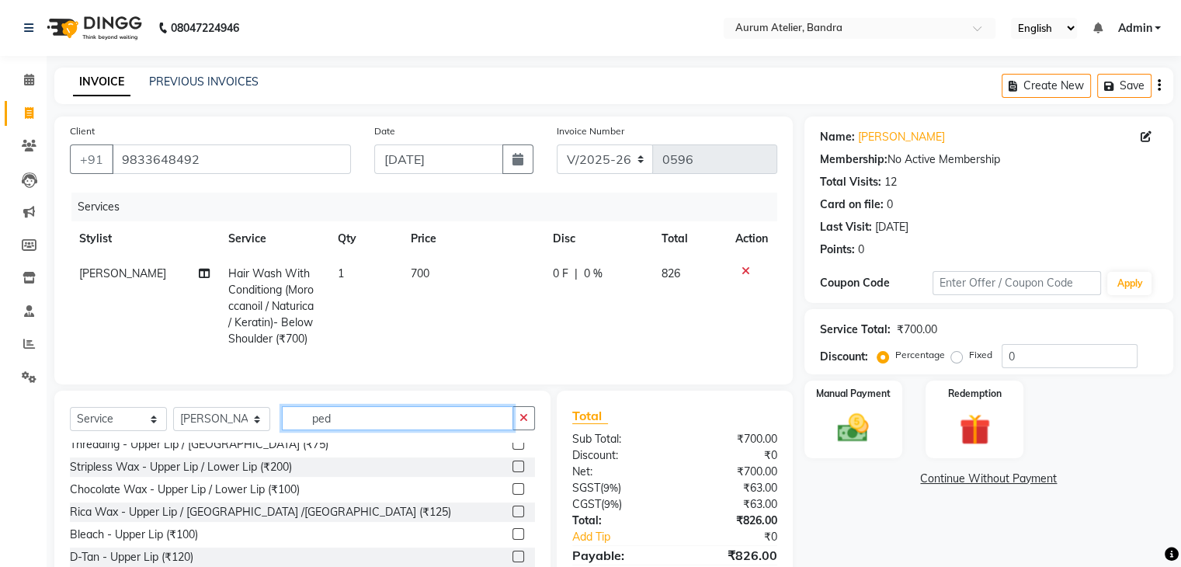
scroll to position [0, 0]
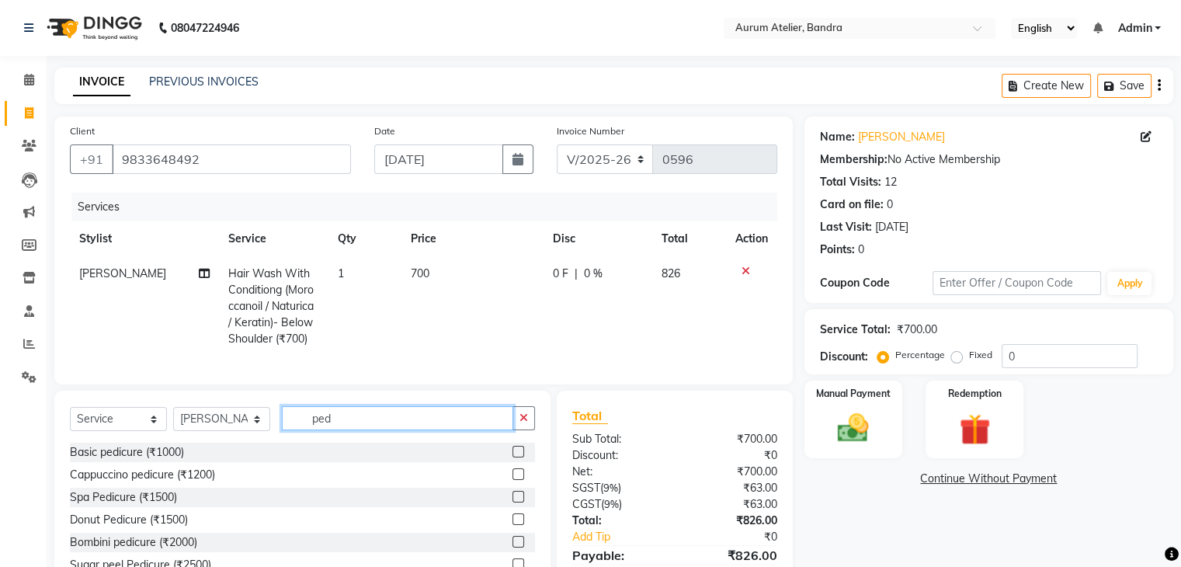
type input "ped"
click at [519, 457] on label at bounding box center [519, 452] width 12 height 12
click at [519, 457] on input "checkbox" at bounding box center [518, 452] width 10 height 10
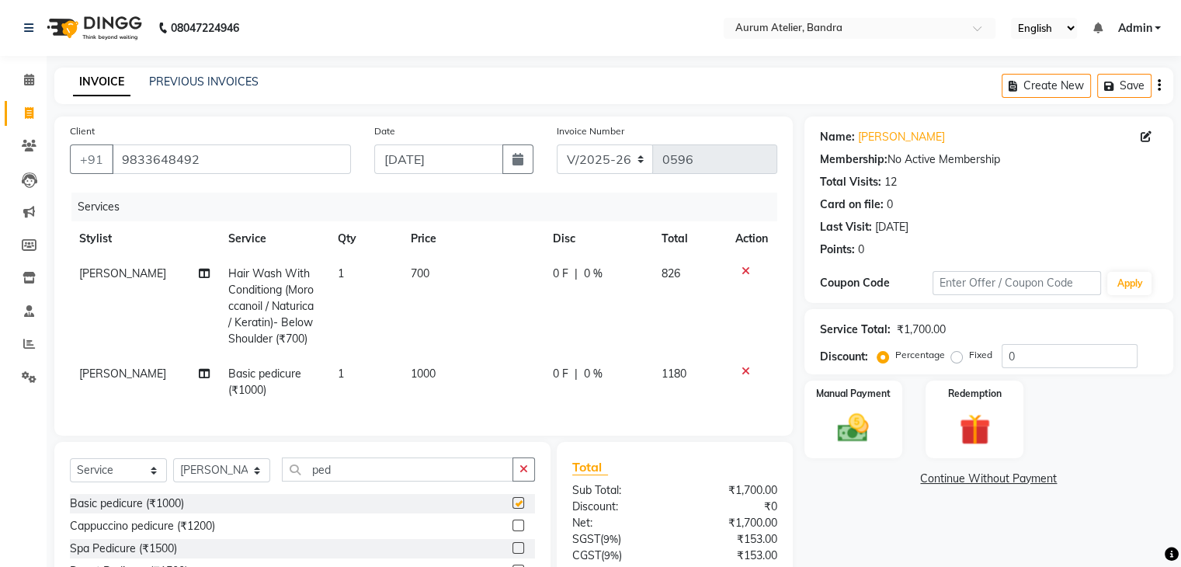
checkbox input "false"
click at [629, 156] on select "C/2025-26 V/2025 V/2025-26" at bounding box center [605, 159] width 97 height 30
select select "7590"
click at [557, 144] on select "C/2025-26 V/2025 V/2025-26" at bounding box center [605, 159] width 97 height 30
type input "1288"
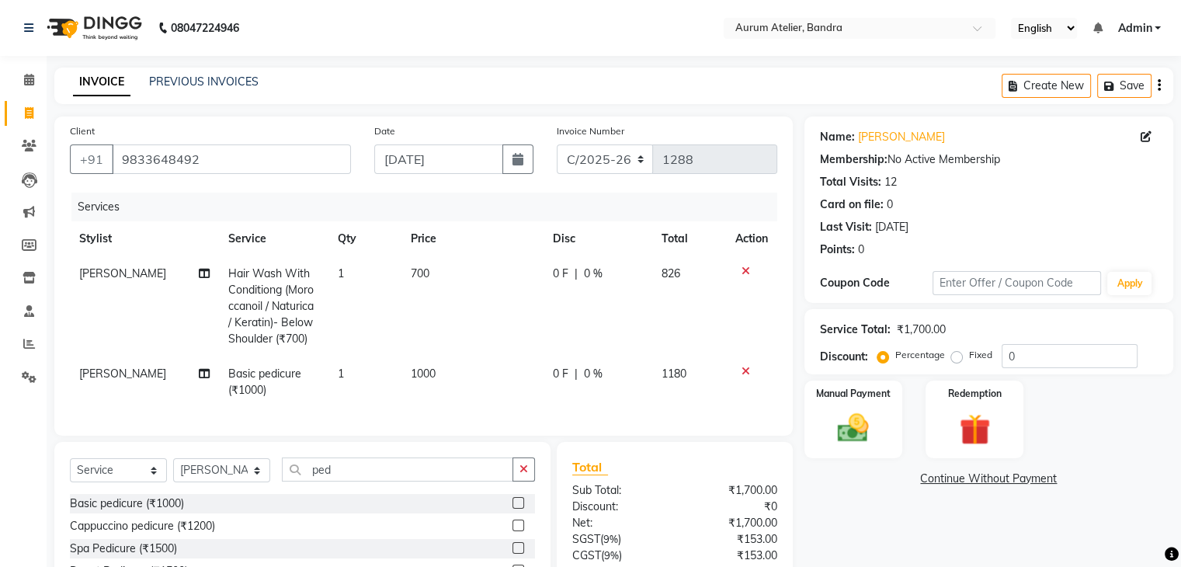
click at [1159, 86] on icon "button" at bounding box center [1159, 85] width 3 height 1
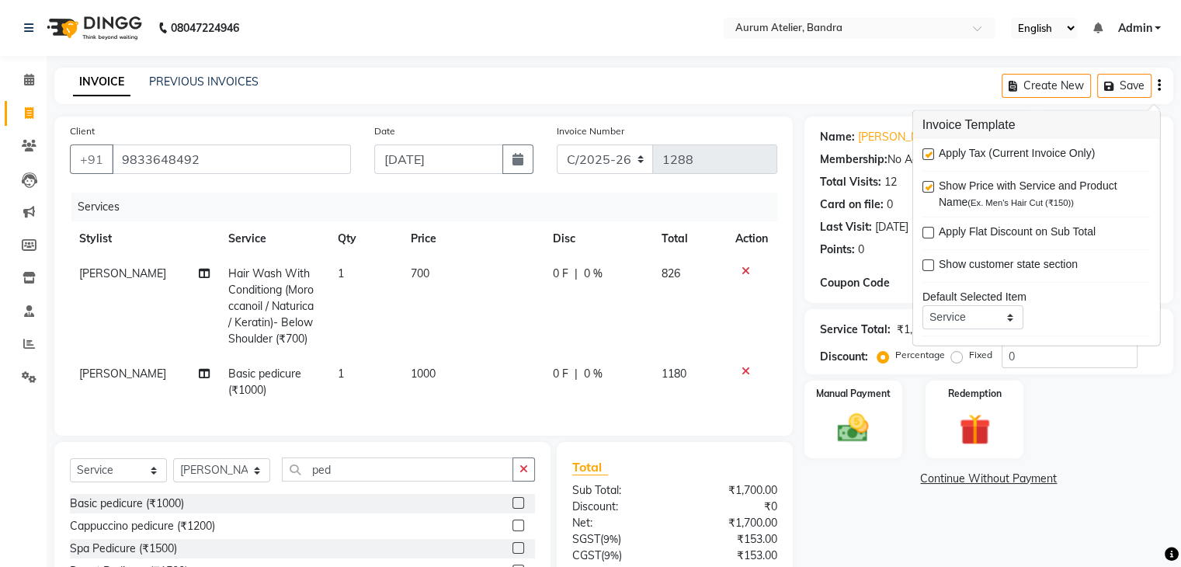
click at [929, 151] on label at bounding box center [929, 154] width 12 height 12
click at [929, 151] on input "checkbox" at bounding box center [928, 155] width 10 height 10
checkbox input "false"
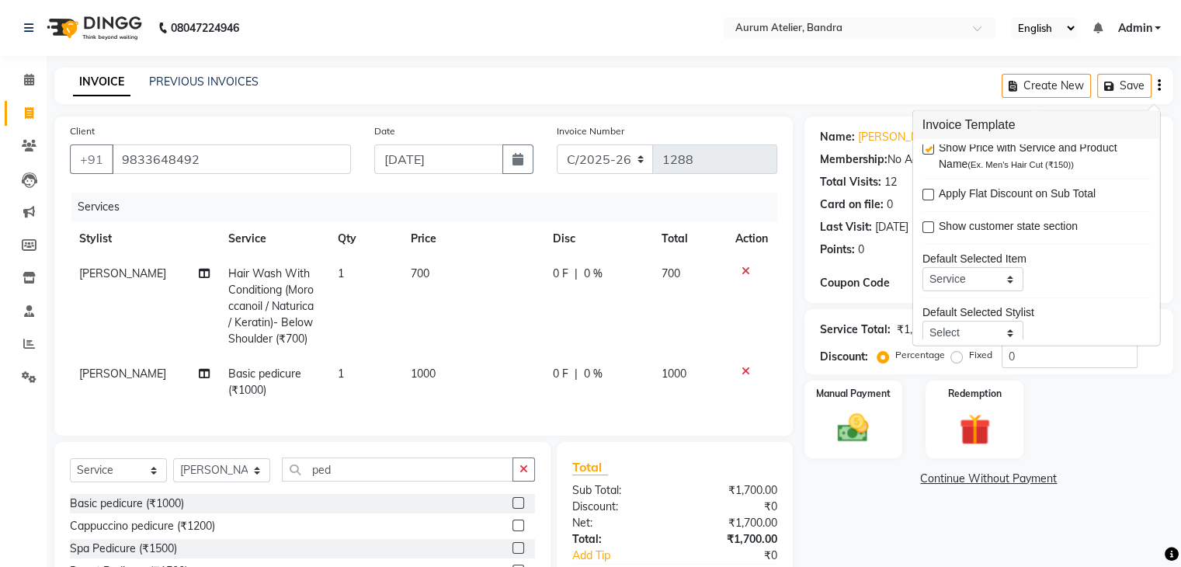
scroll to position [75, 0]
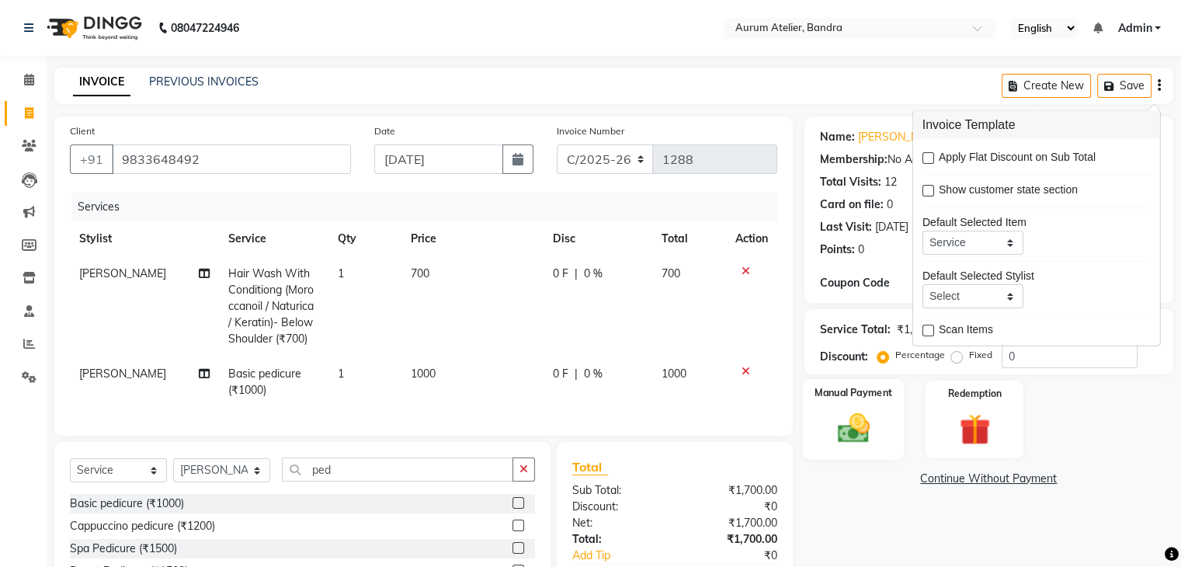
click at [869, 433] on img at bounding box center [853, 428] width 52 height 37
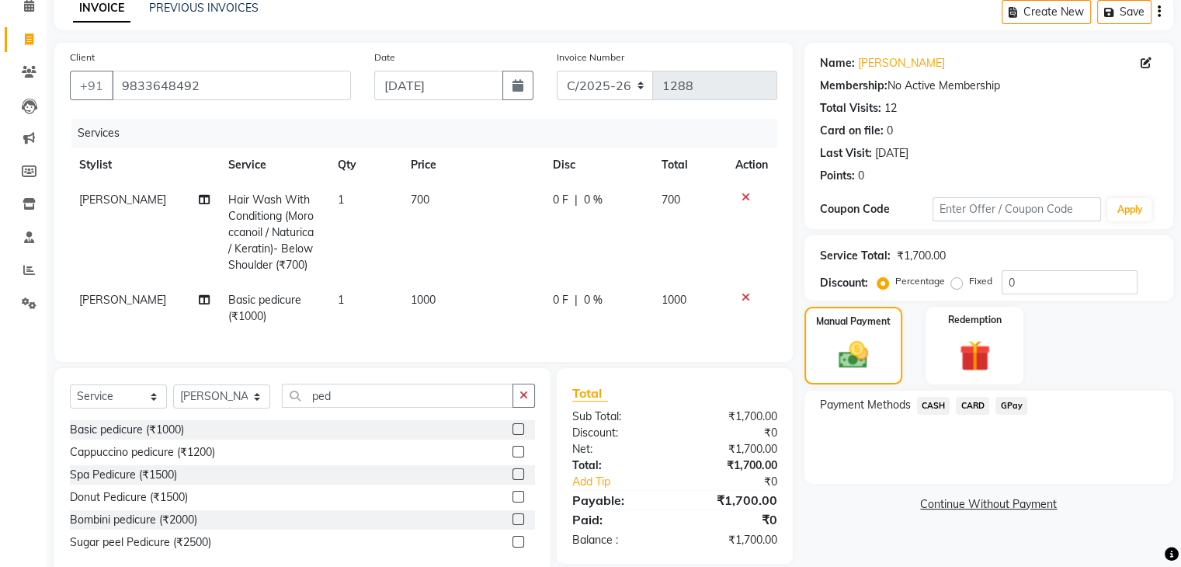
scroll to position [120, 0]
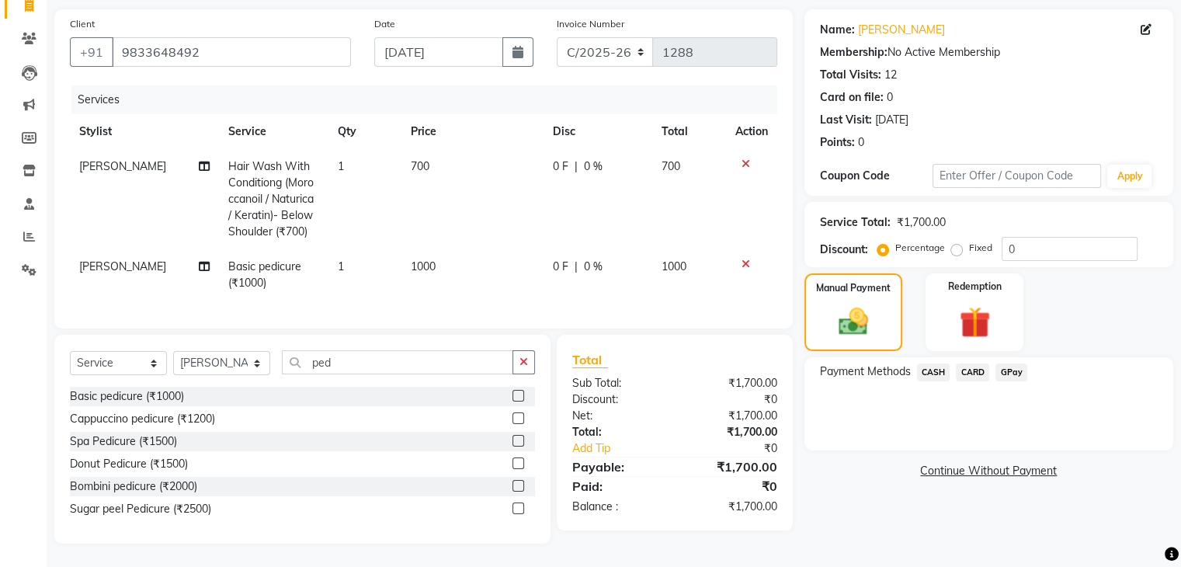
click at [932, 363] on span "CASH" at bounding box center [933, 372] width 33 height 18
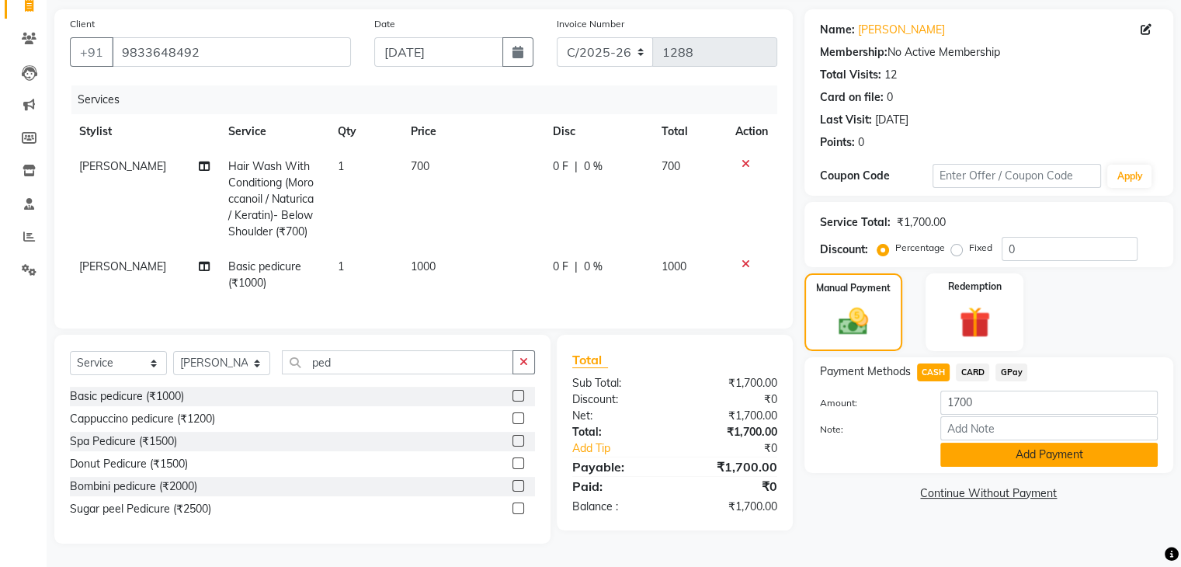
click at [1037, 448] on button "Add Payment" at bounding box center [1048, 455] width 217 height 24
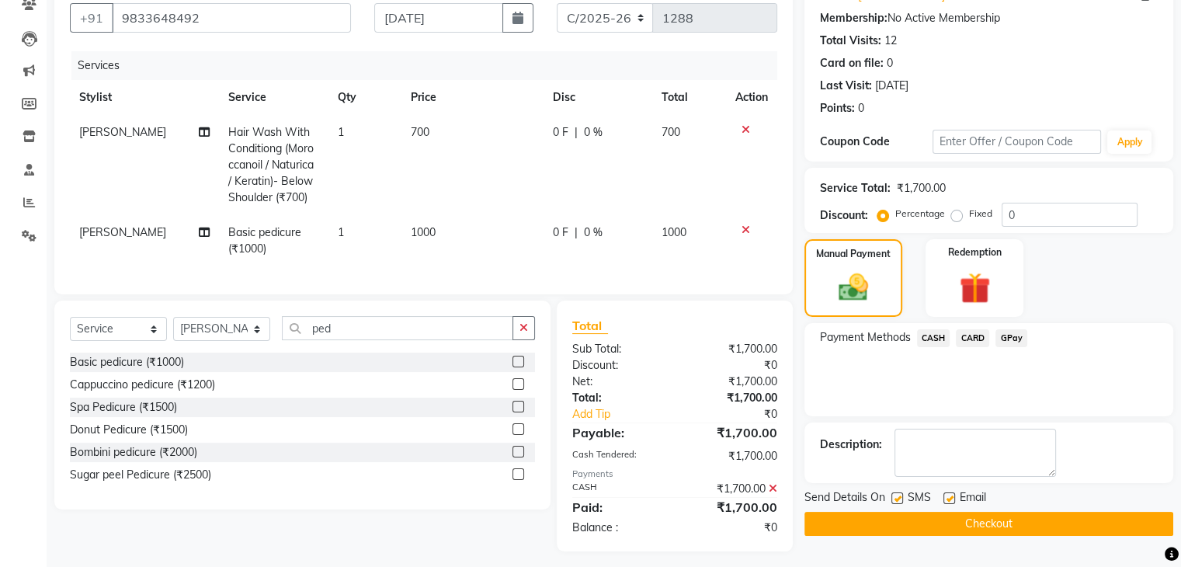
scroll to position [162, 0]
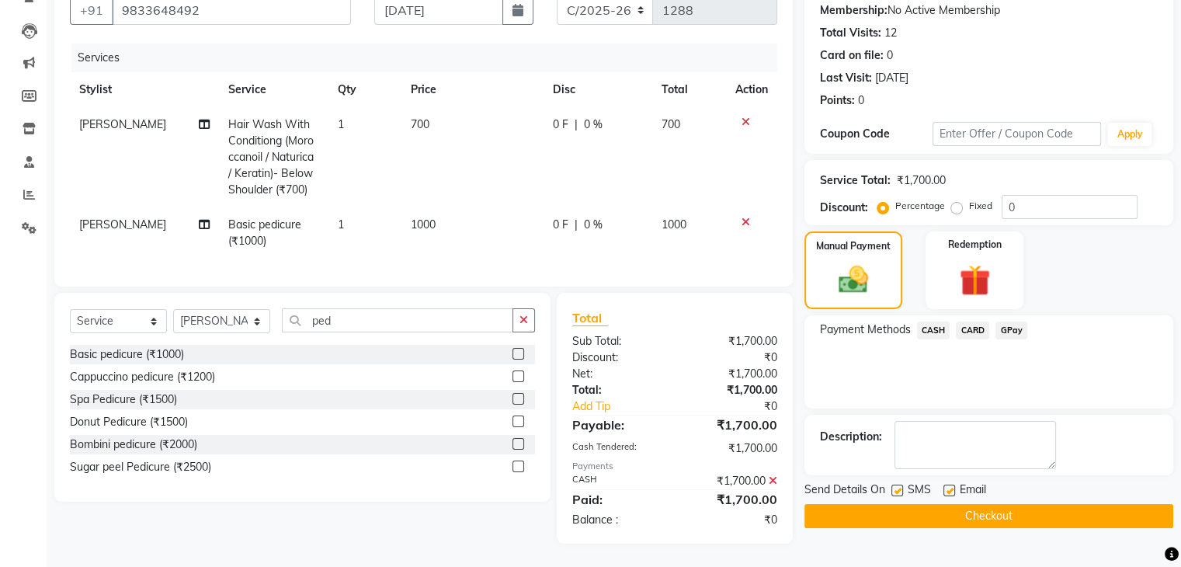
click at [898, 485] on label at bounding box center [897, 491] width 12 height 12
click at [898, 486] on input "checkbox" at bounding box center [896, 491] width 10 height 10
checkbox input "false"
click at [918, 504] on button "Checkout" at bounding box center [988, 516] width 369 height 24
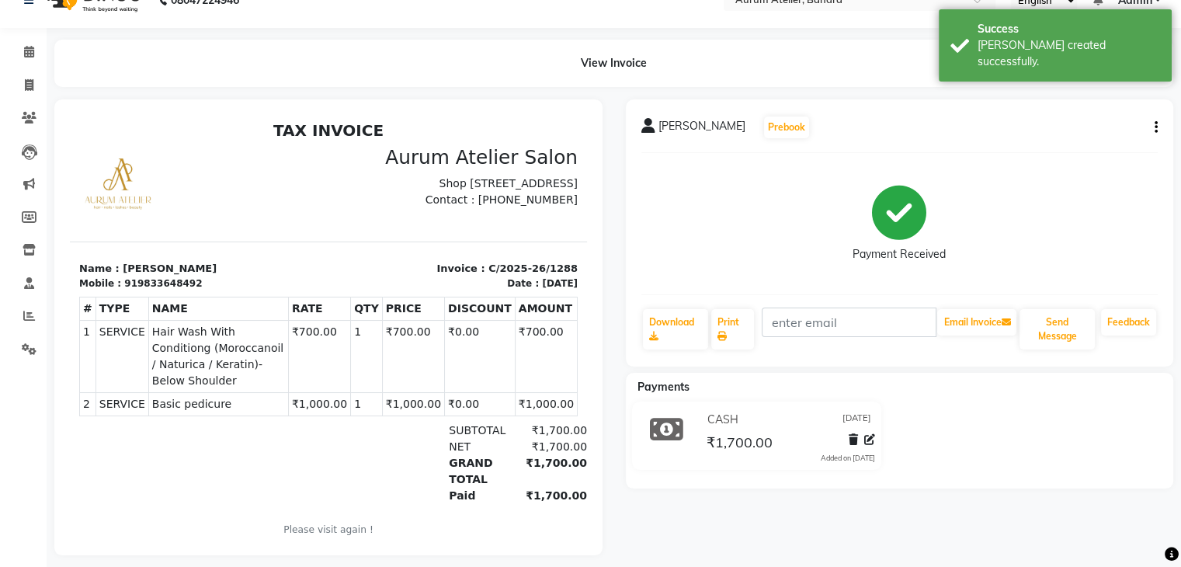
scroll to position [50, 0]
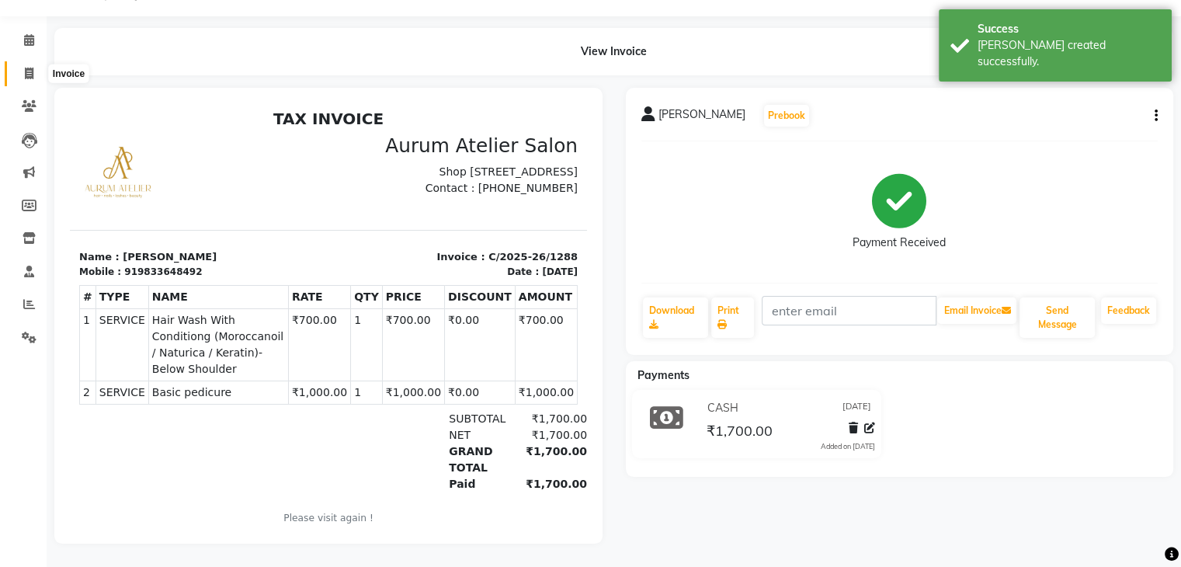
click at [31, 68] on icon at bounding box center [29, 74] width 9 height 12
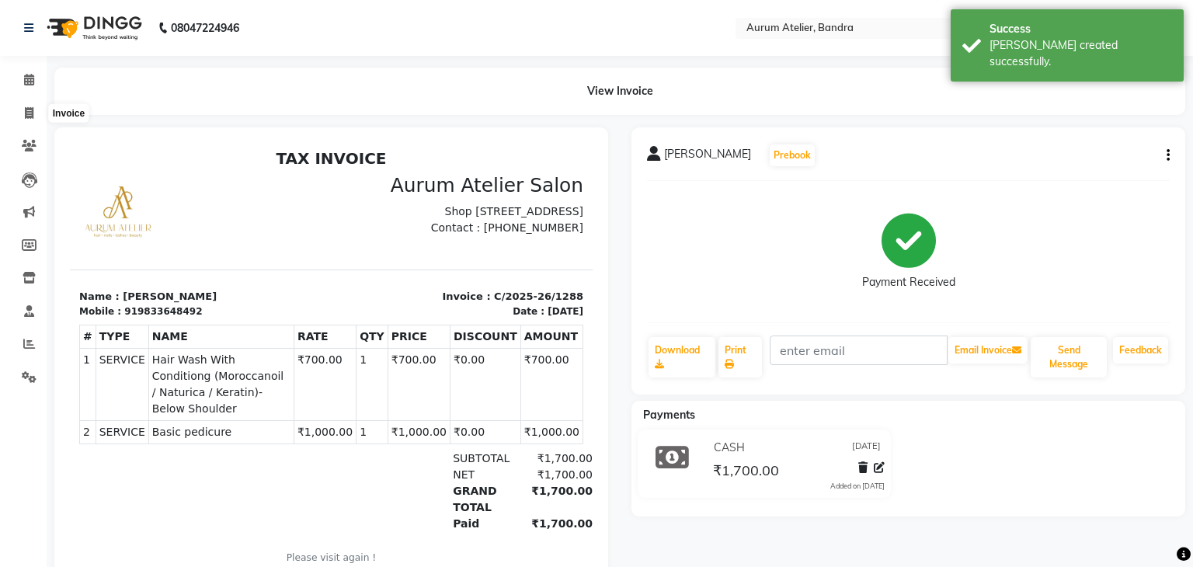
select select "7410"
select select "service"
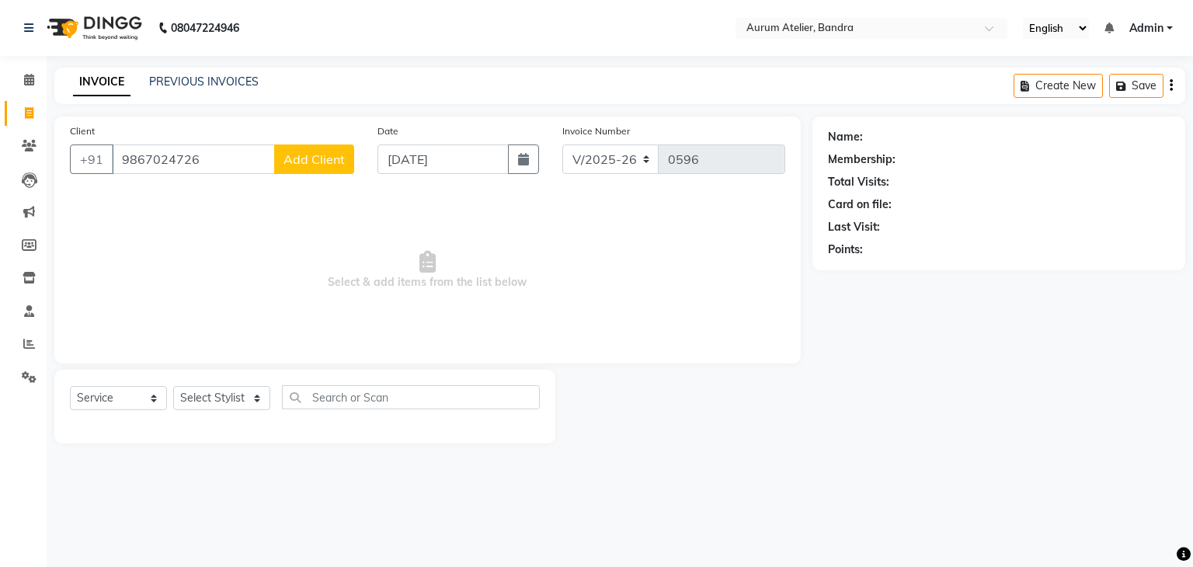
type input "9867024726"
click at [311, 170] on button "Add Client" at bounding box center [314, 159] width 80 height 30
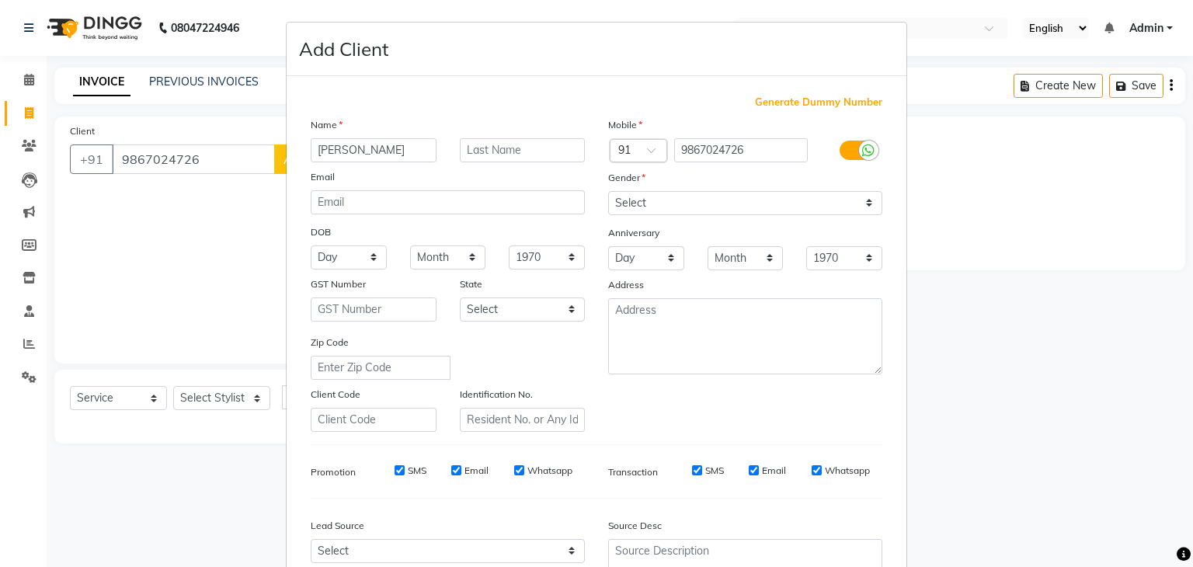
type input "[PERSON_NAME]"
click at [745, 212] on select "Select [DEMOGRAPHIC_DATA] [DEMOGRAPHIC_DATA] Other Prefer Not To Say" at bounding box center [745, 203] width 274 height 24
select select "[DEMOGRAPHIC_DATA]"
click at [608, 192] on select "Select [DEMOGRAPHIC_DATA] [DEMOGRAPHIC_DATA] Other Prefer Not To Say" at bounding box center [745, 203] width 274 height 24
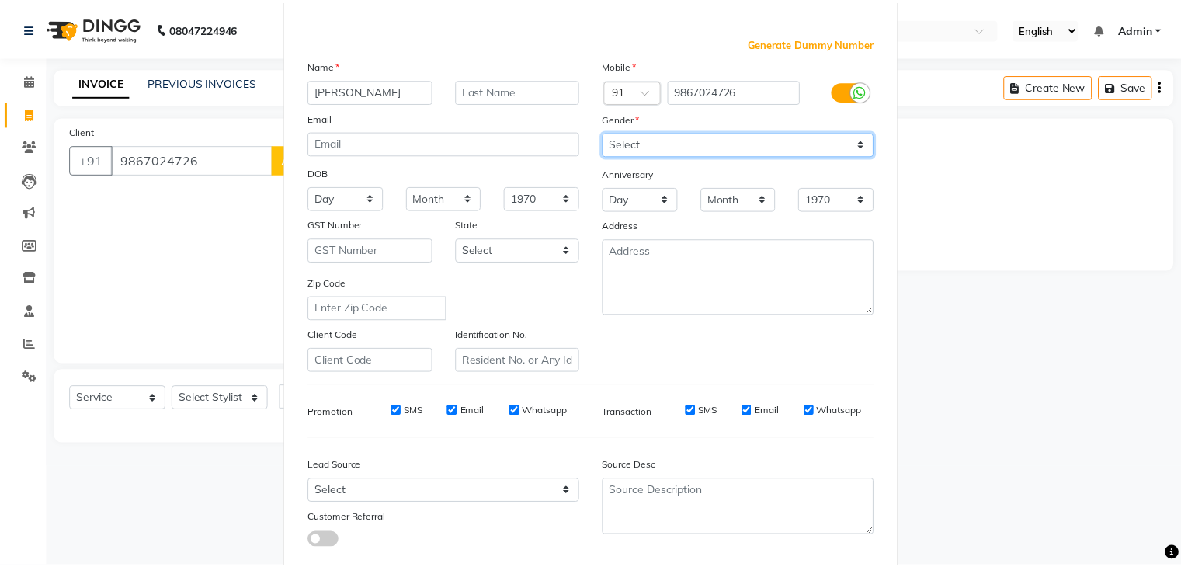
scroll to position [158, 0]
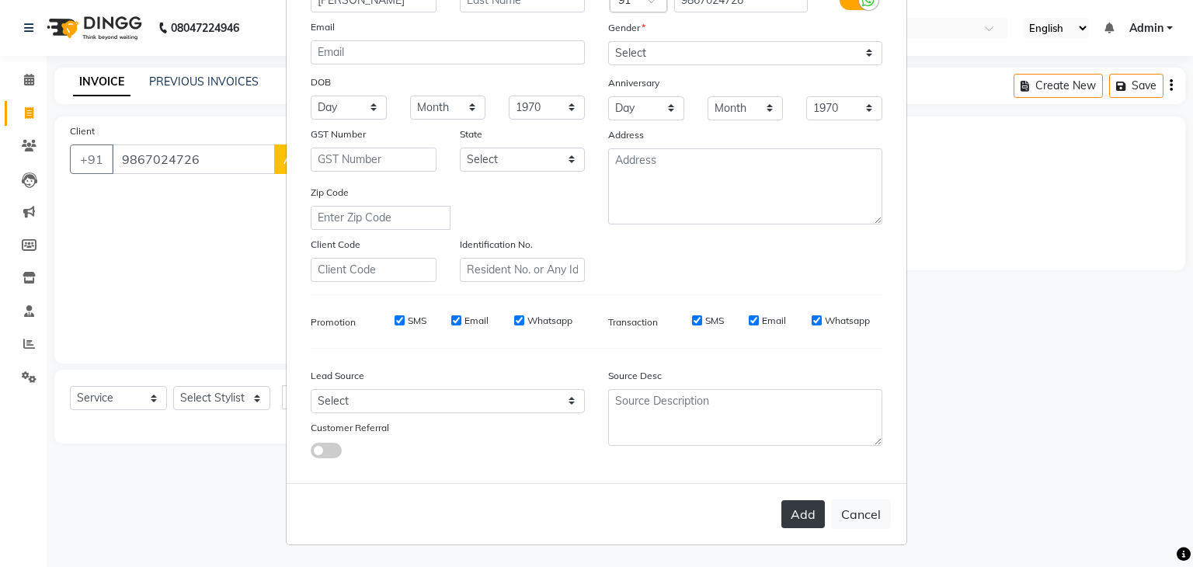
click at [804, 516] on button "Add" at bounding box center [802, 514] width 43 height 28
select select
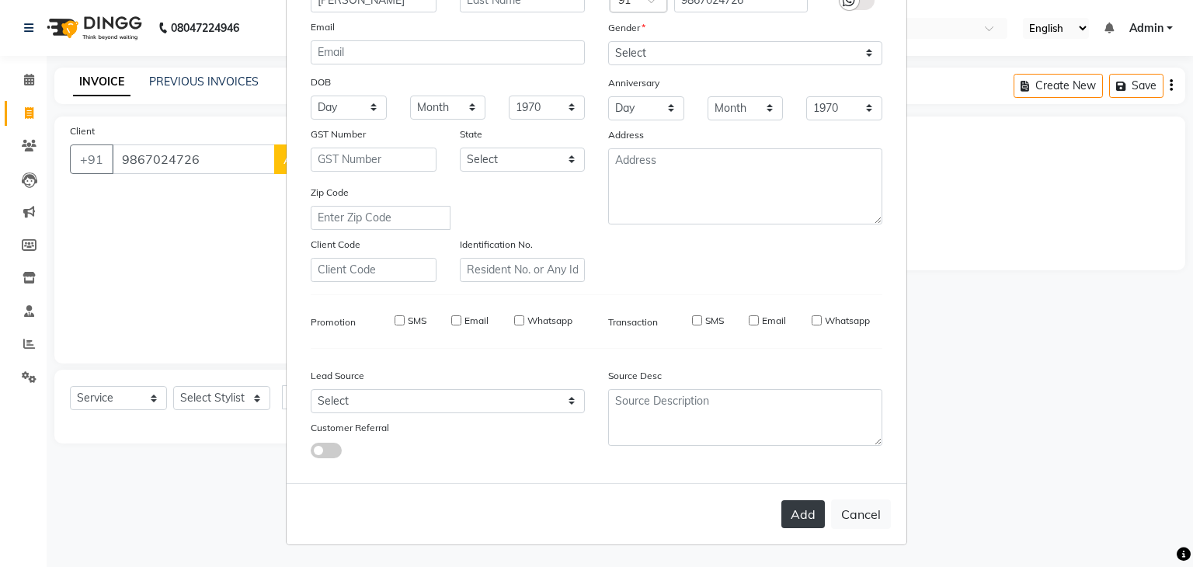
select select
checkbox input "false"
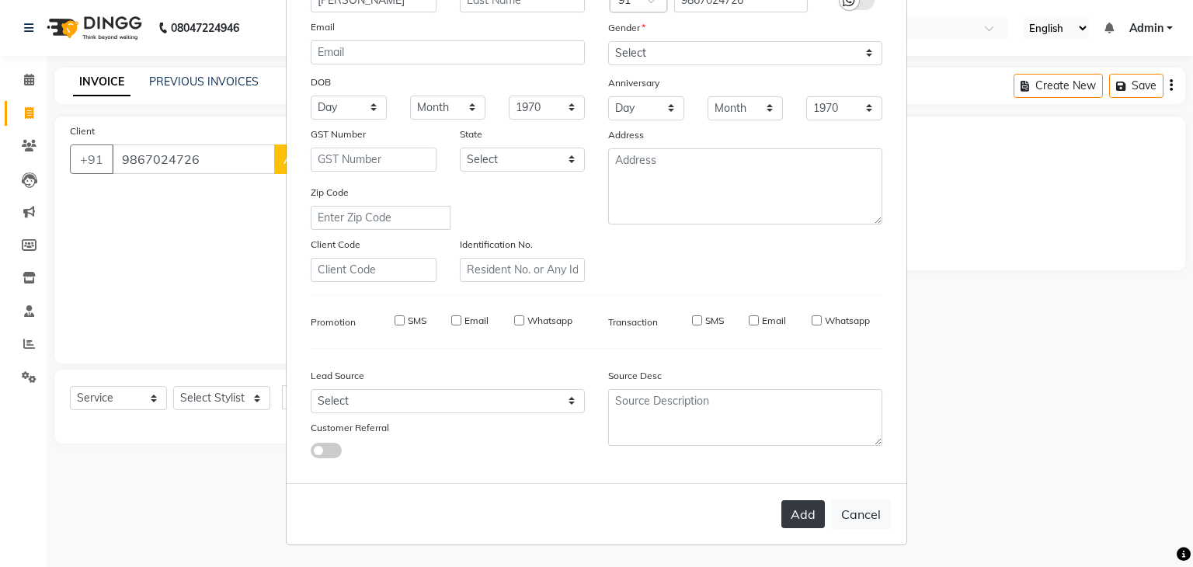
checkbox input "false"
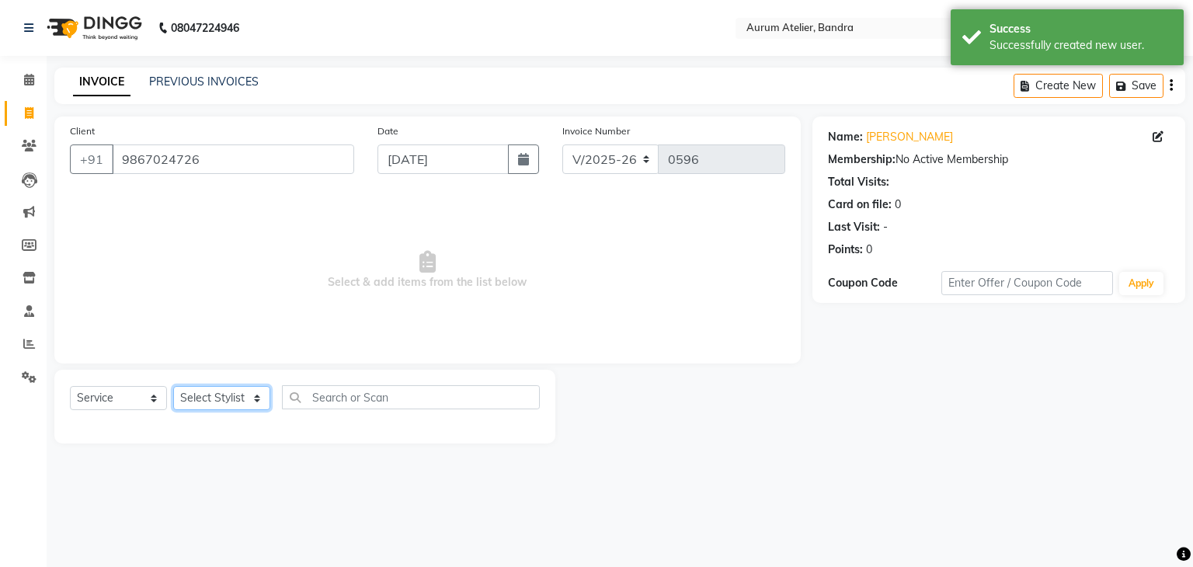
click at [208, 394] on select "Select Stylist [PERSON_NAME] chariya [PERSON_NAME] [PERSON_NAME] [PERSON_NAME] …" at bounding box center [221, 398] width 97 height 24
select select "66081"
click at [173, 387] on select "Select Stylist [PERSON_NAME] chariya [PERSON_NAME] [PERSON_NAME] [PERSON_NAME] …" at bounding box center [221, 398] width 97 height 24
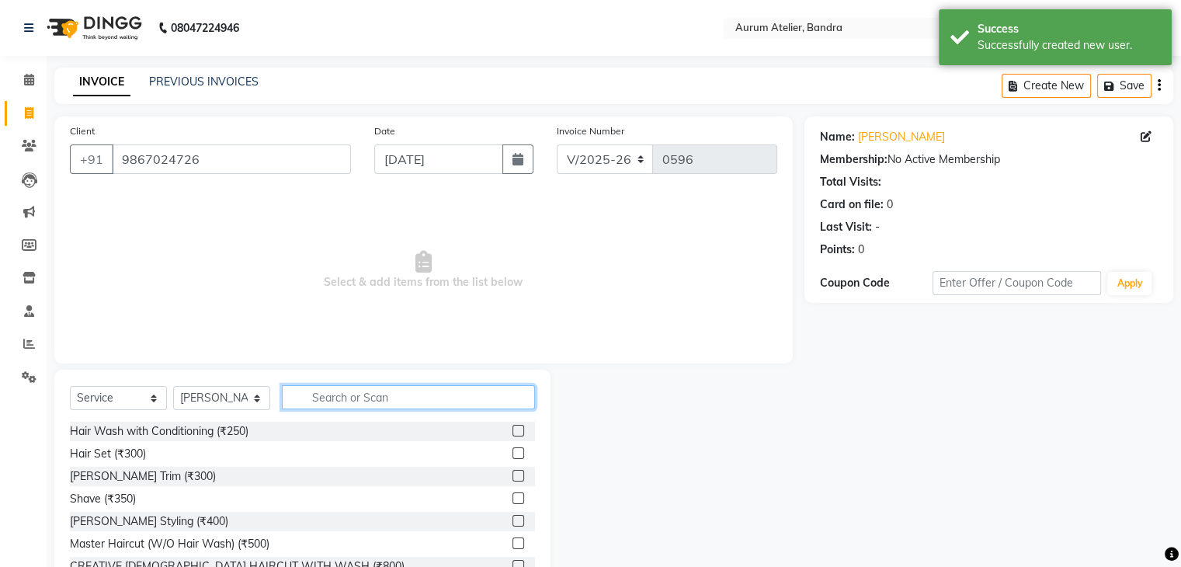
click at [321, 394] on input "text" at bounding box center [408, 397] width 253 height 24
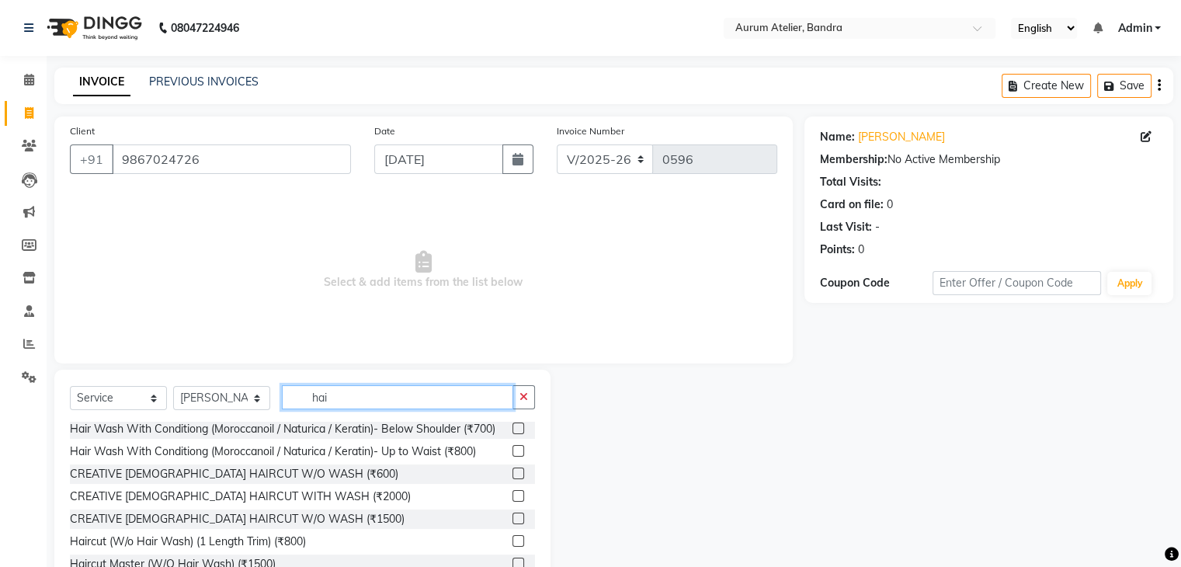
scroll to position [155, 0]
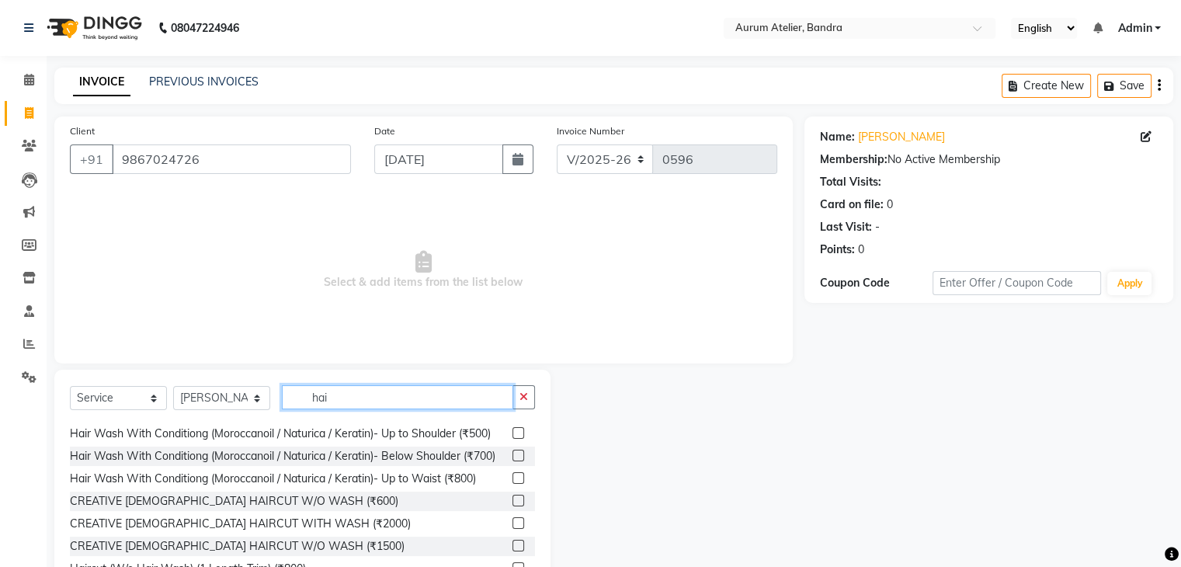
type input "hai"
click at [513, 506] on label at bounding box center [519, 501] width 12 height 12
click at [513, 506] on input "checkbox" at bounding box center [518, 501] width 10 height 10
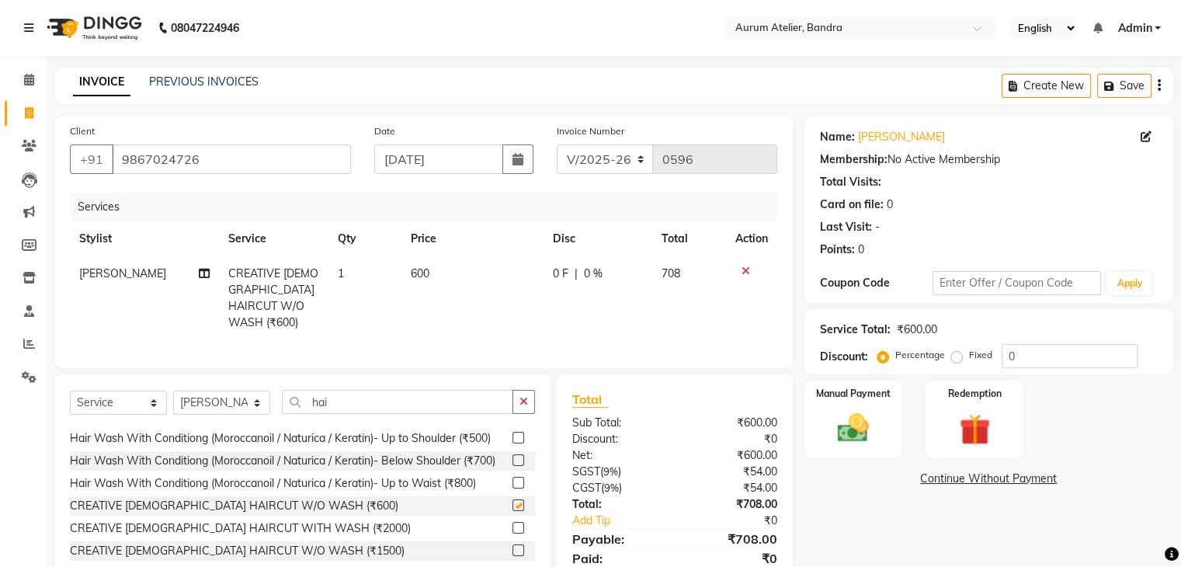
checkbox input "false"
click at [627, 156] on select "C/2025-26 V/2025 V/2025-26" at bounding box center [605, 159] width 97 height 30
select select "7590"
click at [557, 144] on select "C/2025-26 V/2025 V/2025-26" at bounding box center [605, 159] width 97 height 30
type input "1289"
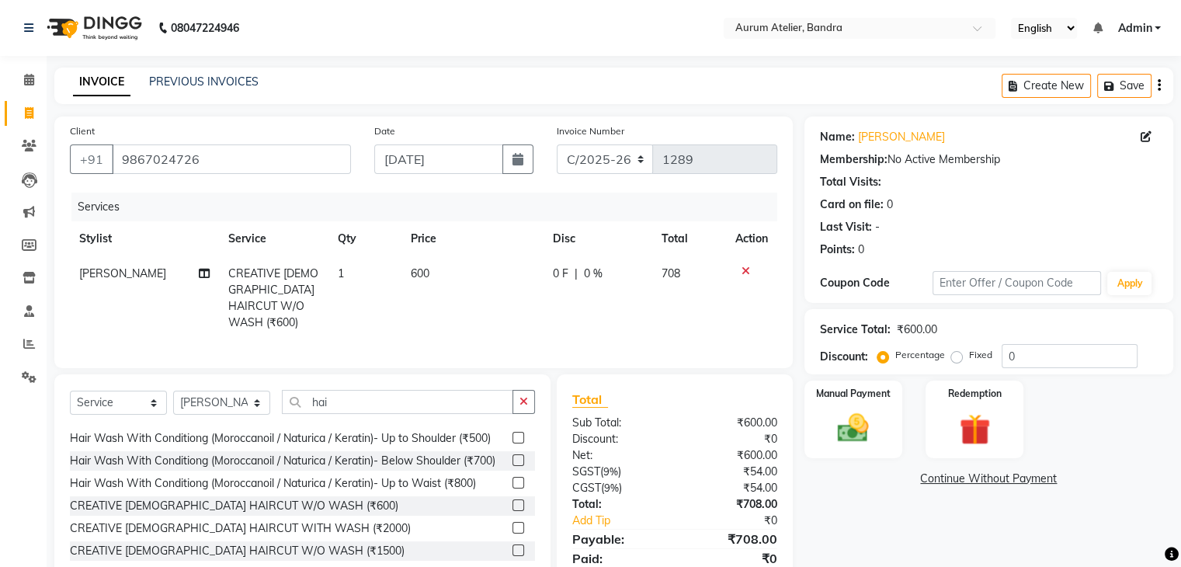
click at [1160, 85] on icon "button" at bounding box center [1159, 85] width 3 height 1
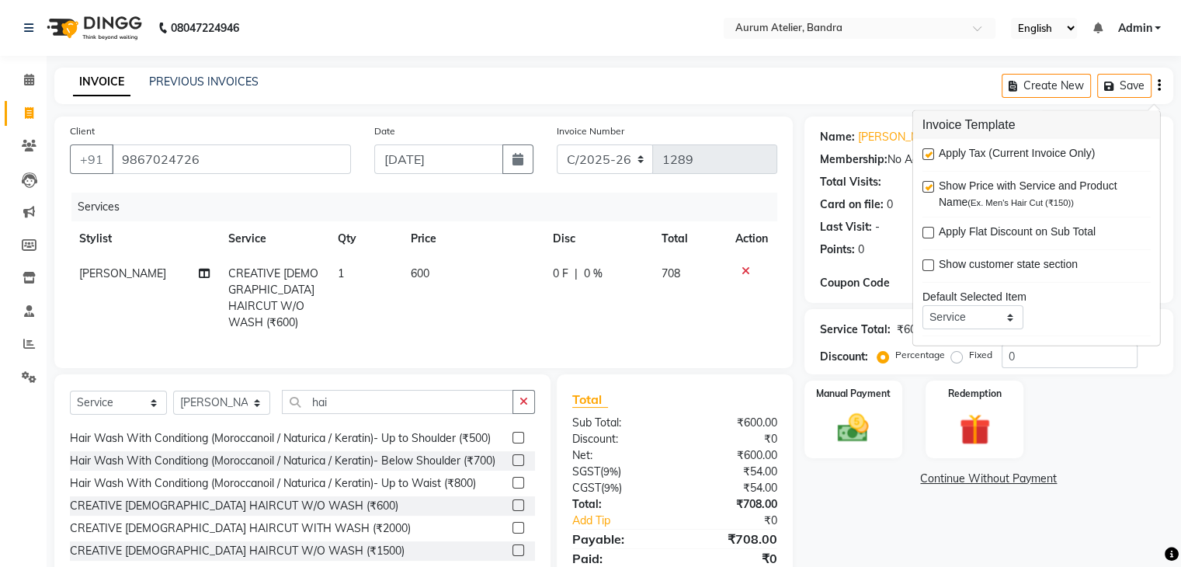
click at [929, 156] on label at bounding box center [929, 154] width 12 height 12
click at [929, 156] on input "checkbox" at bounding box center [928, 155] width 10 height 10
checkbox input "false"
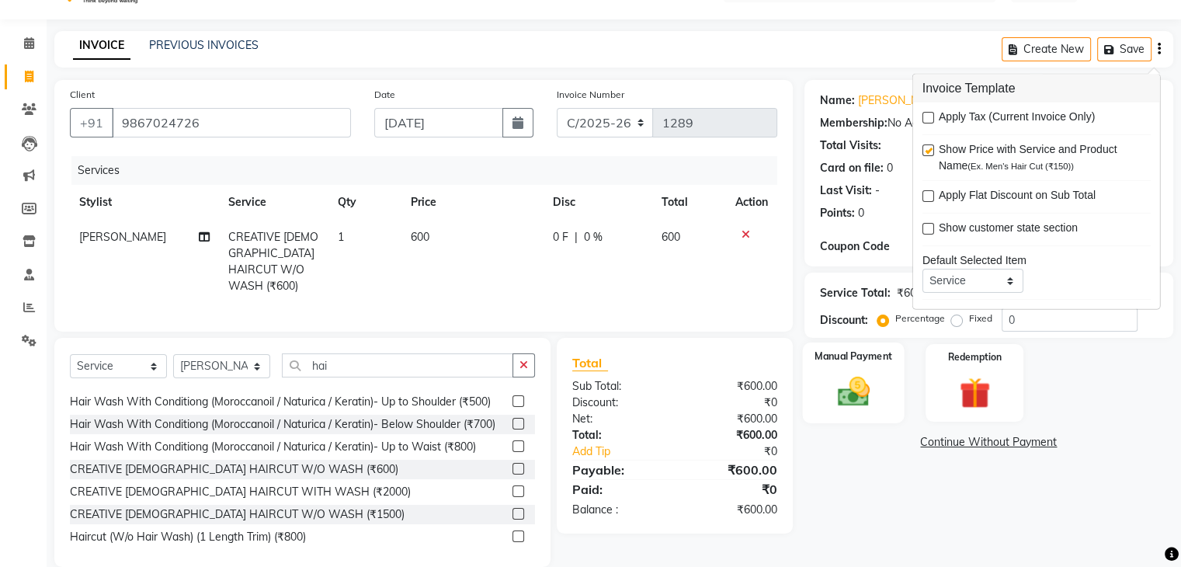
scroll to position [56, 0]
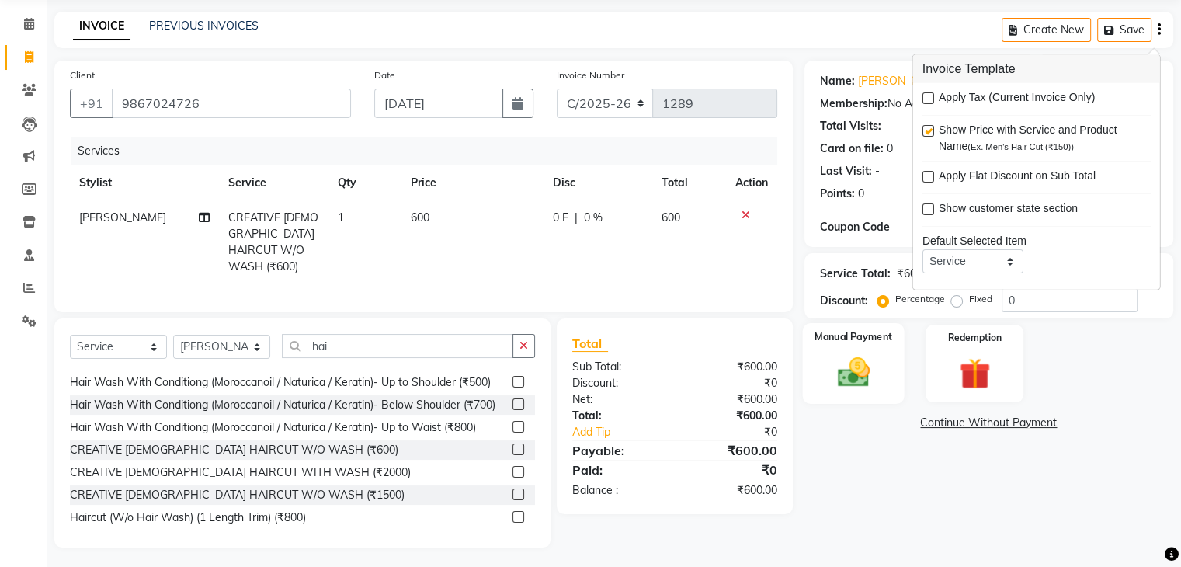
click at [866, 370] on img at bounding box center [853, 372] width 52 height 37
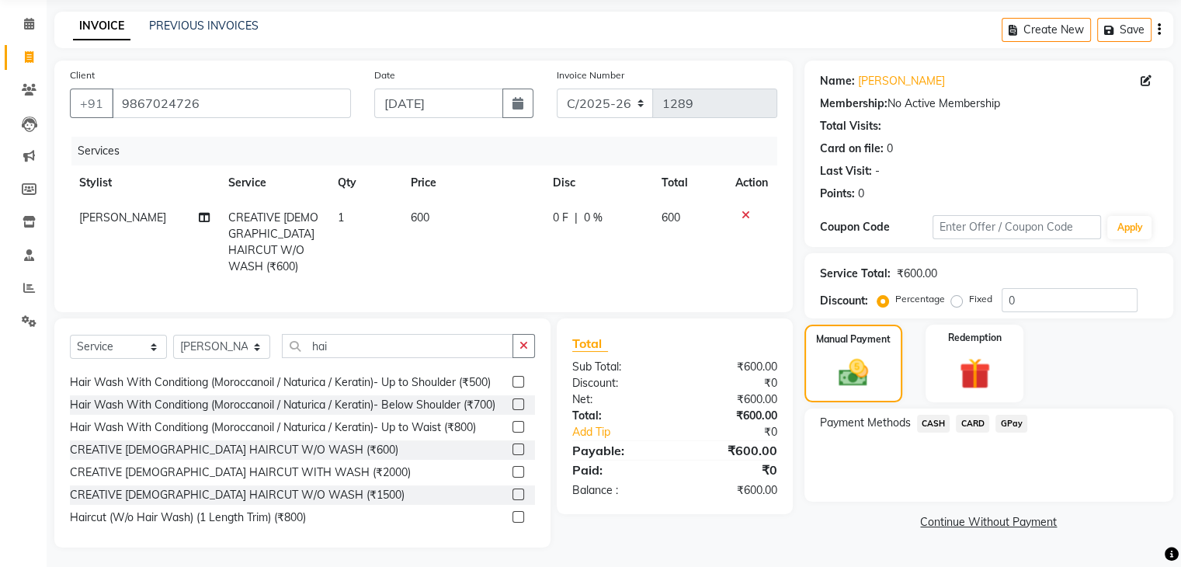
click at [936, 425] on span "CASH" at bounding box center [933, 424] width 33 height 18
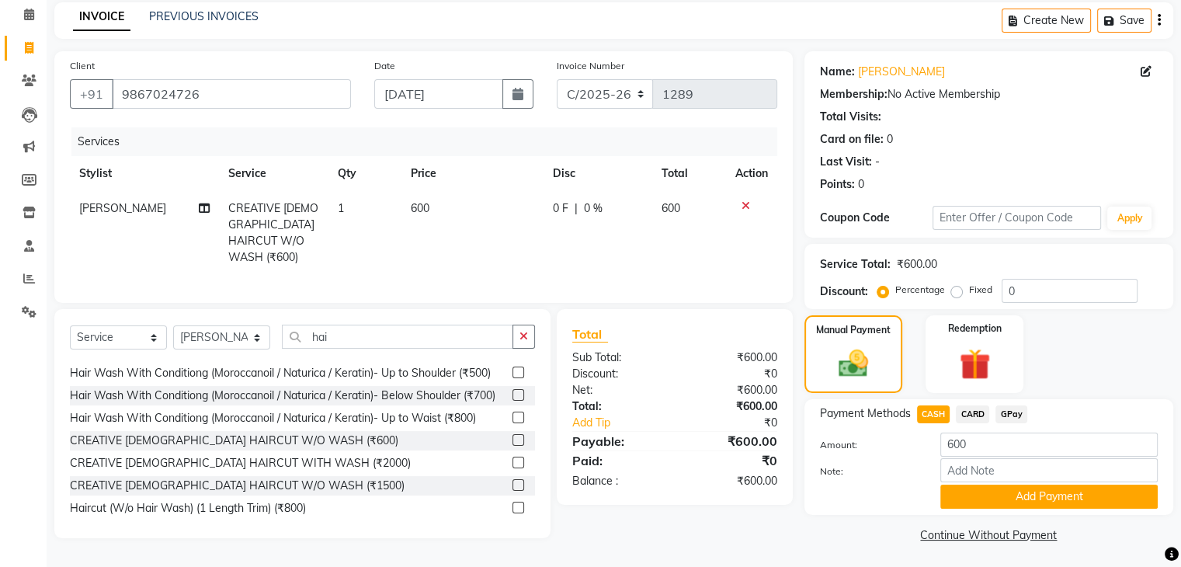
scroll to position [69, 0]
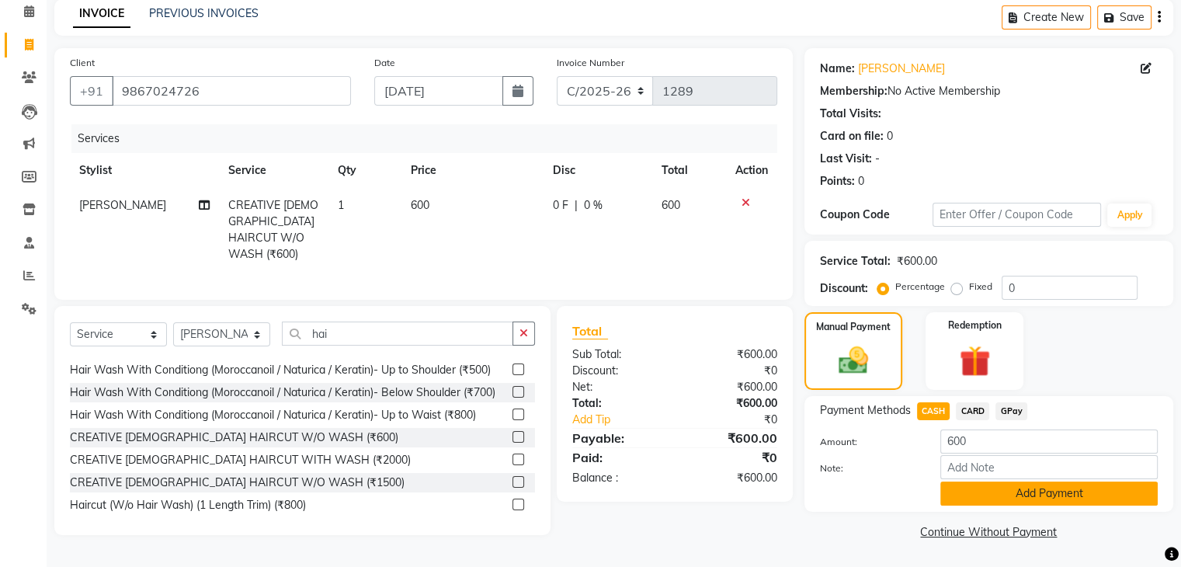
click at [978, 492] on button "Add Payment" at bounding box center [1048, 493] width 217 height 24
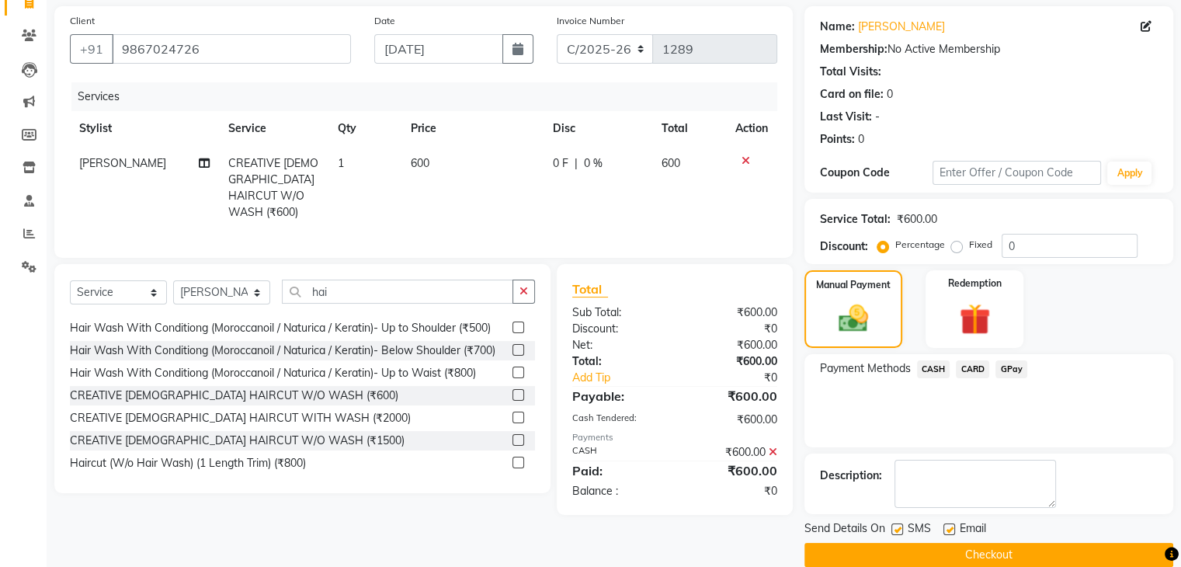
scroll to position [133, 0]
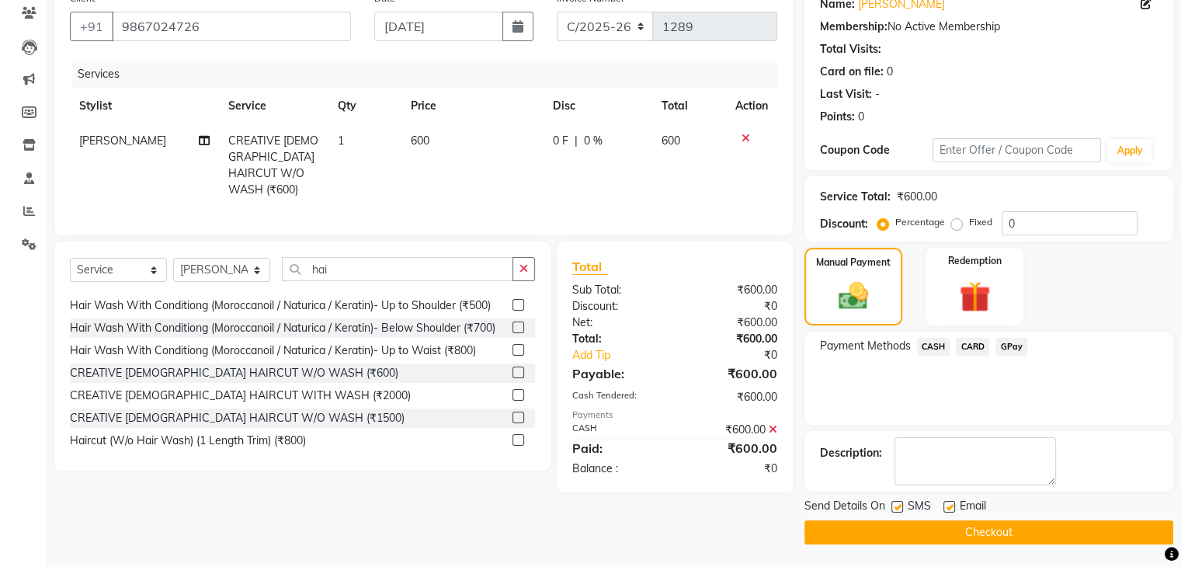
click at [987, 533] on button "Checkout" at bounding box center [988, 532] width 369 height 24
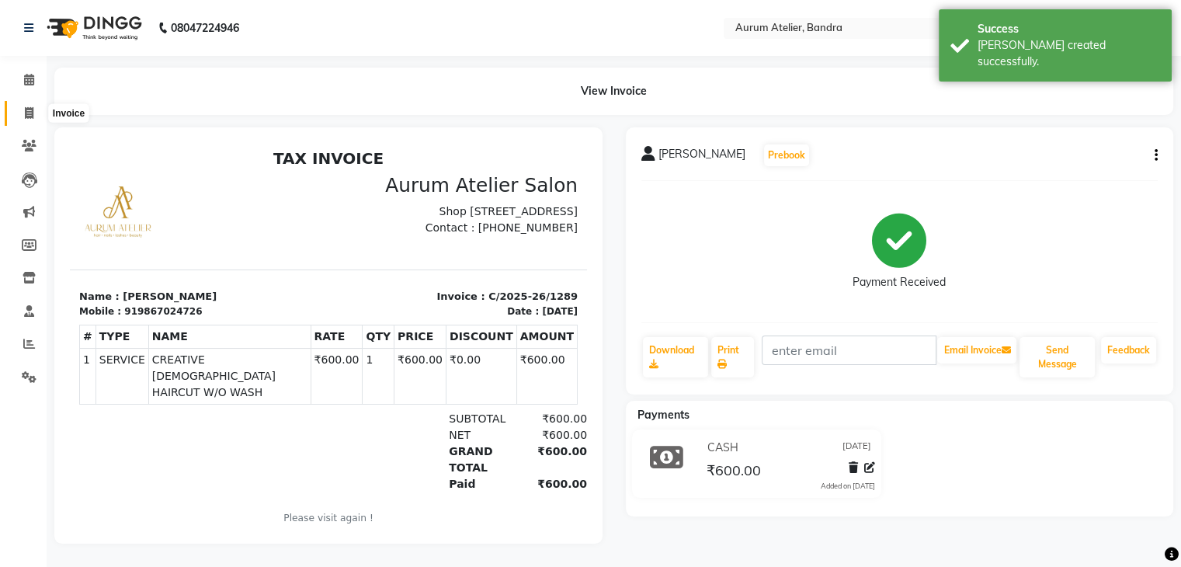
click at [28, 116] on icon at bounding box center [29, 113] width 9 height 12
select select "service"
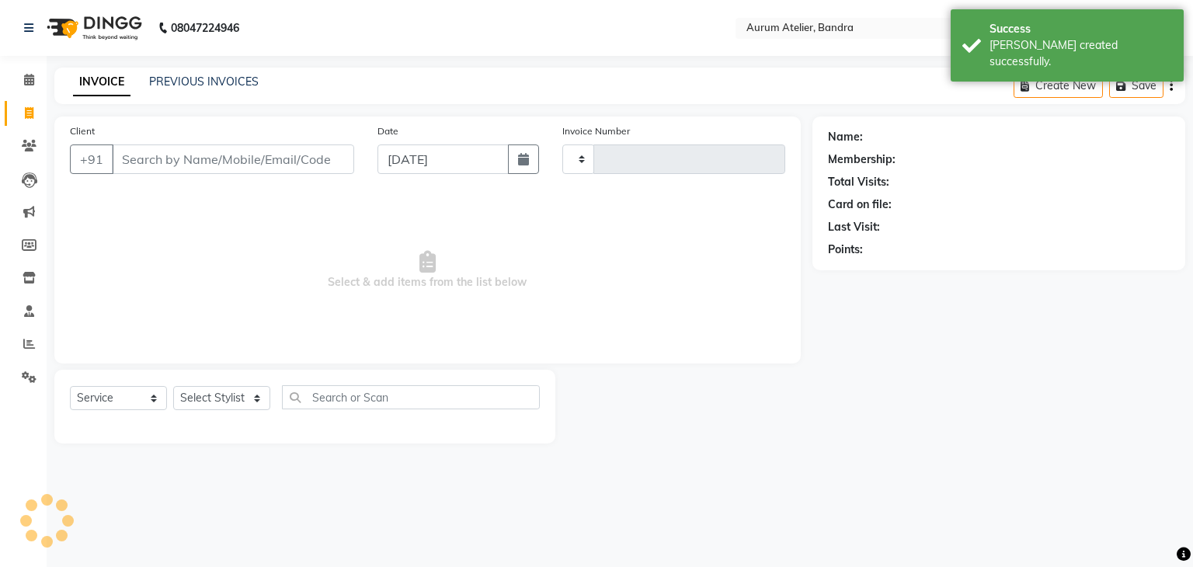
type input "0596"
select select "7410"
click at [207, 80] on link "PREVIOUS INVOICES" at bounding box center [203, 82] width 109 height 14
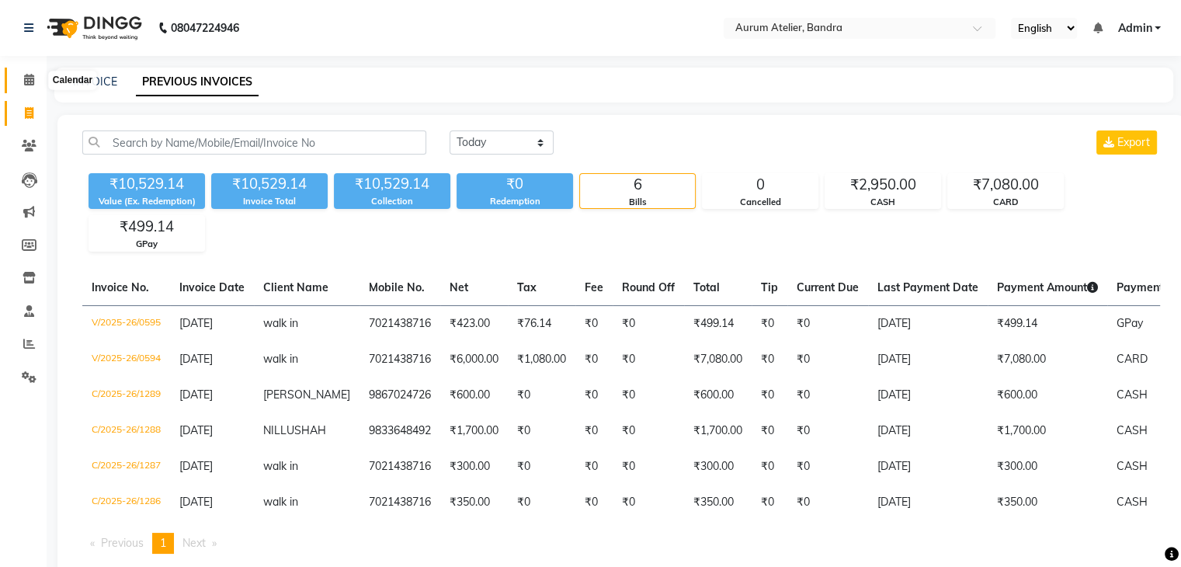
click at [29, 79] on icon at bounding box center [29, 80] width 10 height 12
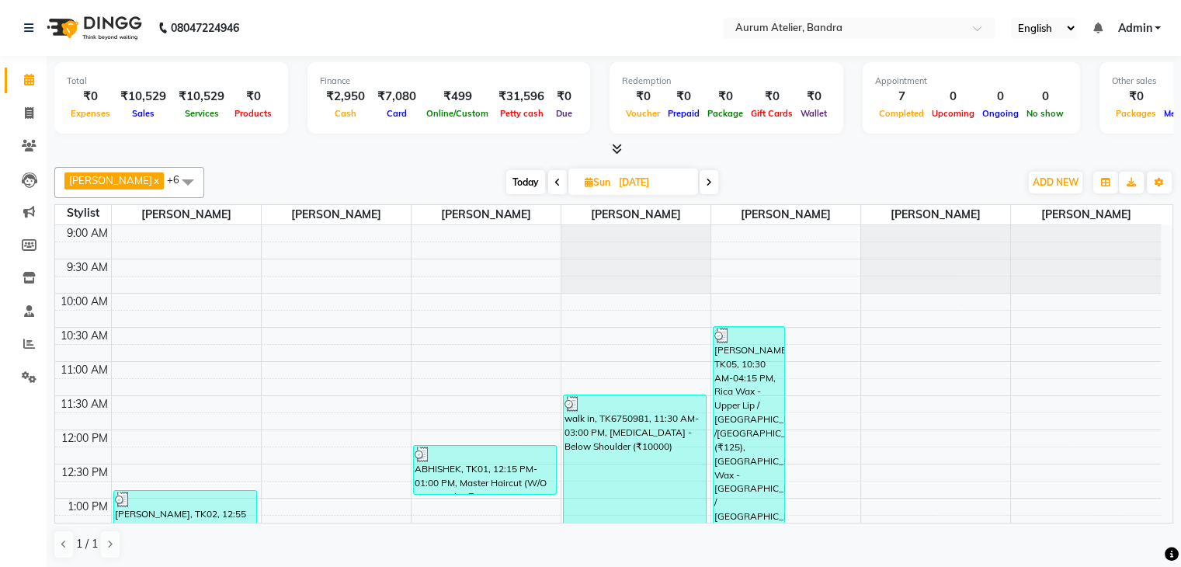
click at [510, 185] on span "Today" at bounding box center [525, 182] width 39 height 24
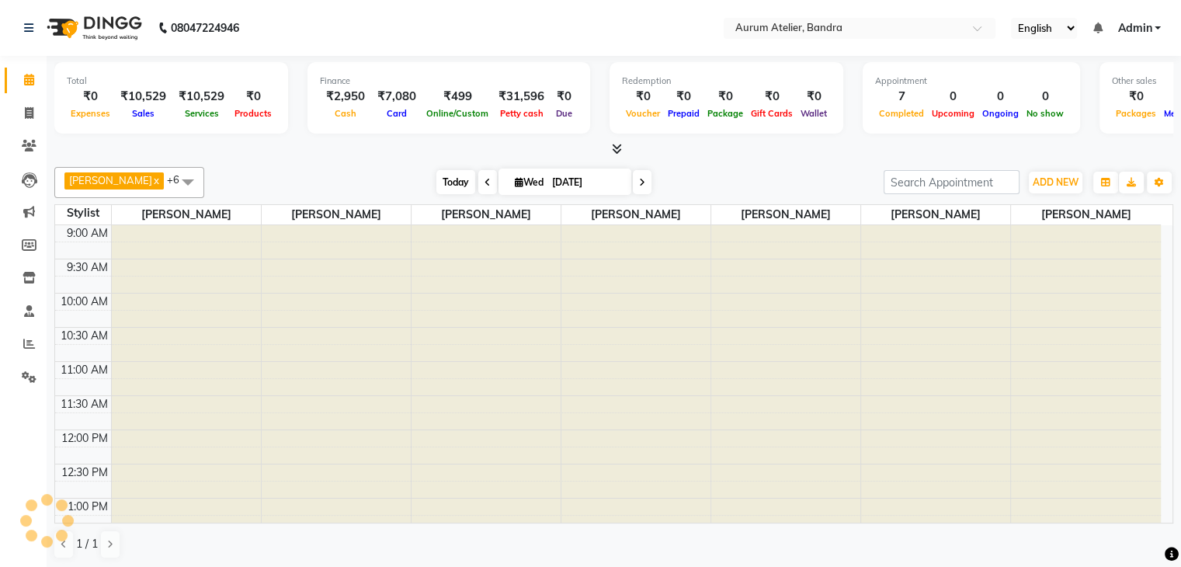
scroll to position [407, 0]
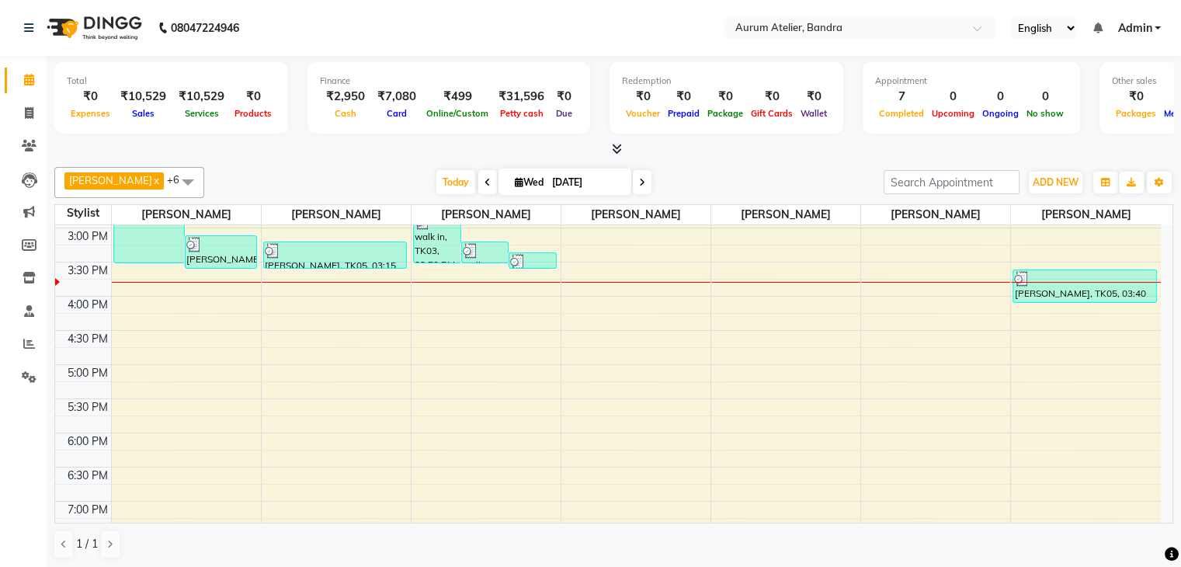
click at [478, 182] on span at bounding box center [487, 182] width 19 height 24
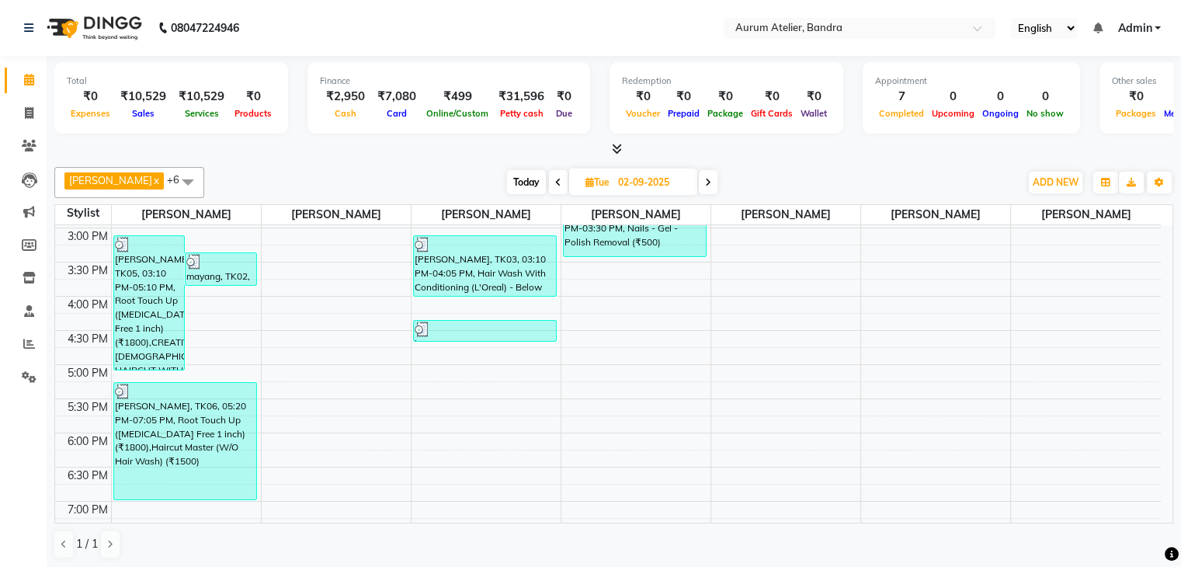
click at [555, 182] on icon at bounding box center [558, 182] width 6 height 9
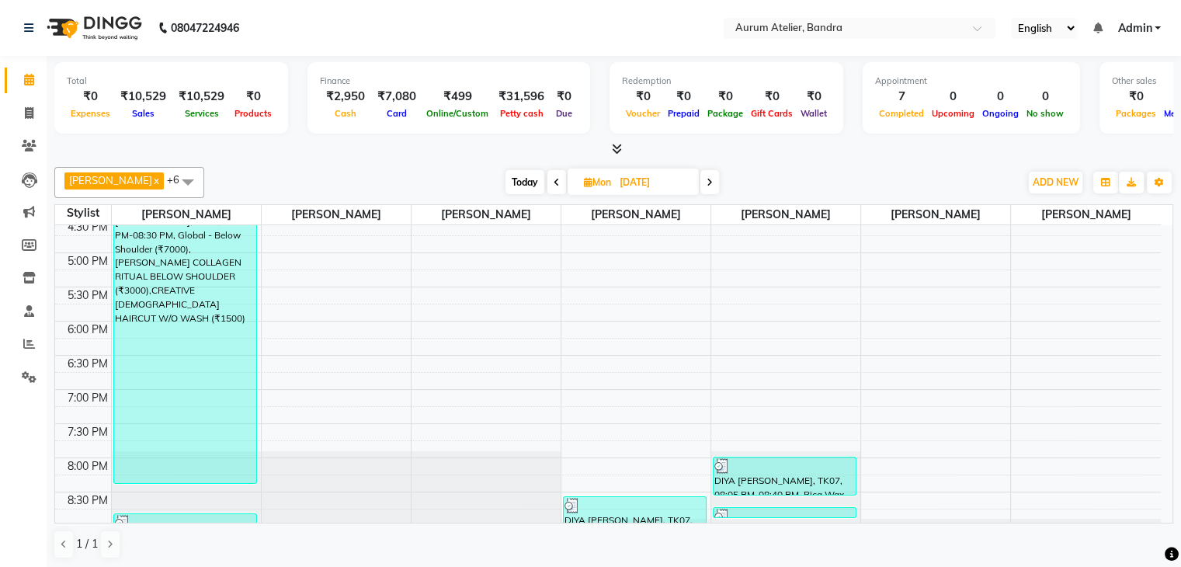
scroll to position [520, 0]
click at [509, 178] on span "Today" at bounding box center [525, 182] width 39 height 24
type input "[DATE]"
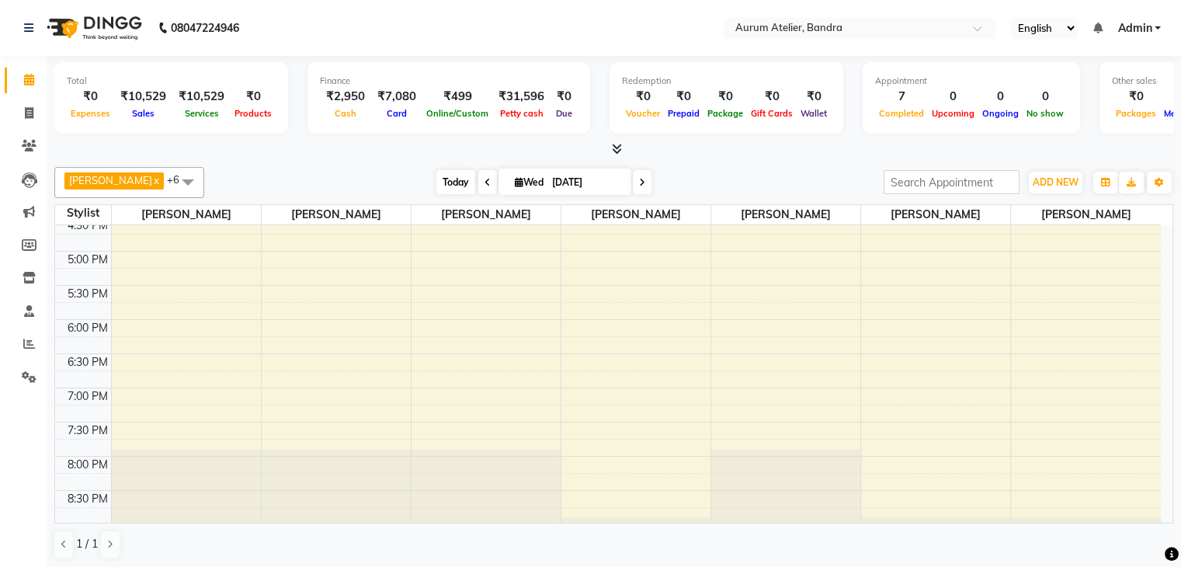
scroll to position [407, 0]
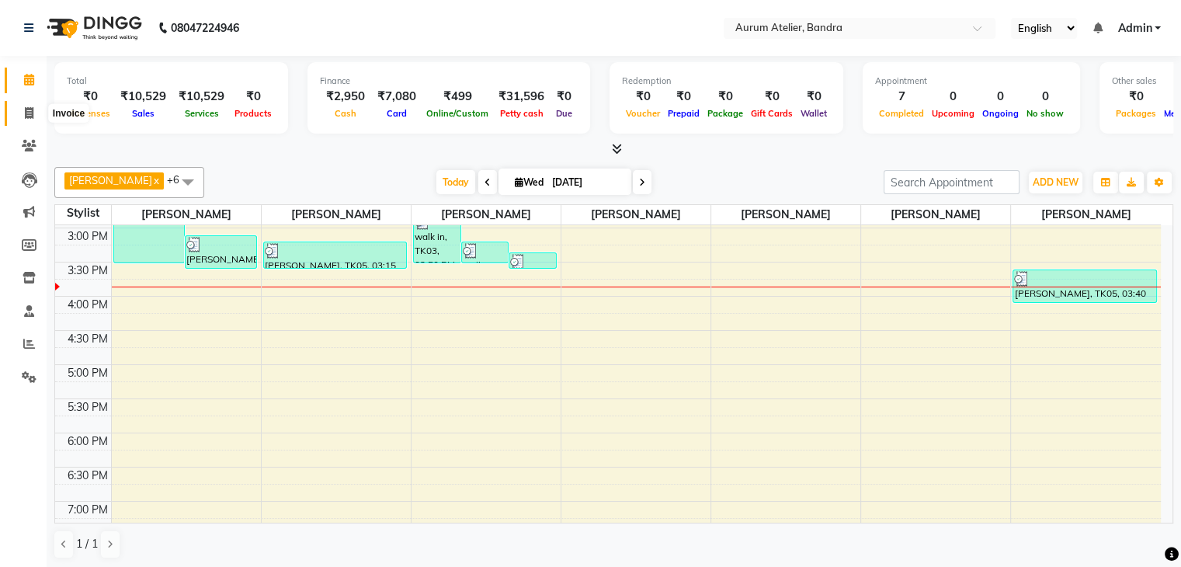
click at [25, 116] on icon at bounding box center [29, 113] width 9 height 12
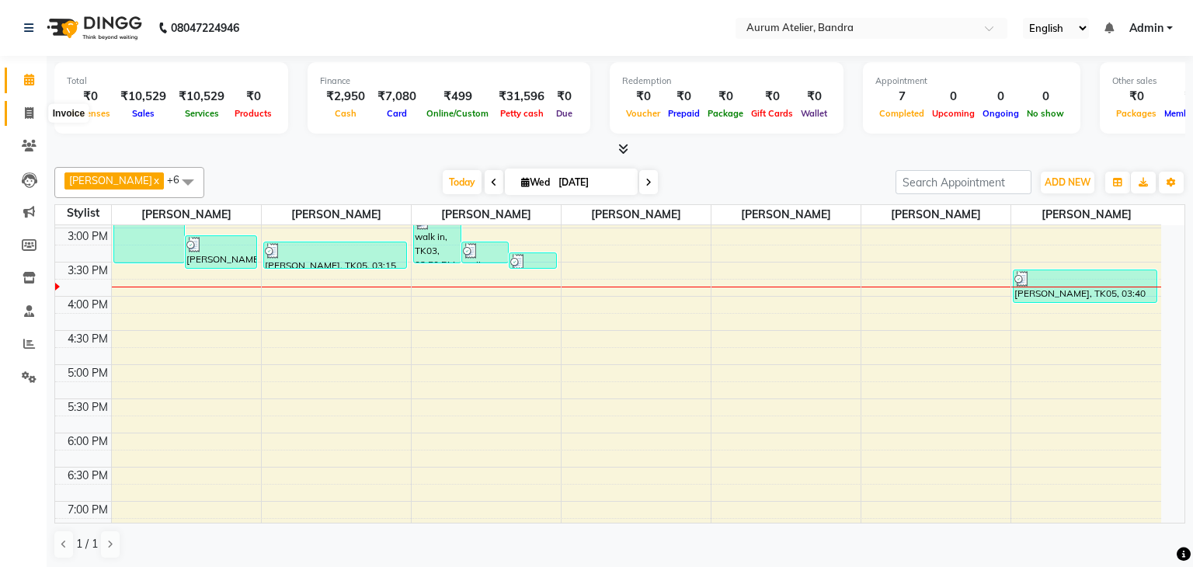
select select "7410"
select select "service"
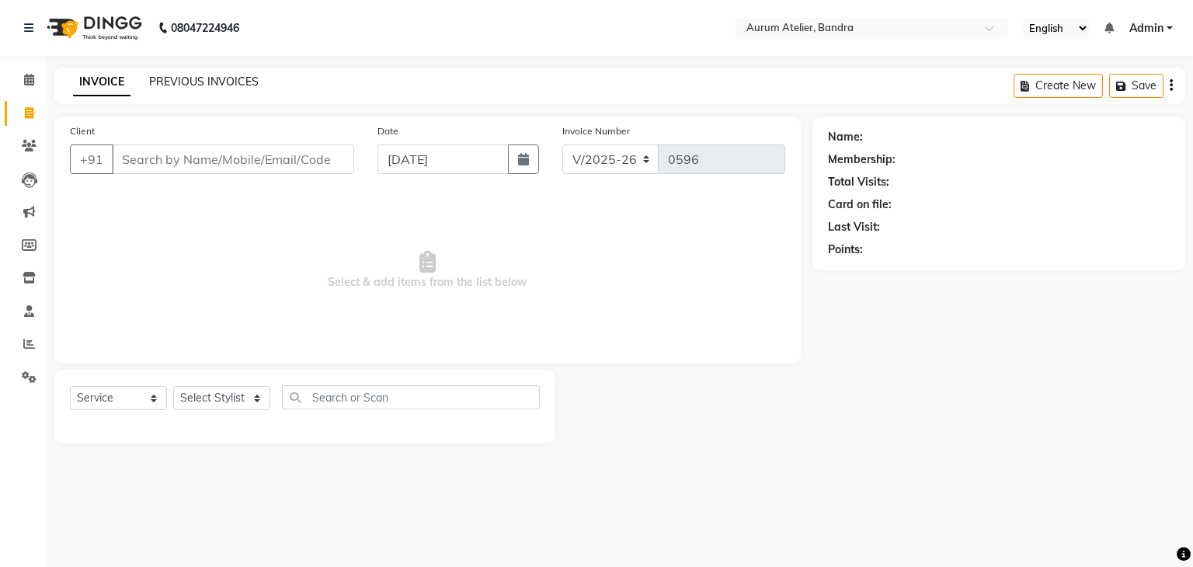
click at [175, 82] on link "PREVIOUS INVOICES" at bounding box center [203, 82] width 109 height 14
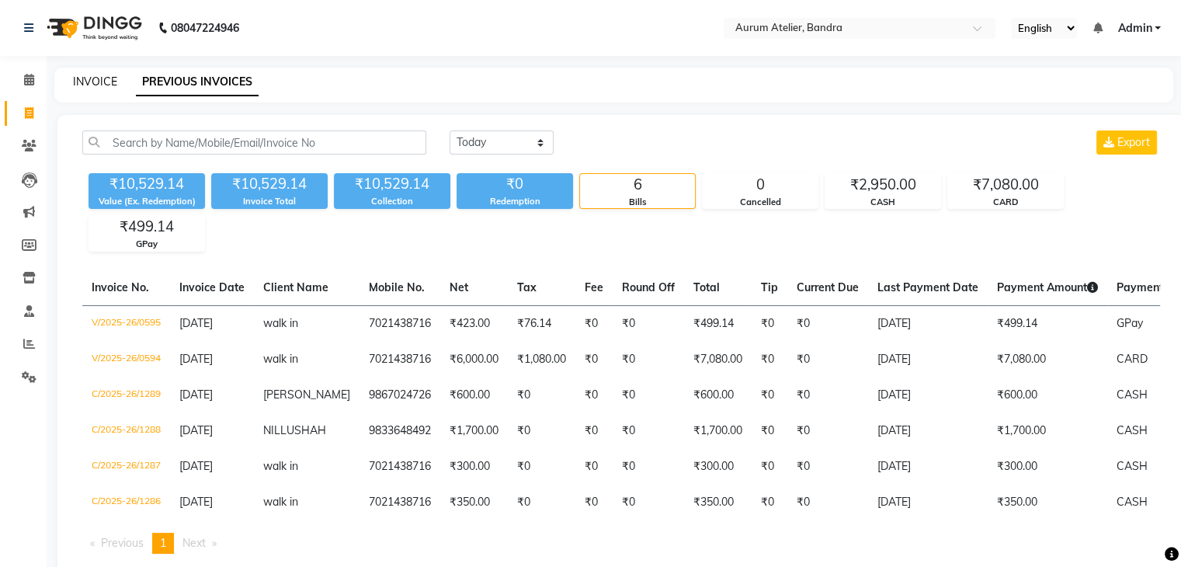
click at [83, 78] on link "INVOICE" at bounding box center [95, 82] width 44 height 14
select select "service"
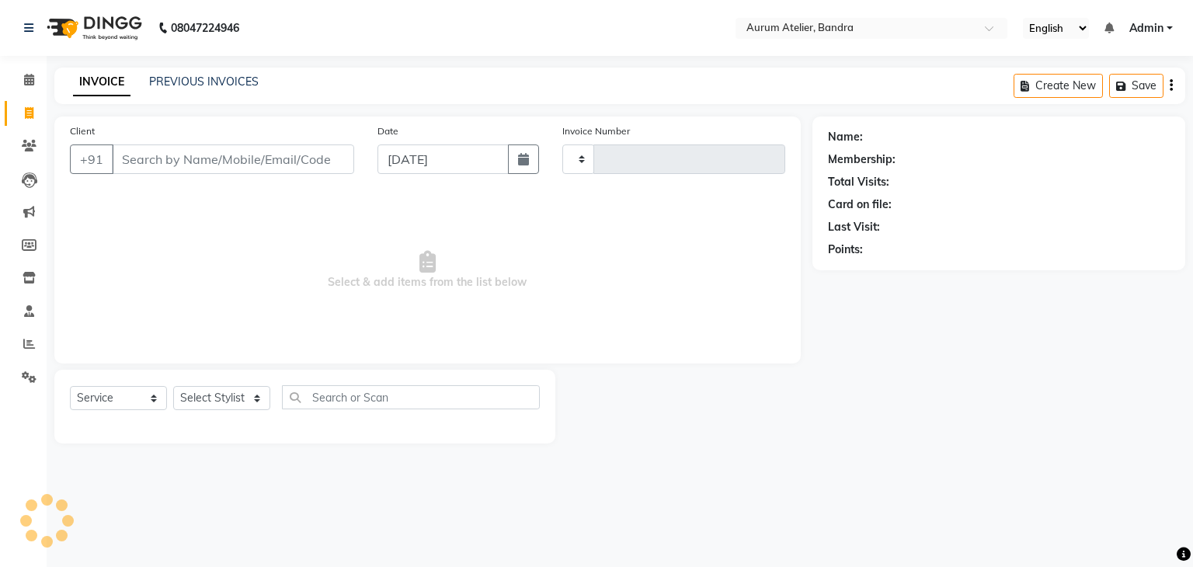
type input "0596"
select select "7410"
type input "s"
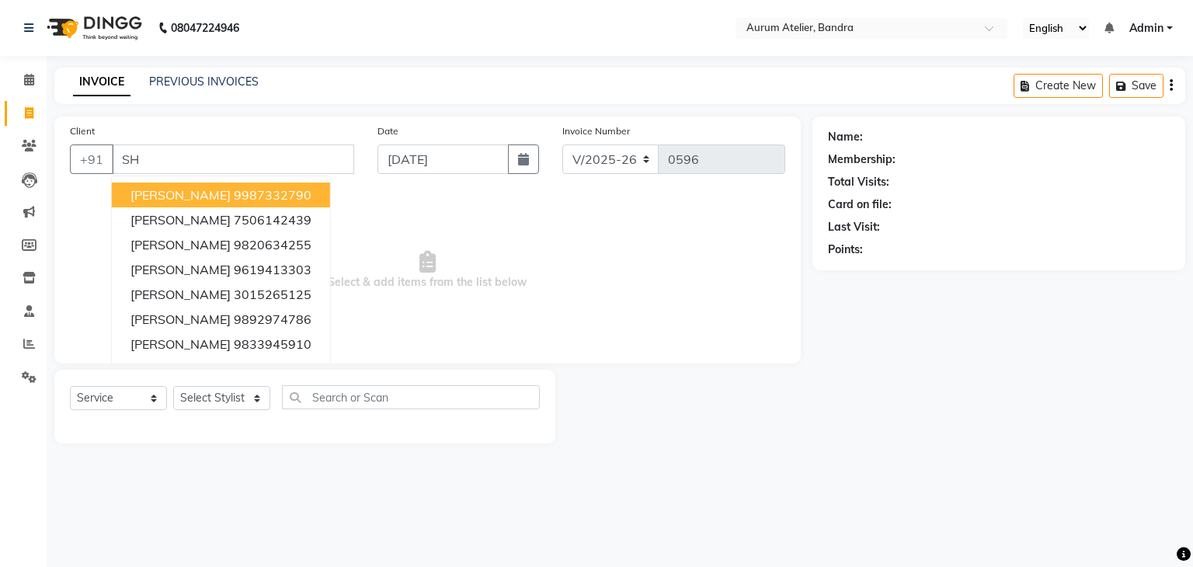
type input "S"
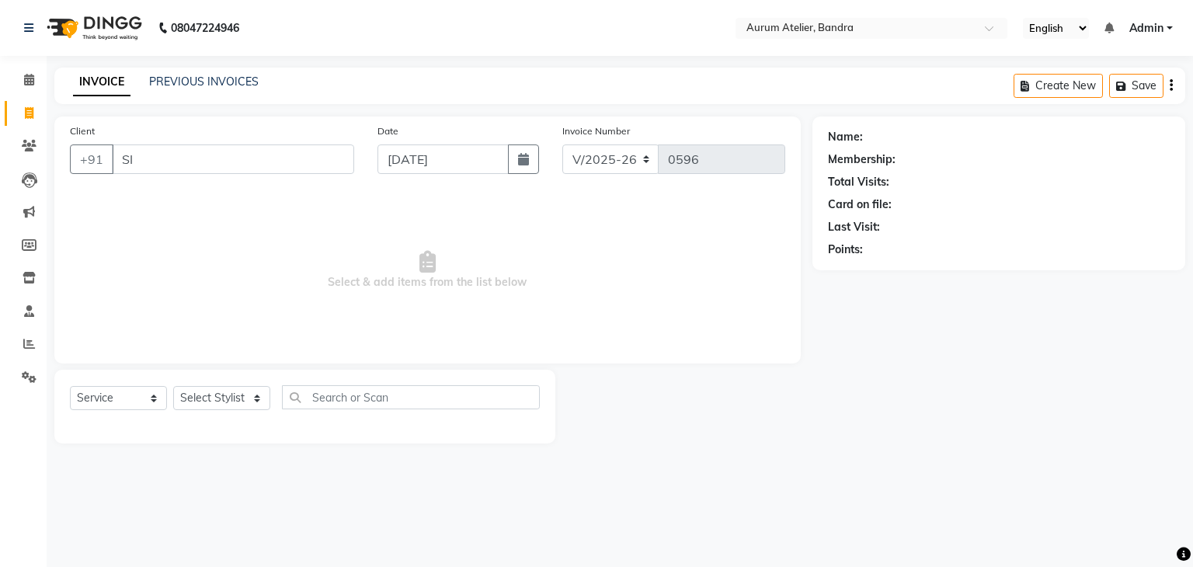
type input "S"
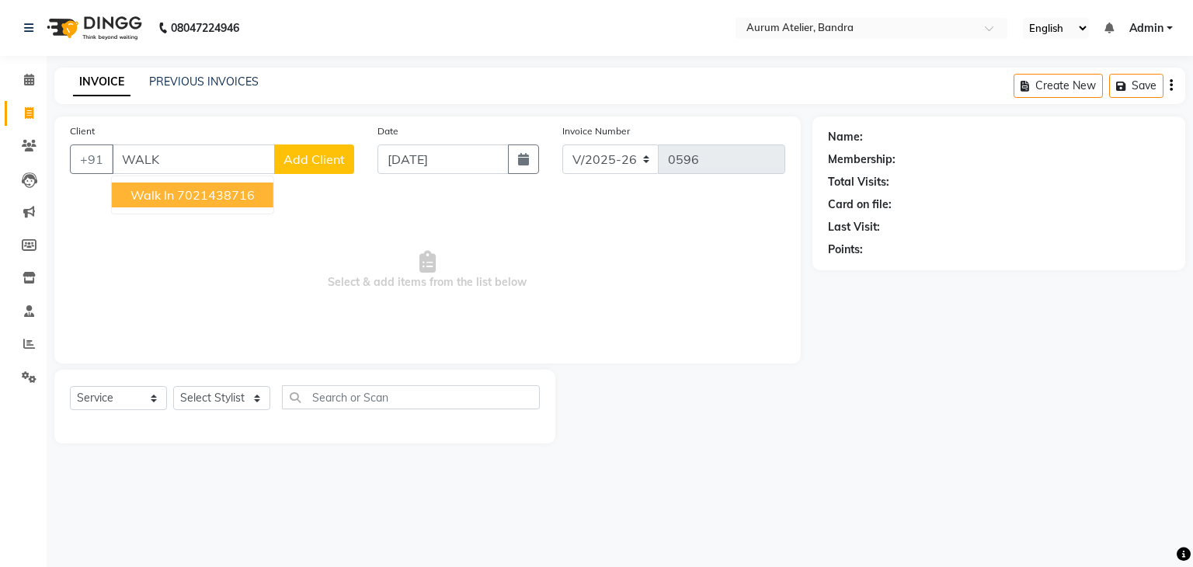
click at [204, 203] on button "walk in 7021438716" at bounding box center [193, 194] width 162 height 25
type input "7021438716"
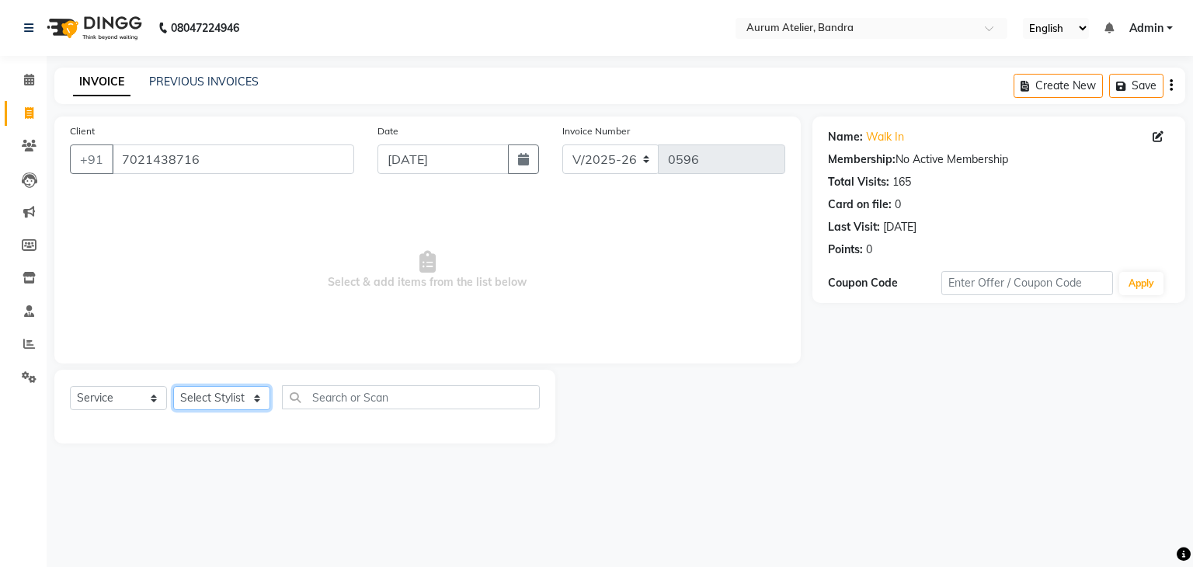
click at [212, 407] on select "Select Stylist [PERSON_NAME] chariya [PERSON_NAME] [PERSON_NAME] [PERSON_NAME] …" at bounding box center [221, 398] width 97 height 24
select select "66084"
click at [173, 387] on select "Select Stylist [PERSON_NAME] chariya [PERSON_NAME] [PERSON_NAME] [PERSON_NAME] …" at bounding box center [221, 398] width 97 height 24
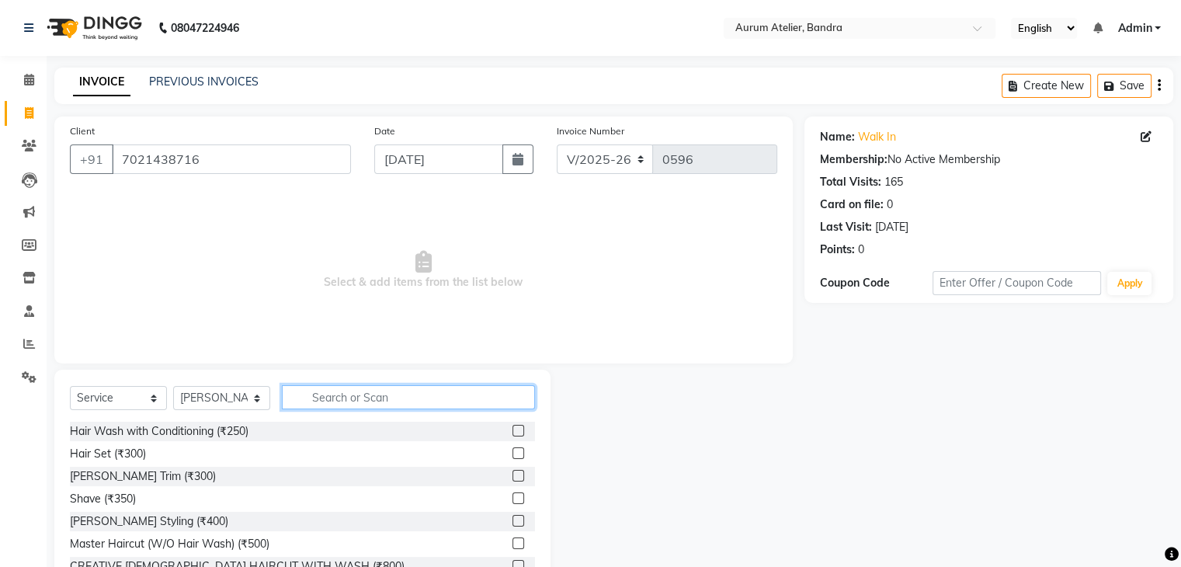
click at [455, 394] on input "text" at bounding box center [408, 397] width 253 height 24
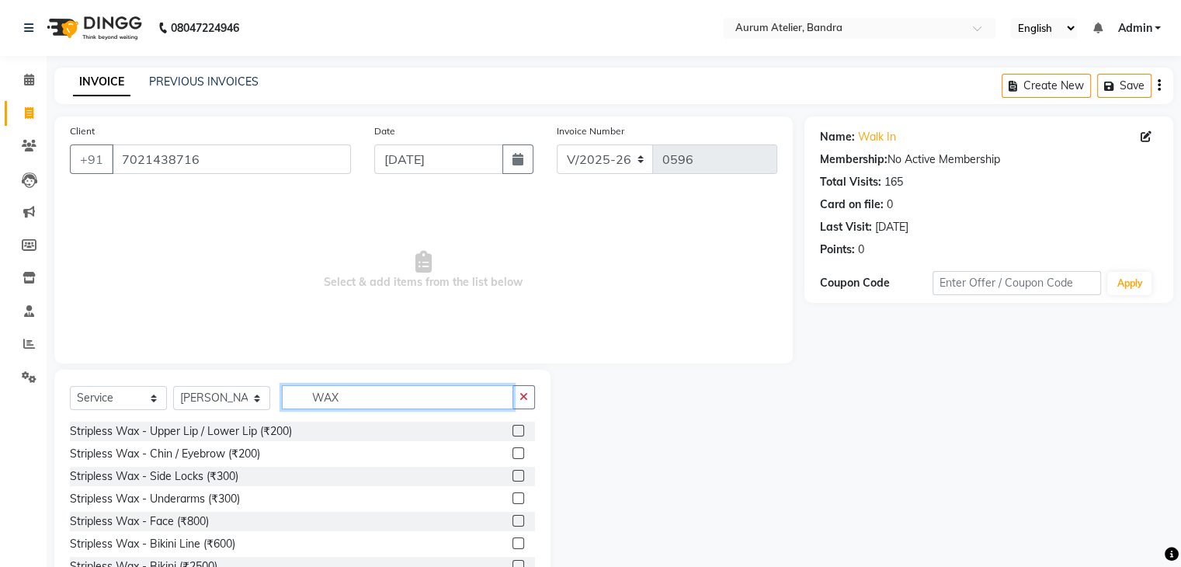
type input "WAX"
click at [513, 496] on label at bounding box center [519, 498] width 12 height 12
click at [513, 496] on input "checkbox" at bounding box center [518, 499] width 10 height 10
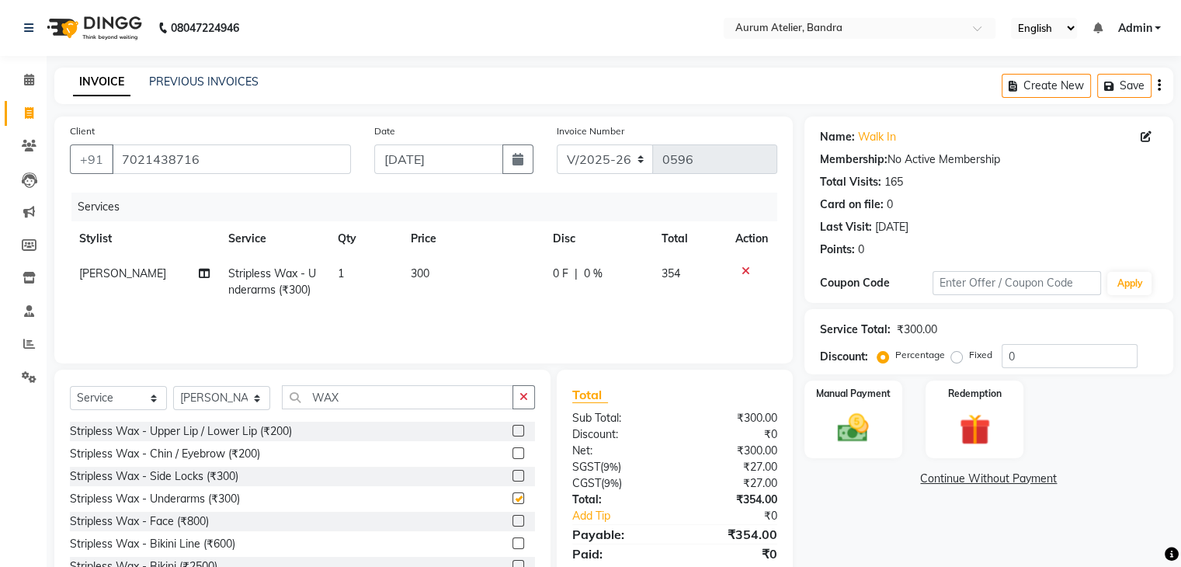
checkbox input "false"
click at [460, 283] on td "300" at bounding box center [472, 281] width 142 height 51
select select "66084"
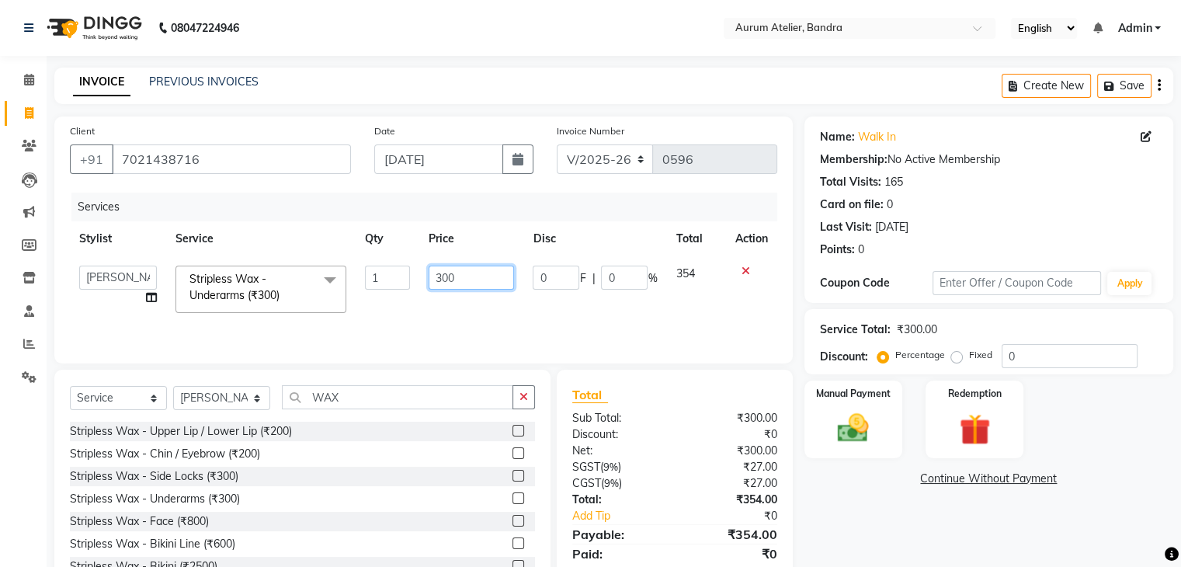
click at [468, 276] on input "300" at bounding box center [471, 278] width 85 height 24
type input "350"
click at [626, 155] on select "C/2025-26 V/2025 V/2025-26" at bounding box center [605, 159] width 97 height 30
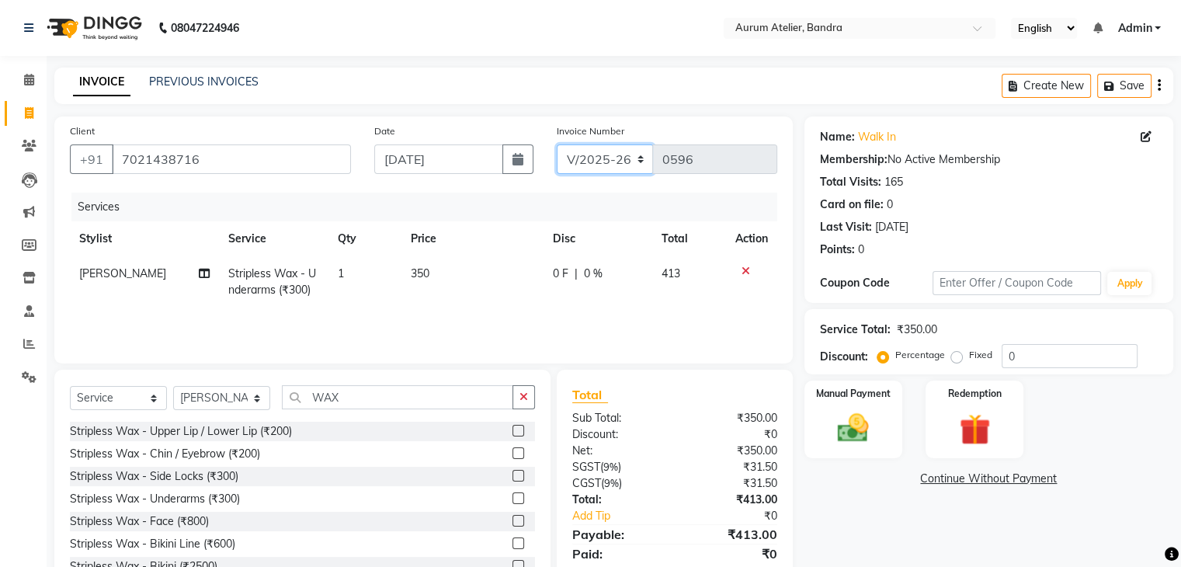
select select "7590"
click at [557, 144] on select "C/2025-26 V/2025 V/2025-26" at bounding box center [605, 159] width 97 height 30
type input "1290"
click at [1159, 86] on icon "button" at bounding box center [1159, 85] width 3 height 1
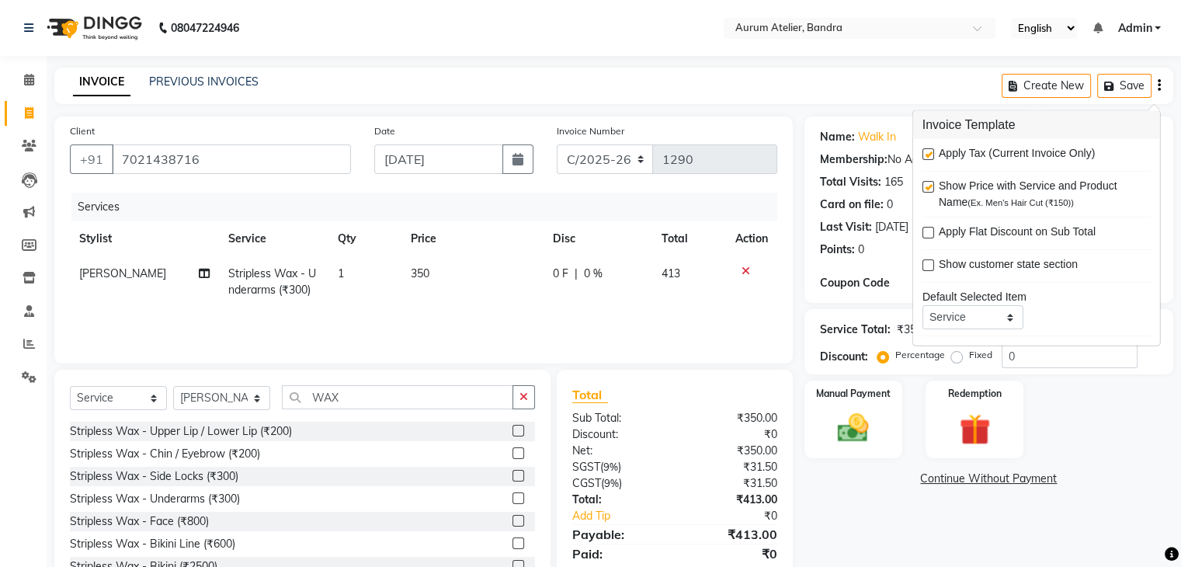
click at [927, 155] on label at bounding box center [929, 154] width 12 height 12
click at [927, 155] on input "checkbox" at bounding box center [928, 155] width 10 height 10
checkbox input "false"
click at [877, 426] on img at bounding box center [853, 428] width 52 height 37
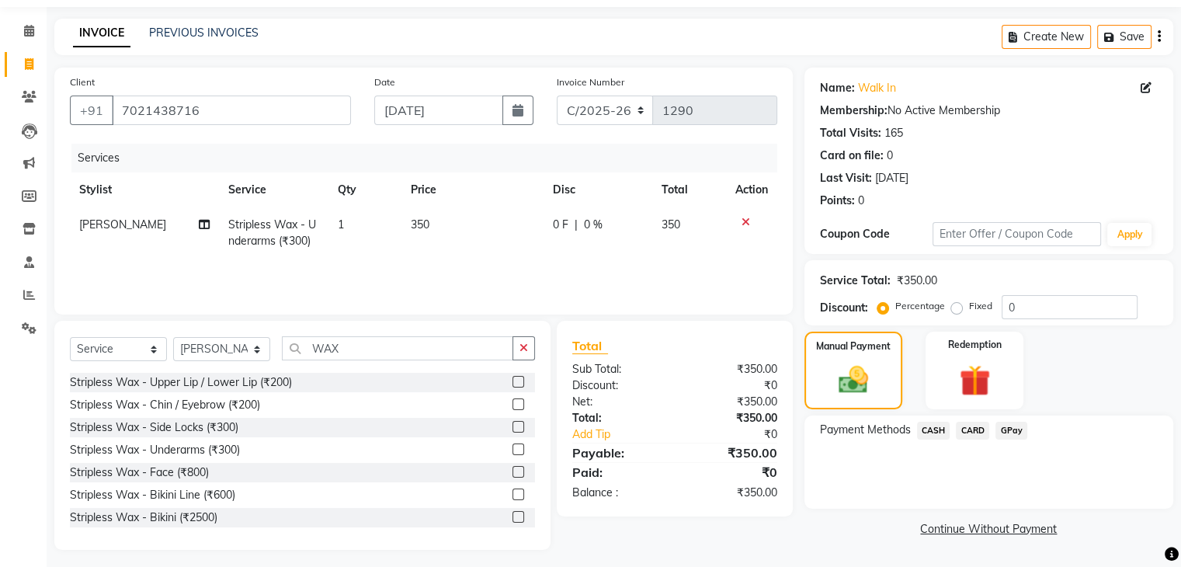
scroll to position [56, 0]
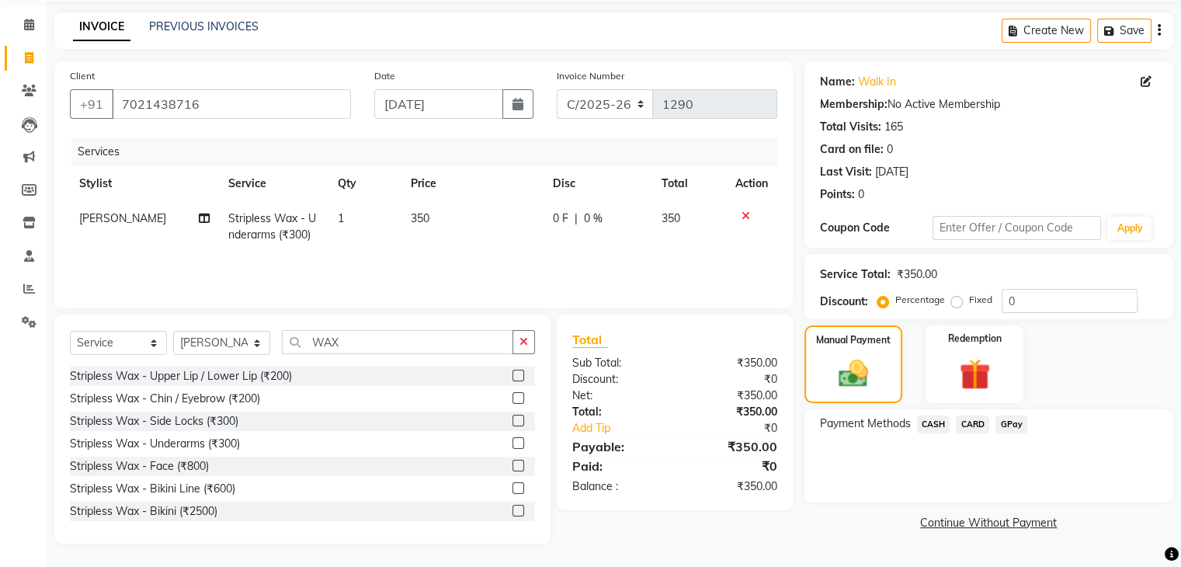
click at [939, 419] on span "CASH" at bounding box center [933, 424] width 33 height 18
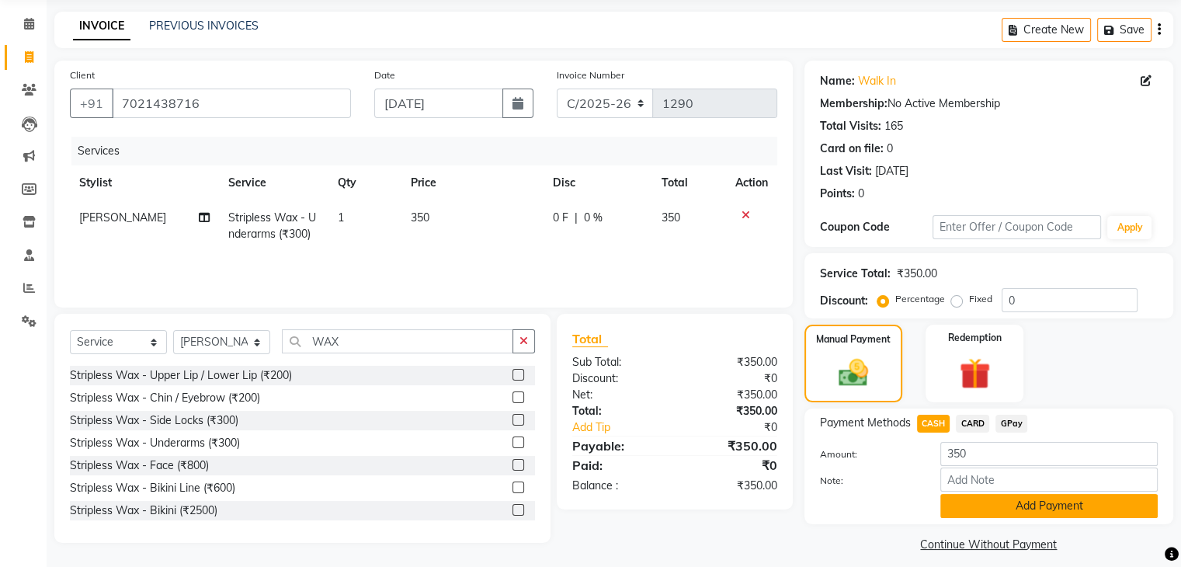
scroll to position [69, 0]
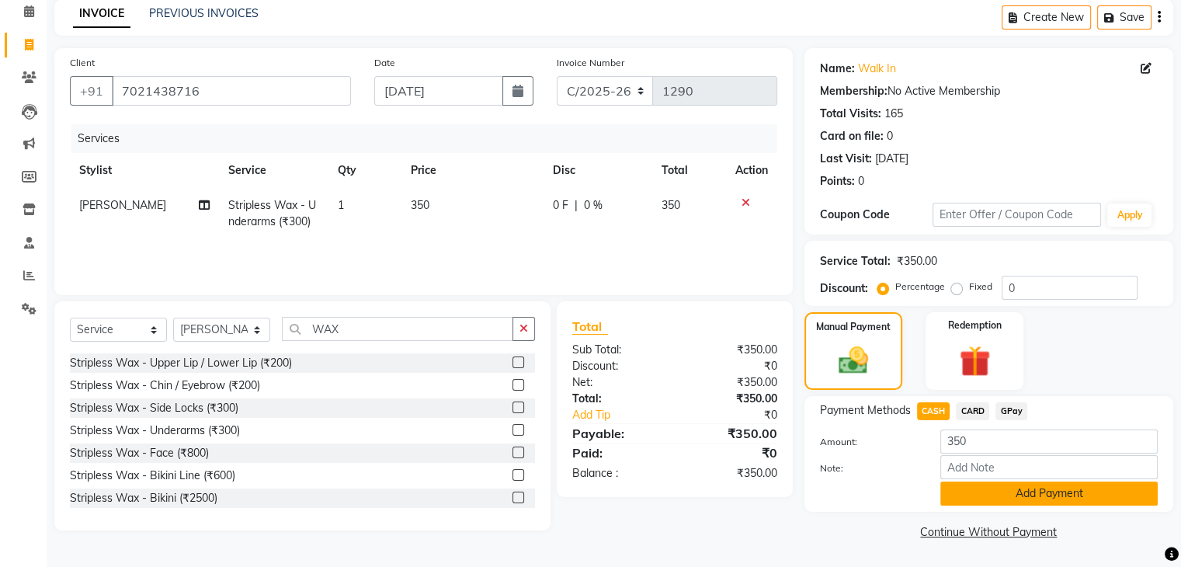
click at [1030, 500] on button "Add Payment" at bounding box center [1048, 493] width 217 height 24
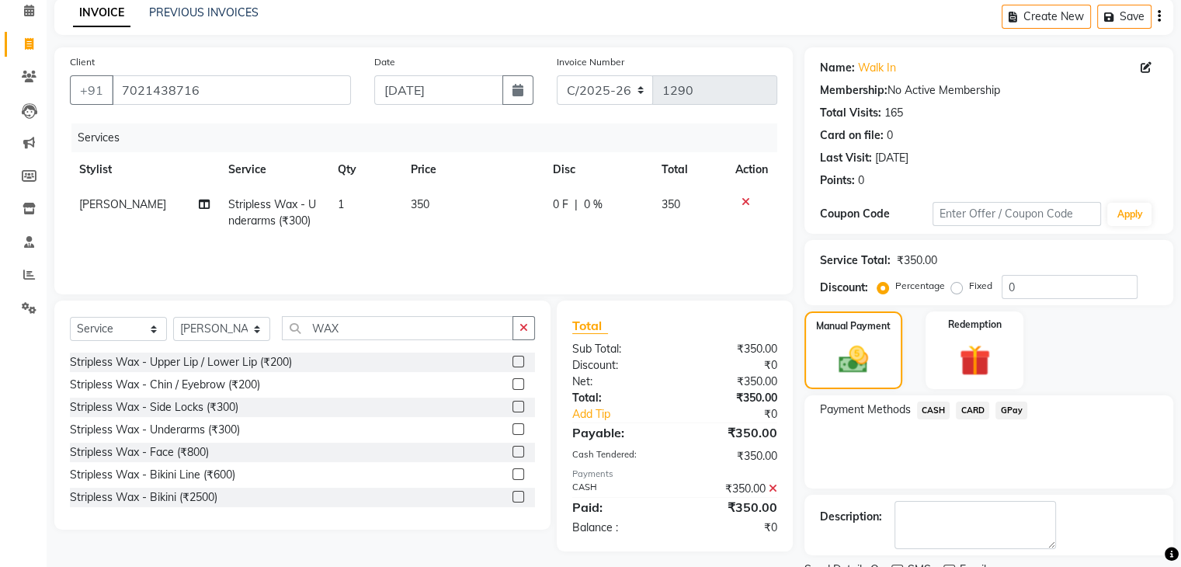
scroll to position [133, 0]
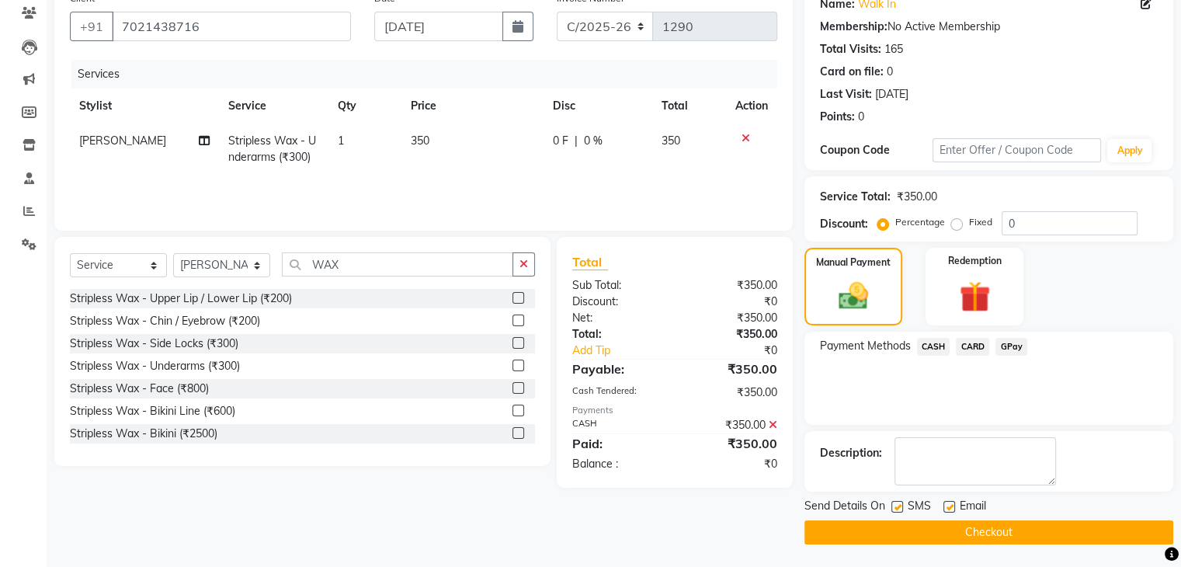
click at [905, 529] on button "Checkout" at bounding box center [988, 532] width 369 height 24
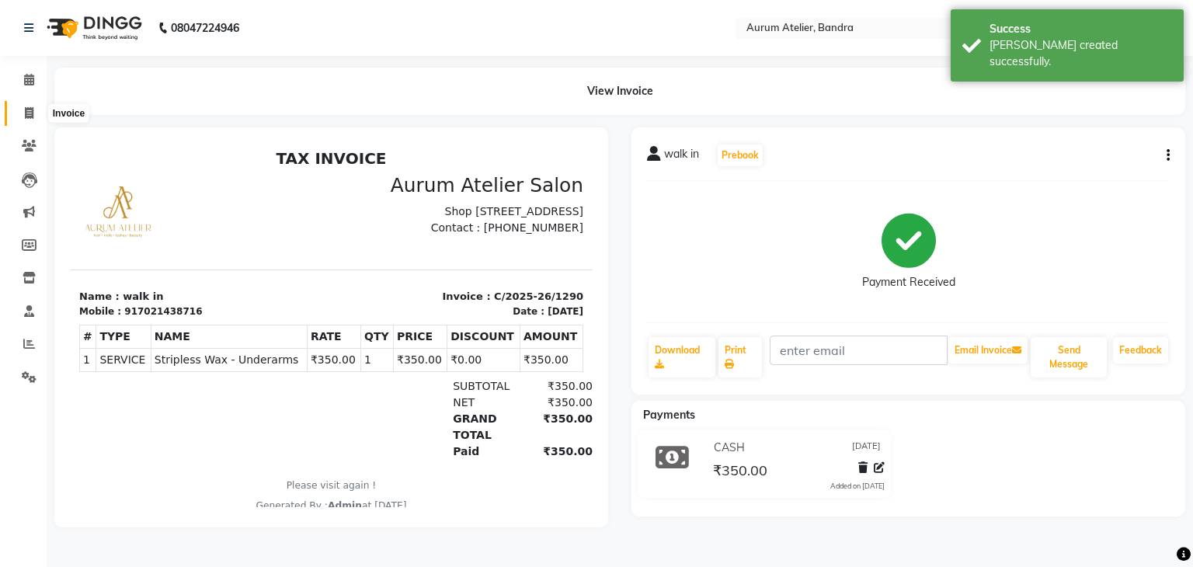
click at [31, 117] on icon at bounding box center [29, 113] width 9 height 12
select select "7410"
select select "service"
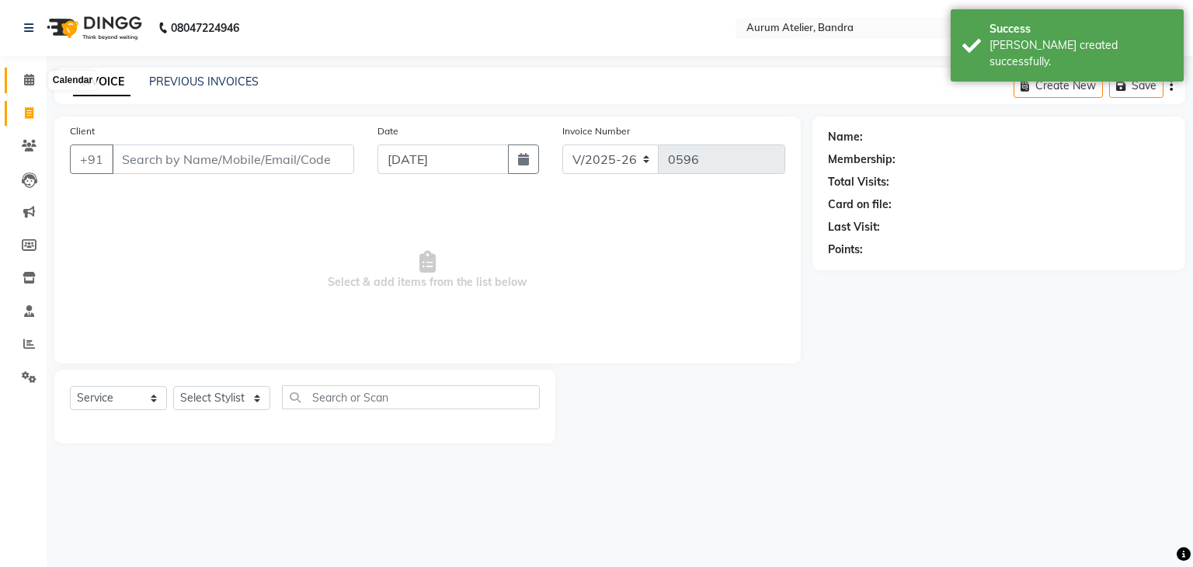
click at [19, 85] on span at bounding box center [29, 80] width 27 height 18
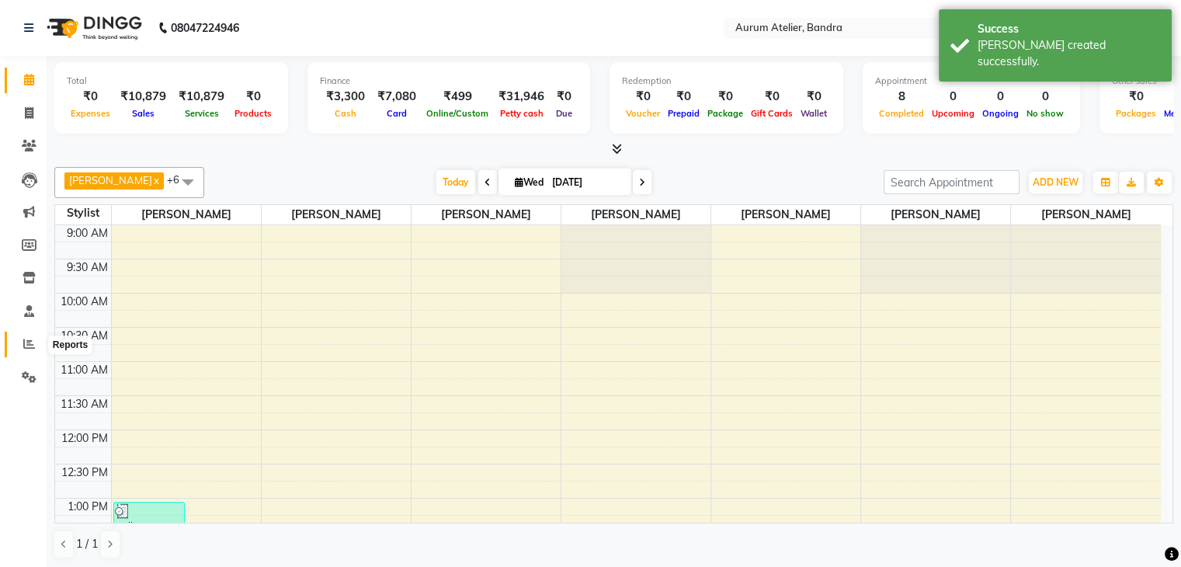
click at [33, 348] on icon at bounding box center [29, 344] width 12 height 12
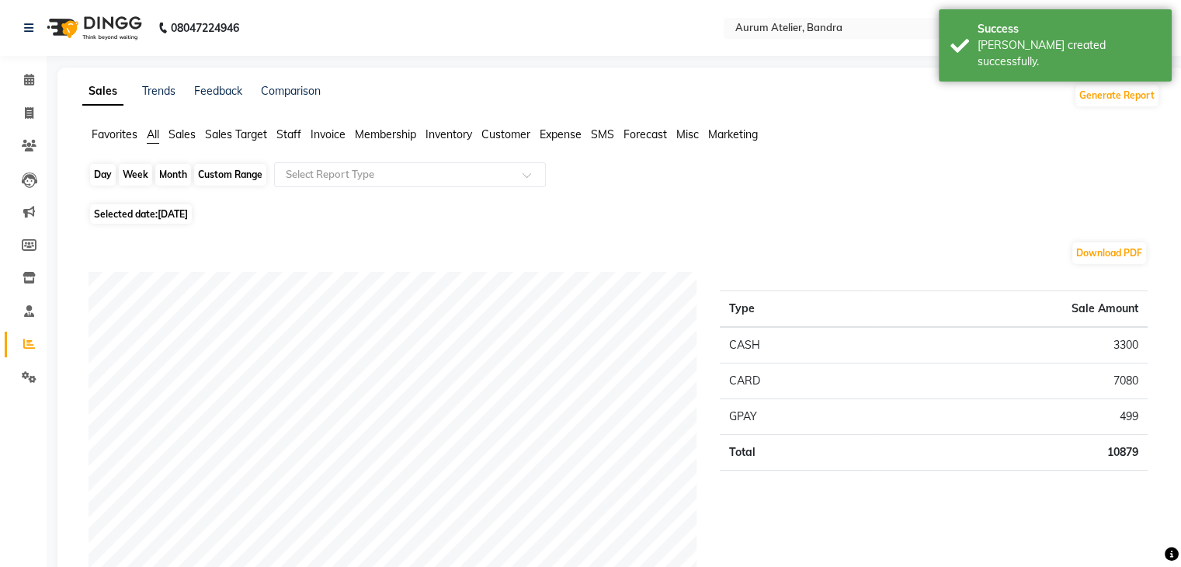
click at [106, 175] on div "Day" at bounding box center [103, 175] width 26 height 22
select select "9"
select select "2025"
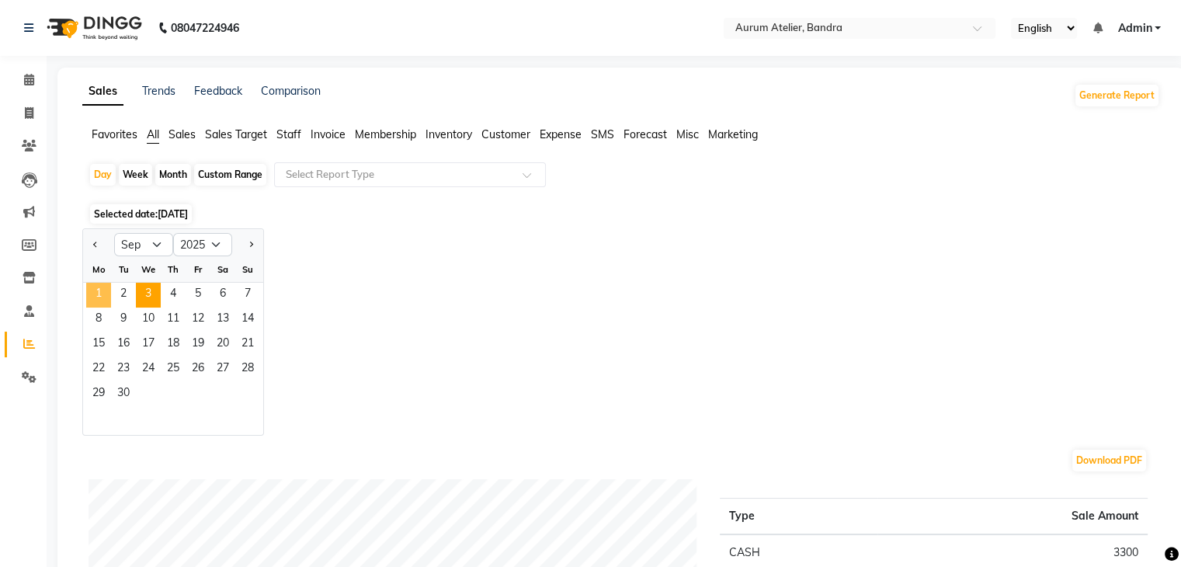
click at [95, 299] on span "1" at bounding box center [98, 295] width 25 height 25
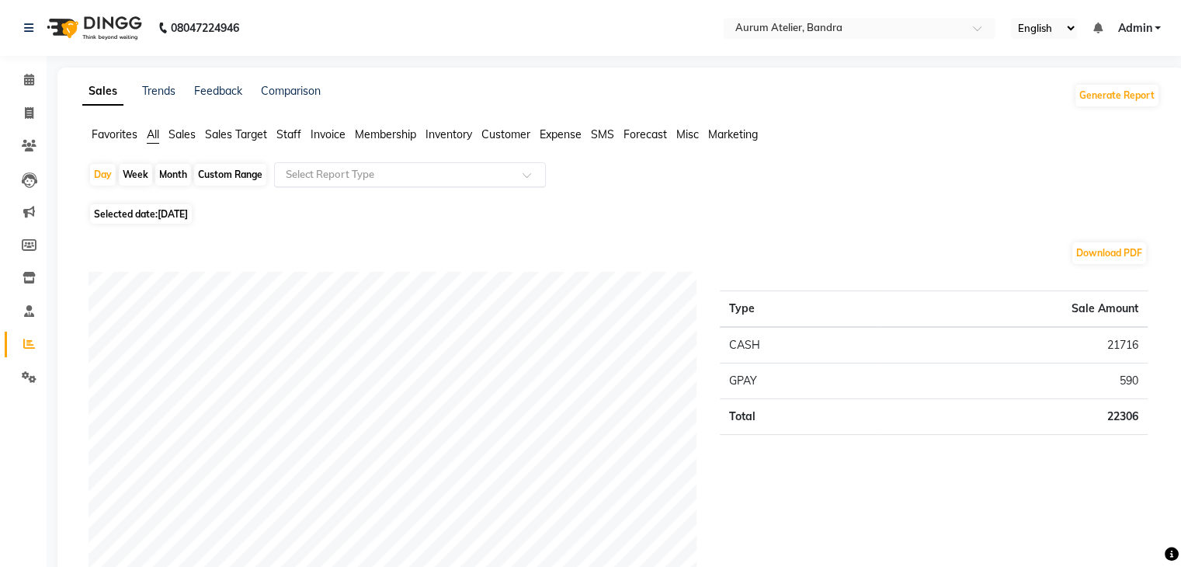
click at [392, 179] on input "text" at bounding box center [395, 175] width 224 height 16
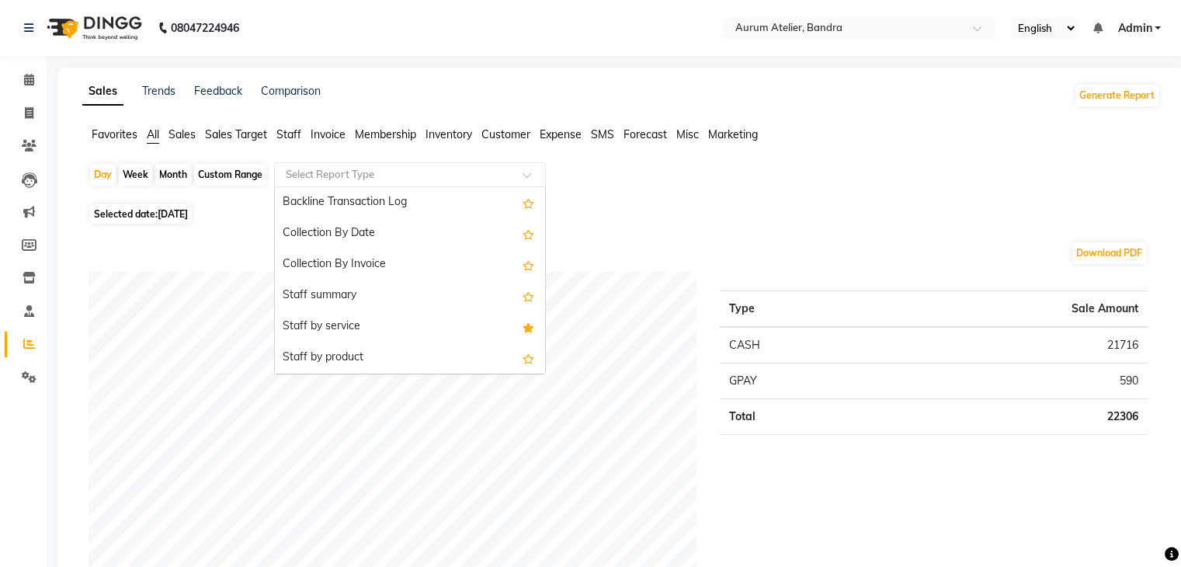
scroll to position [544, 0]
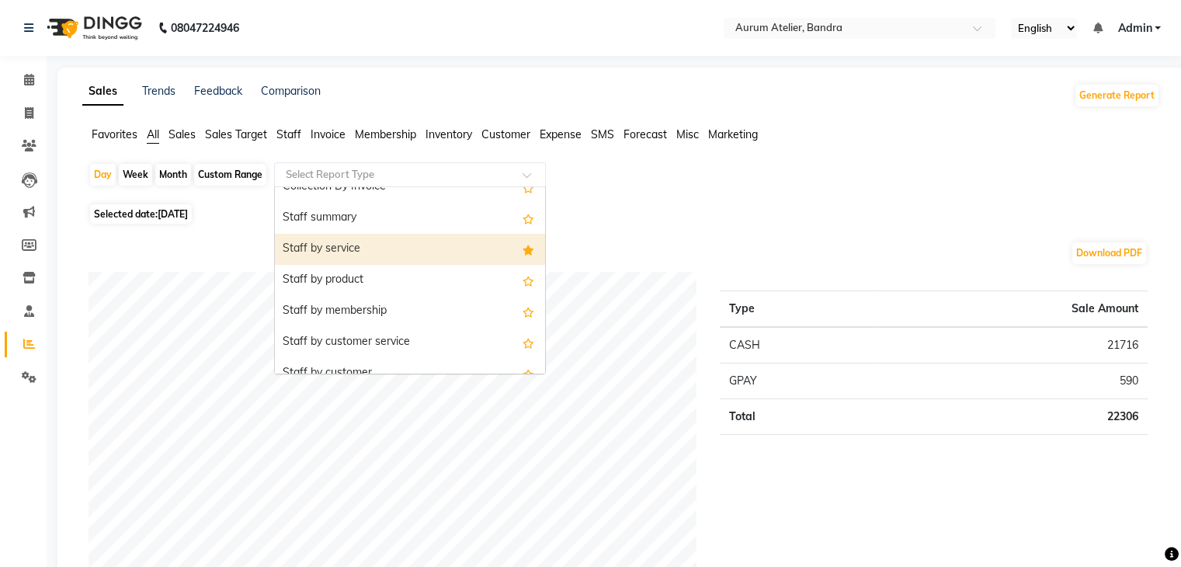
click at [399, 255] on div "Staff by service" at bounding box center [410, 249] width 270 height 31
select select "filtered_report"
select select "csv"
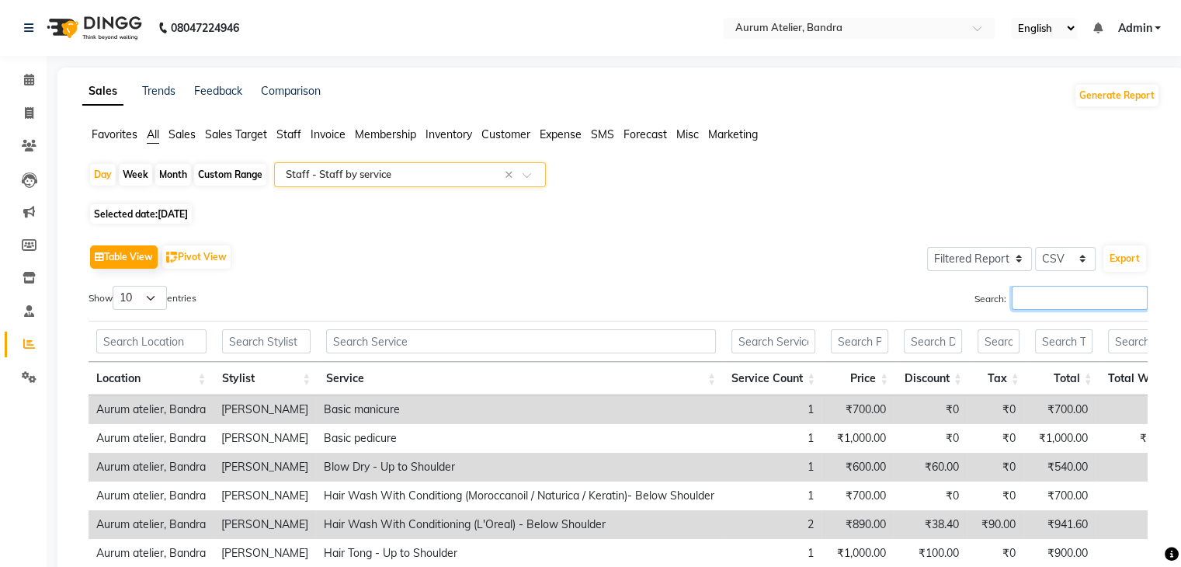
click at [1025, 303] on input "Search:" at bounding box center [1080, 298] width 136 height 24
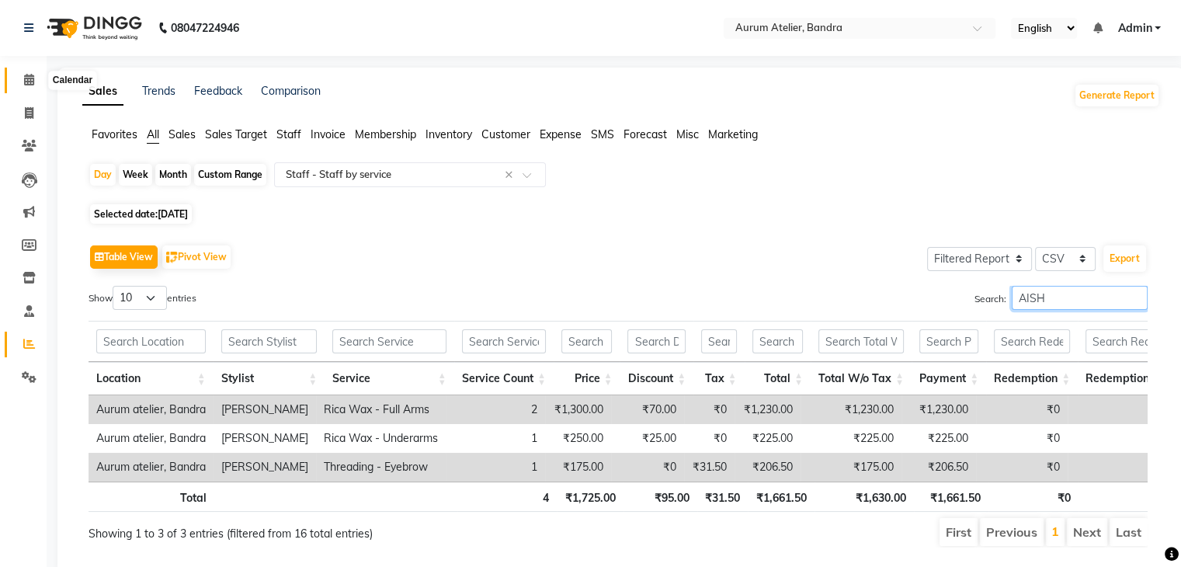
type input "AISH"
drag, startPoint x: 30, startPoint y: 76, endPoint x: 69, endPoint y: 85, distance: 39.8
click at [30, 76] on icon at bounding box center [29, 80] width 10 height 12
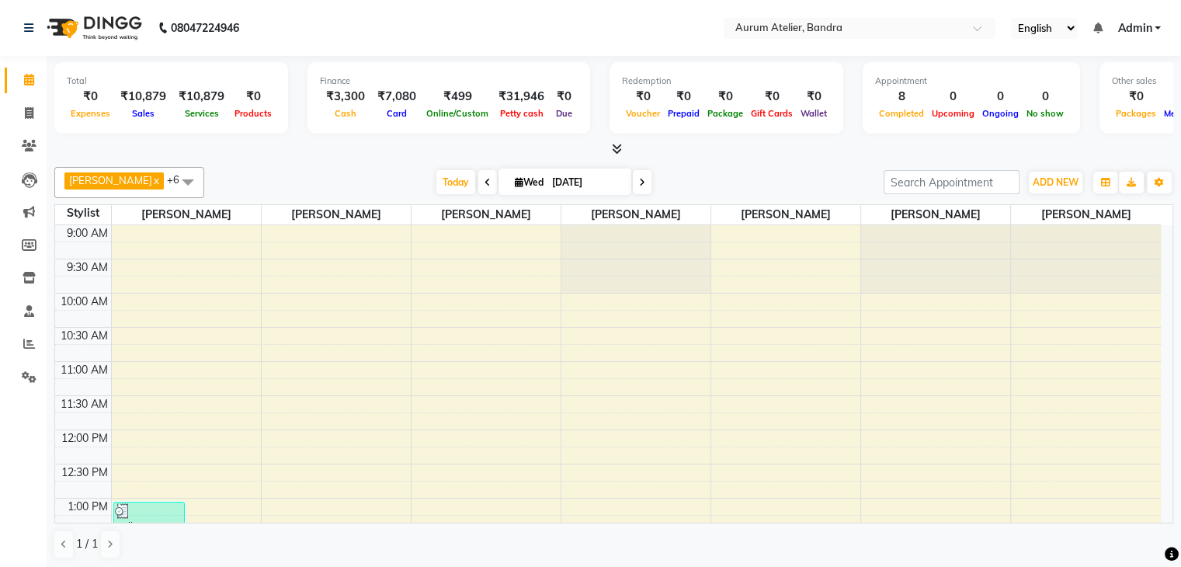
click at [485, 179] on icon at bounding box center [488, 182] width 6 height 9
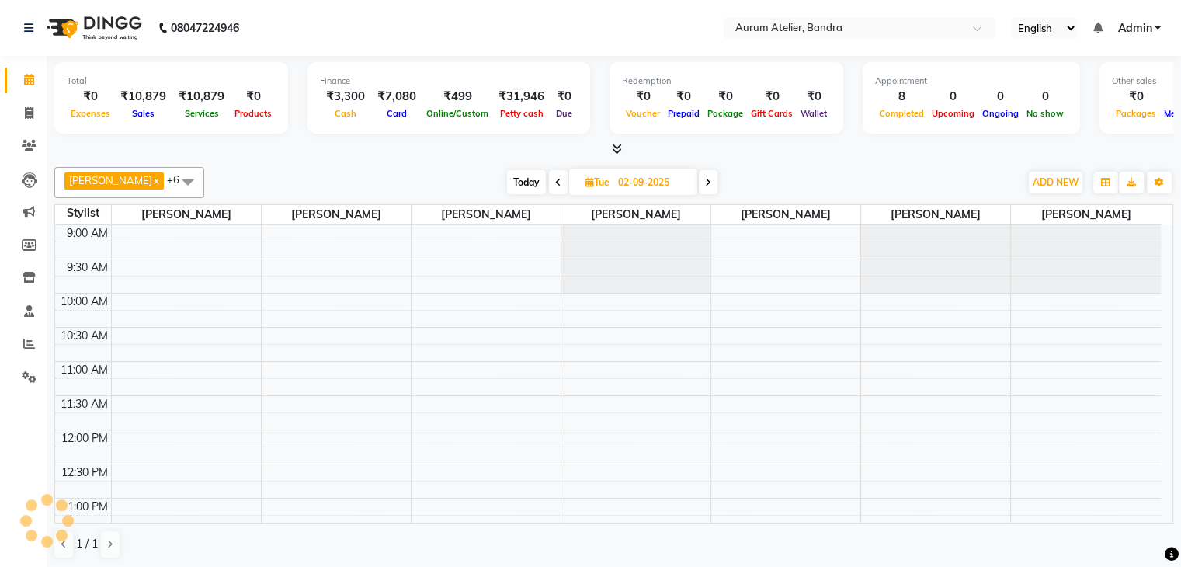
scroll to position [407, 0]
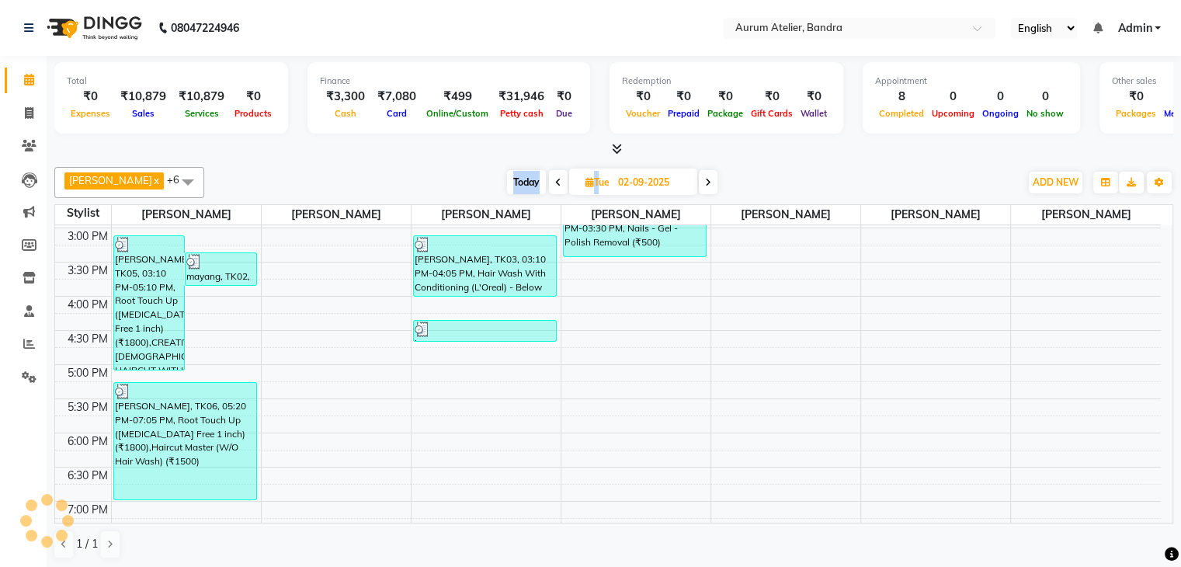
click at [465, 179] on div "[DATE] [DATE]" at bounding box center [612, 182] width 800 height 23
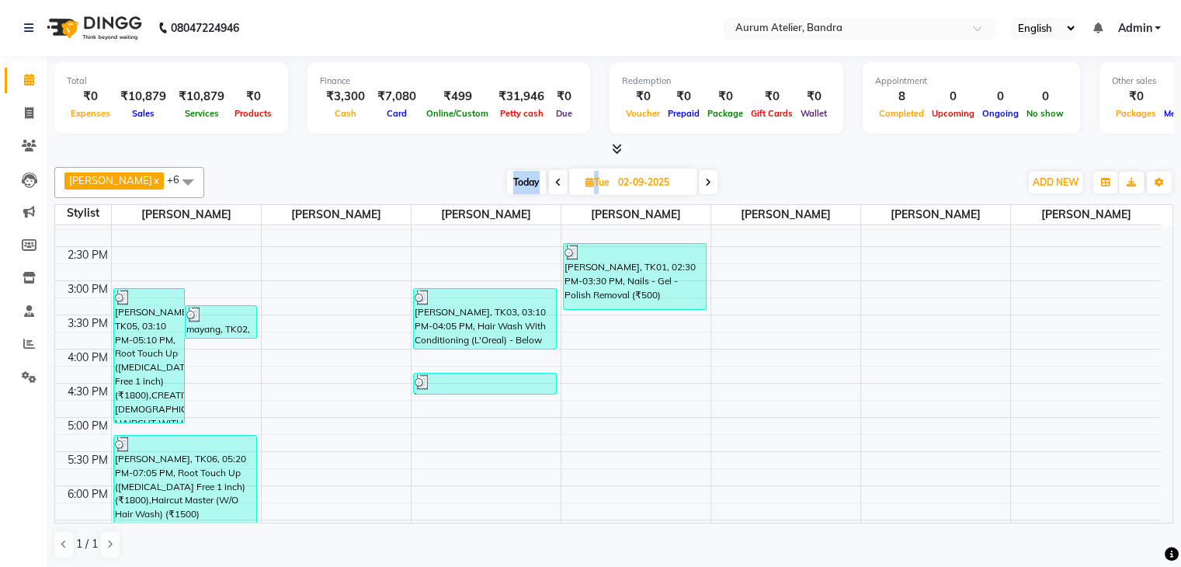
scroll to position [252, 0]
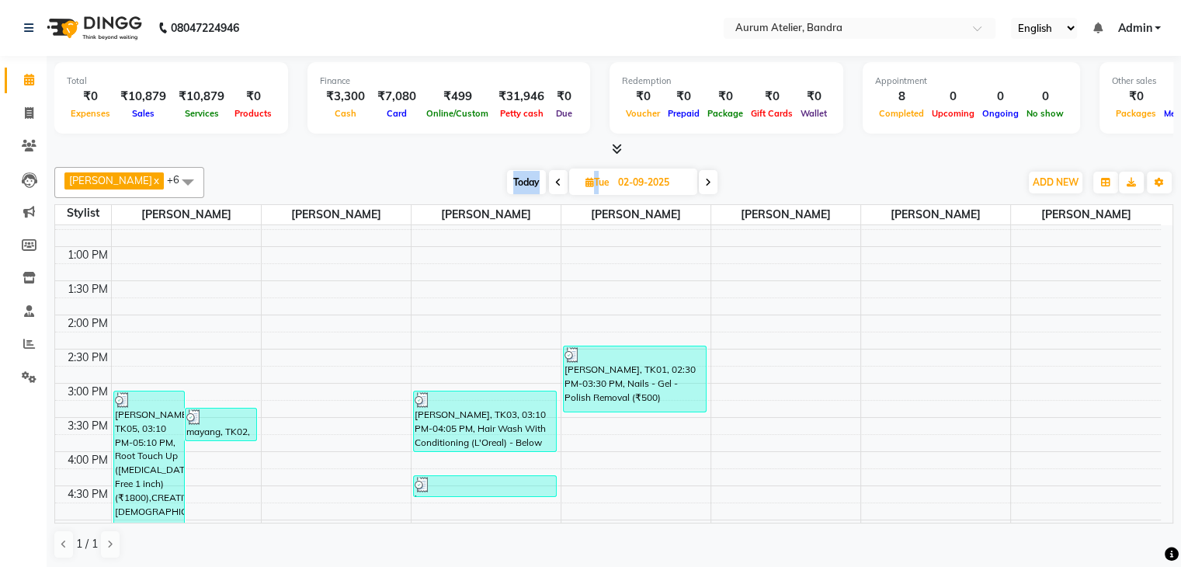
click at [555, 179] on icon at bounding box center [558, 182] width 6 height 9
type input "[DATE]"
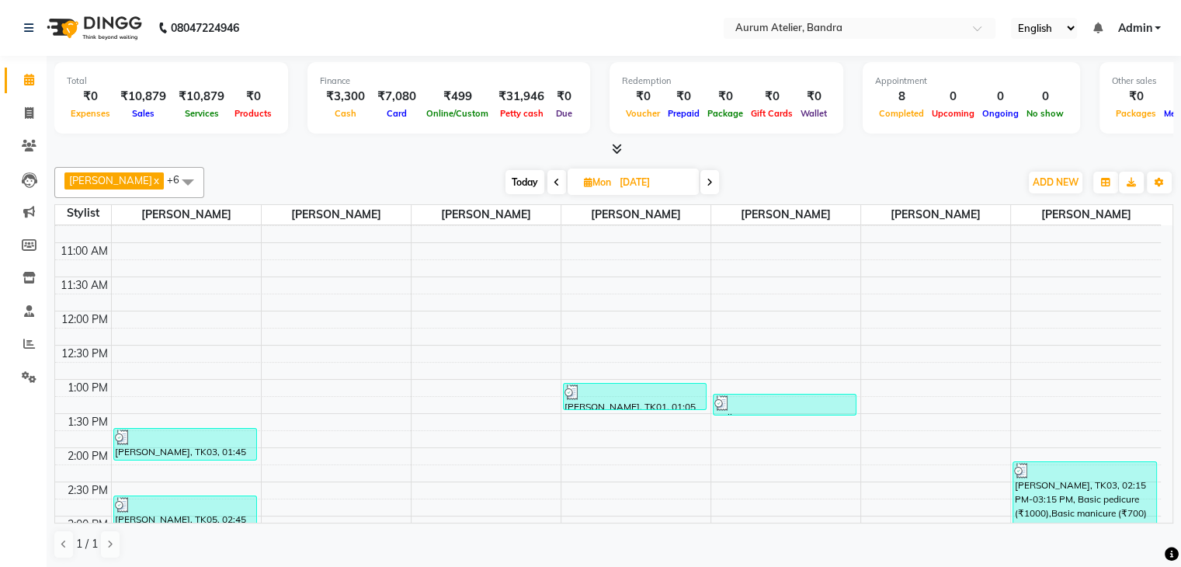
scroll to position [0, 0]
